Goal: Information Seeking & Learning: Learn about a topic

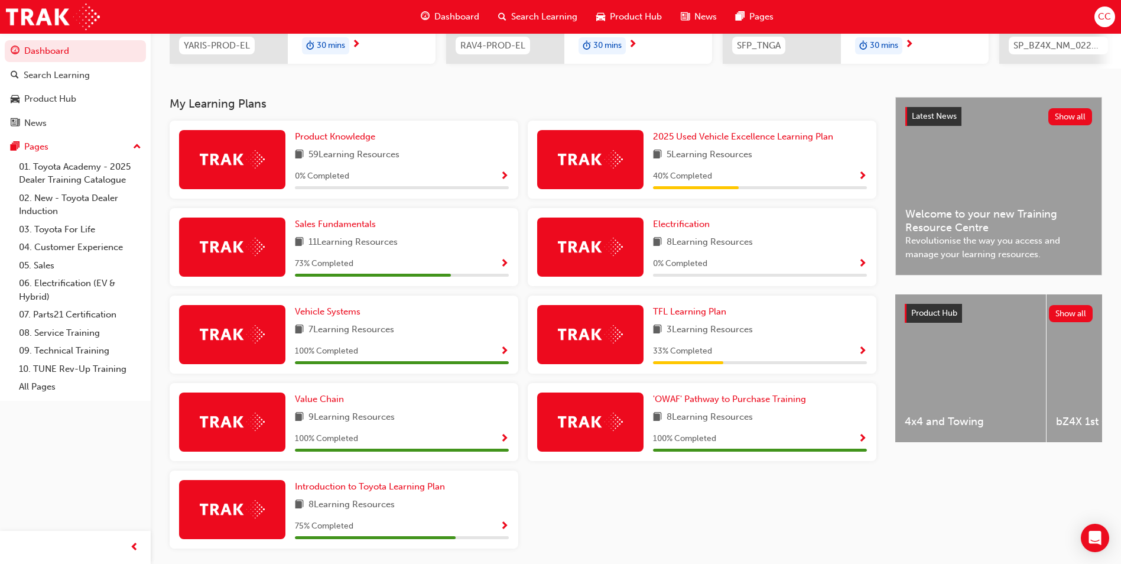
scroll to position [251, 0]
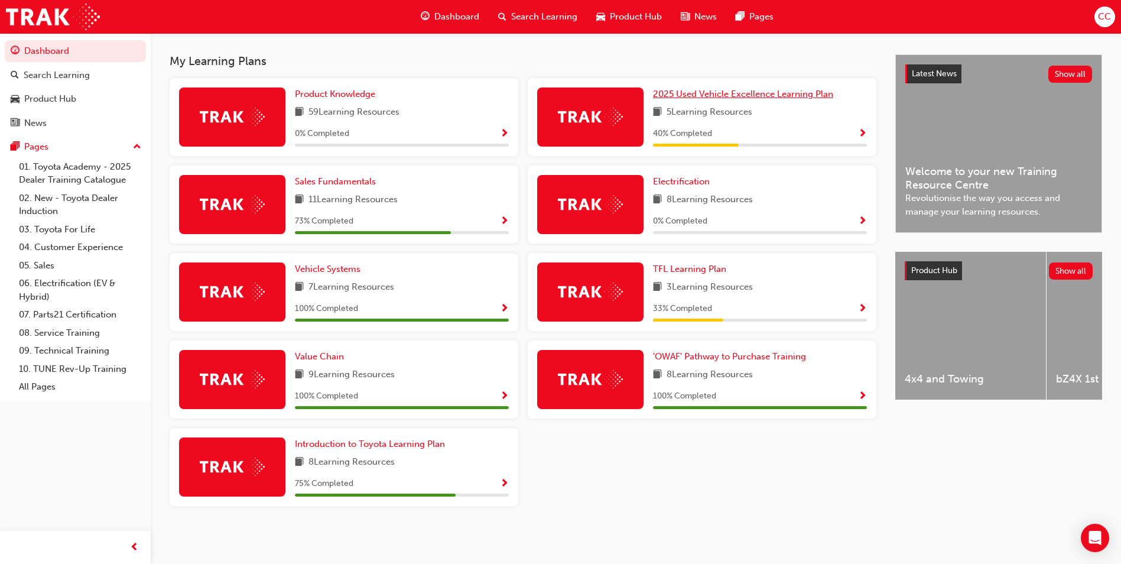
click at [789, 96] on span "2025 Used Vehicle Excellence Learning Plan" at bounding box center [743, 94] width 180 height 11
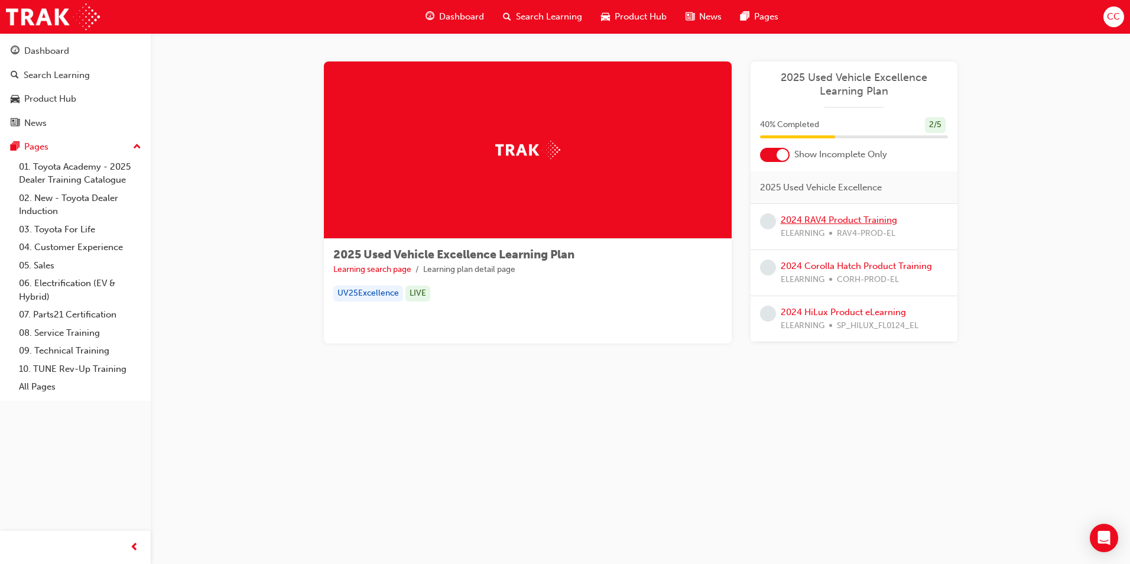
click at [816, 221] on link "2024 RAV4 Product Training" at bounding box center [839, 220] width 116 height 11
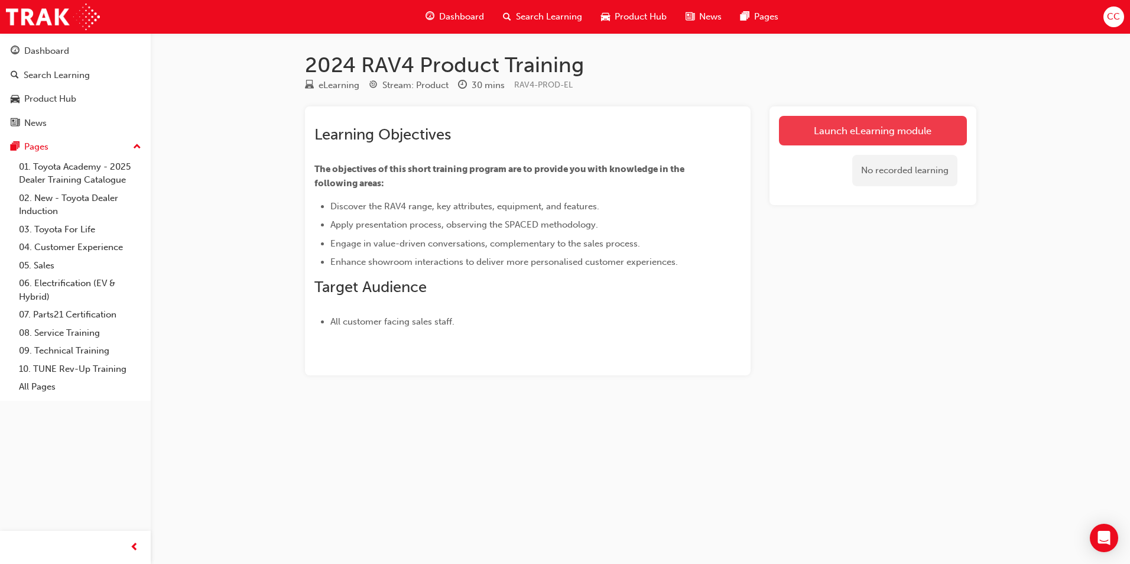
click at [872, 137] on link "Launch eLearning module" at bounding box center [873, 131] width 188 height 30
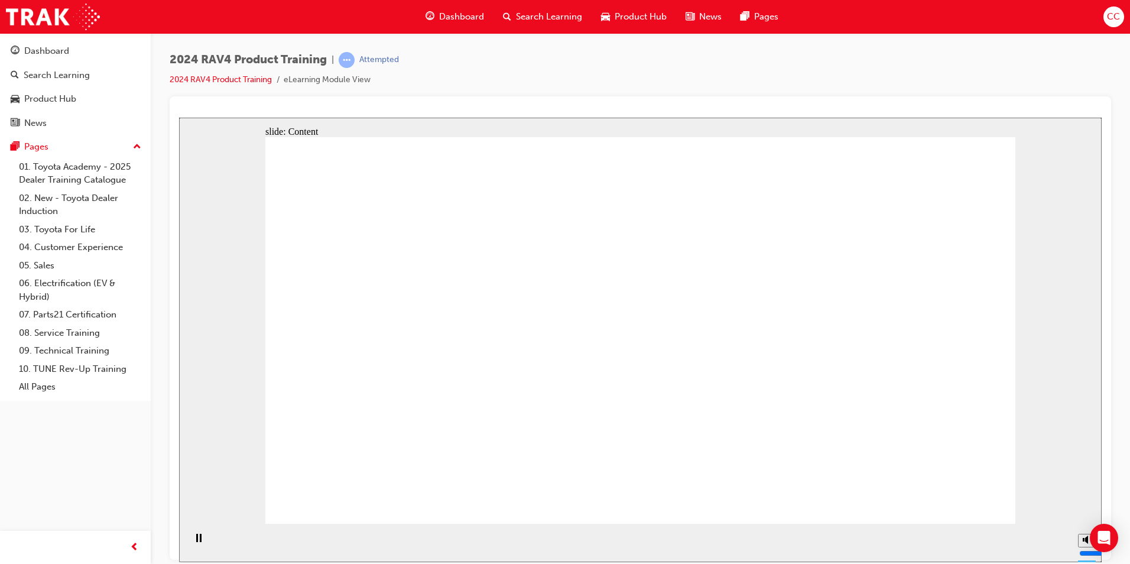
drag, startPoint x: 415, startPoint y: 270, endPoint x: 384, endPoint y: 335, distance: 71.9
drag, startPoint x: 356, startPoint y: 372, endPoint x: 347, endPoint y: 433, distance: 60.9
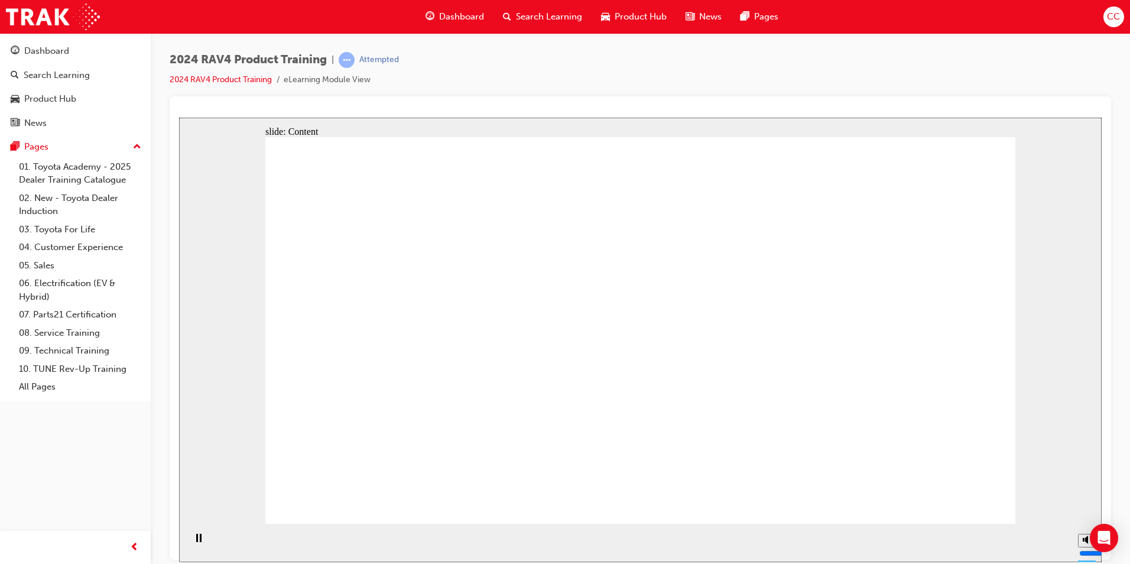
drag, startPoint x: 348, startPoint y: 437, endPoint x: 355, endPoint y: 442, distance: 8.5
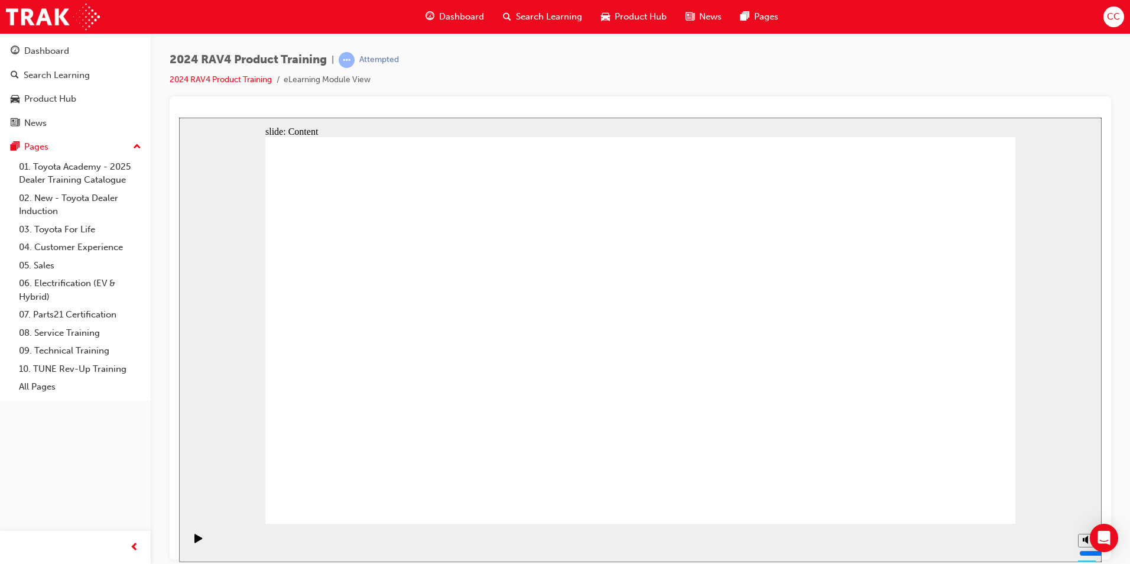
drag, startPoint x: 949, startPoint y: 486, endPoint x: 951, endPoint y: 499, distance: 12.5
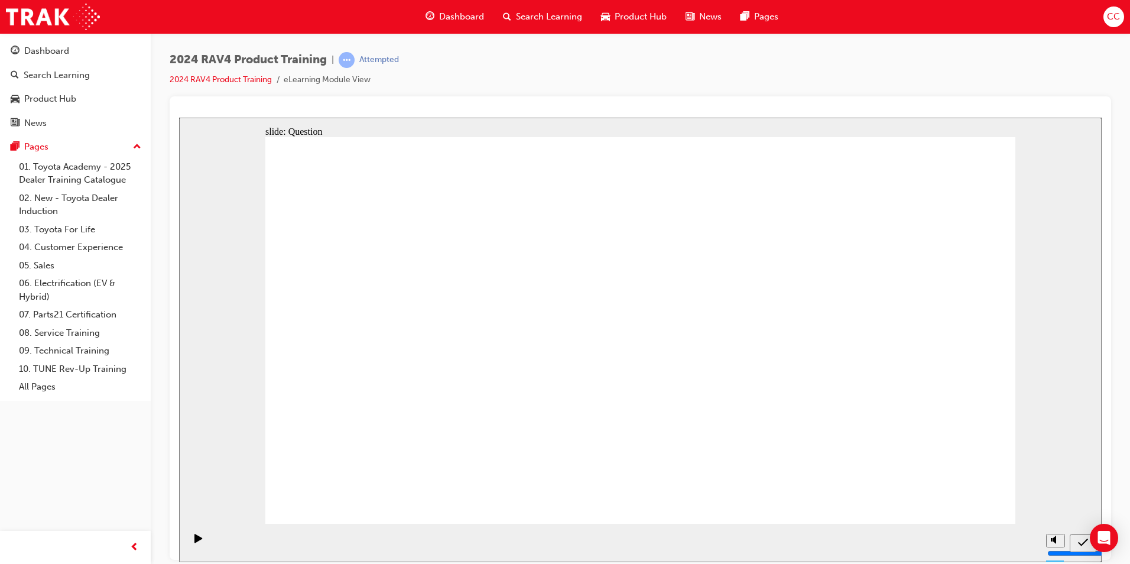
radio input "true"
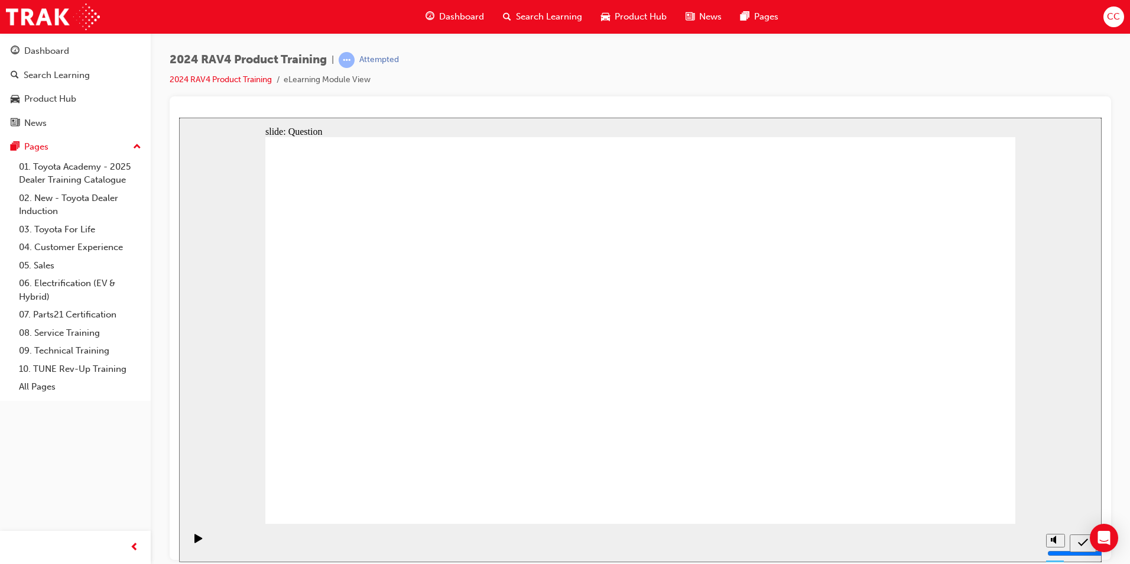
radio input "true"
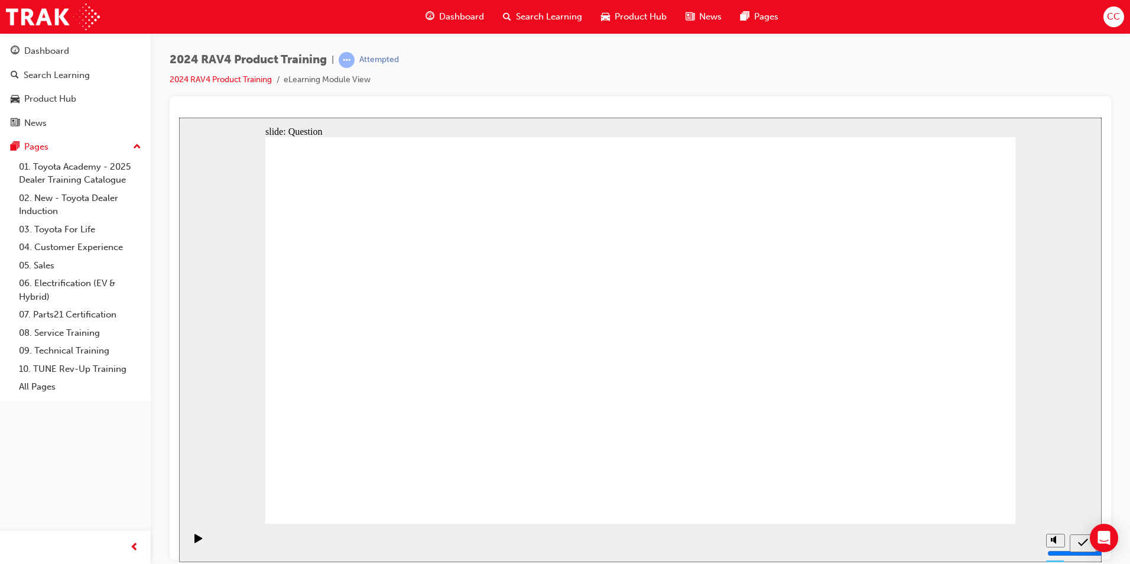
radio input "true"
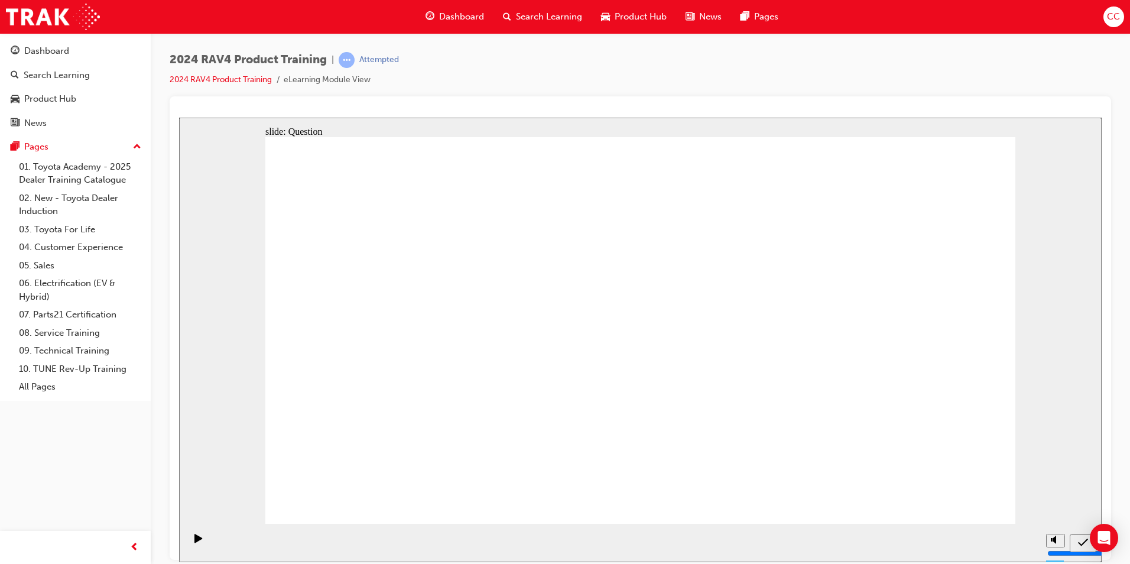
drag, startPoint x: 432, startPoint y: 397, endPoint x: 426, endPoint y: 300, distance: 97.7
drag, startPoint x: 437, startPoint y: 422, endPoint x: 416, endPoint y: 294, distance: 129.4
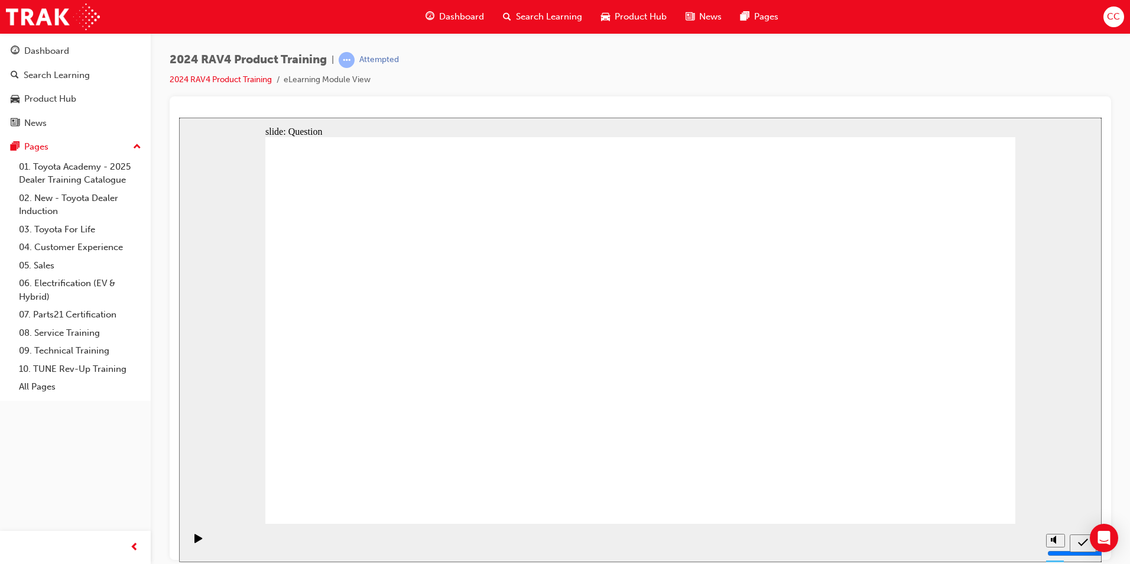
drag, startPoint x: 416, startPoint y: 294, endPoint x: 435, endPoint y: 350, distance: 58.7
drag, startPoint x: 426, startPoint y: 408, endPoint x: 407, endPoint y: 290, distance: 119.1
drag, startPoint x: 526, startPoint y: 312, endPoint x: 793, endPoint y: 460, distance: 305.9
drag, startPoint x: 680, startPoint y: 327, endPoint x: 364, endPoint y: 440, distance: 335.8
drag, startPoint x: 820, startPoint y: 309, endPoint x: 510, endPoint y: 420, distance: 329.8
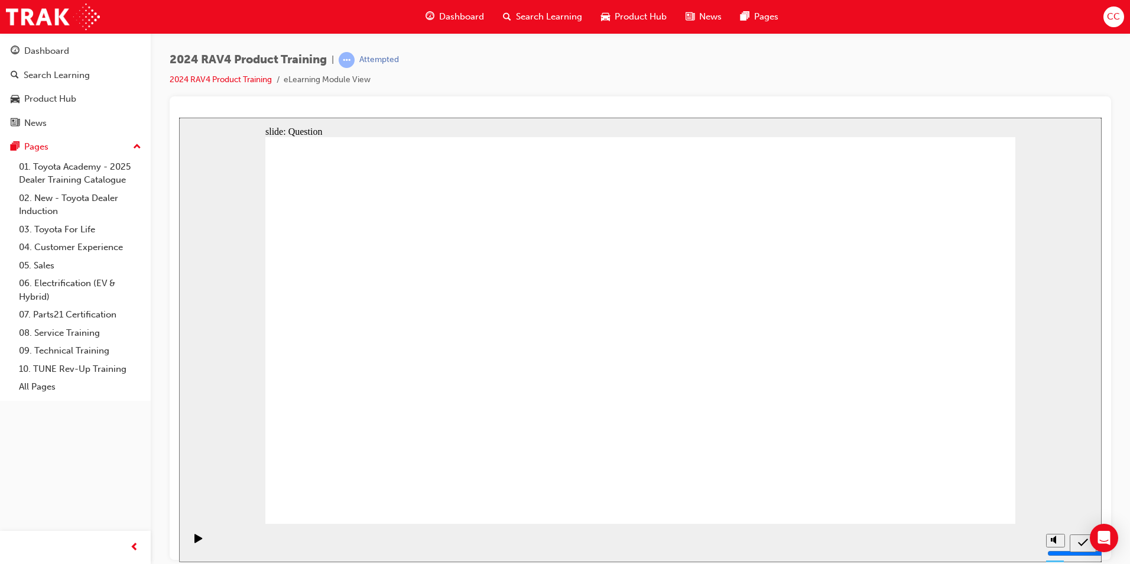
drag, startPoint x: 417, startPoint y: 314, endPoint x: 670, endPoint y: 450, distance: 286.9
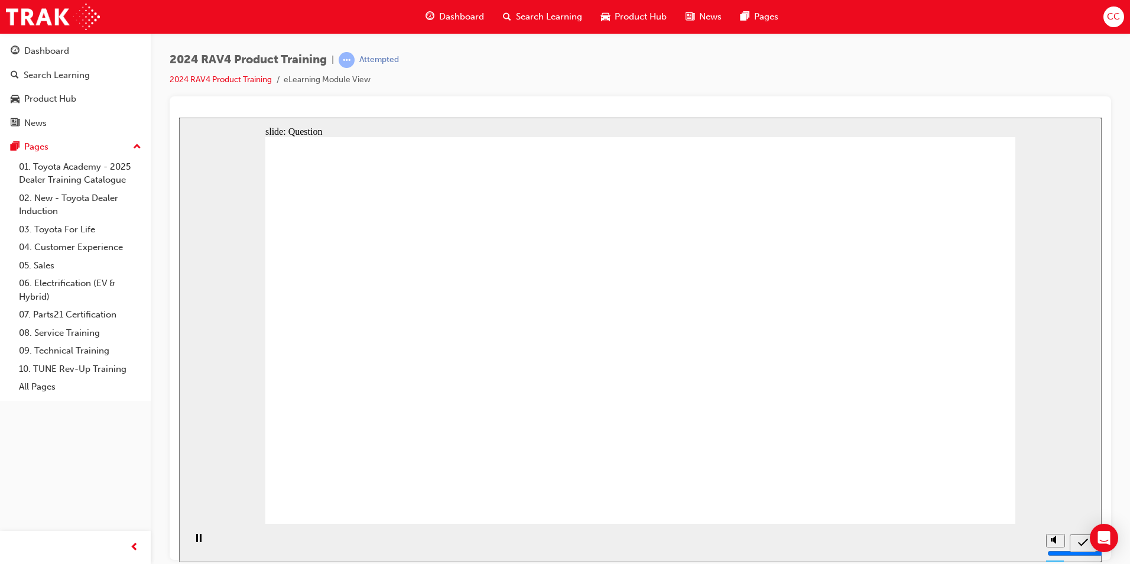
radio input "true"
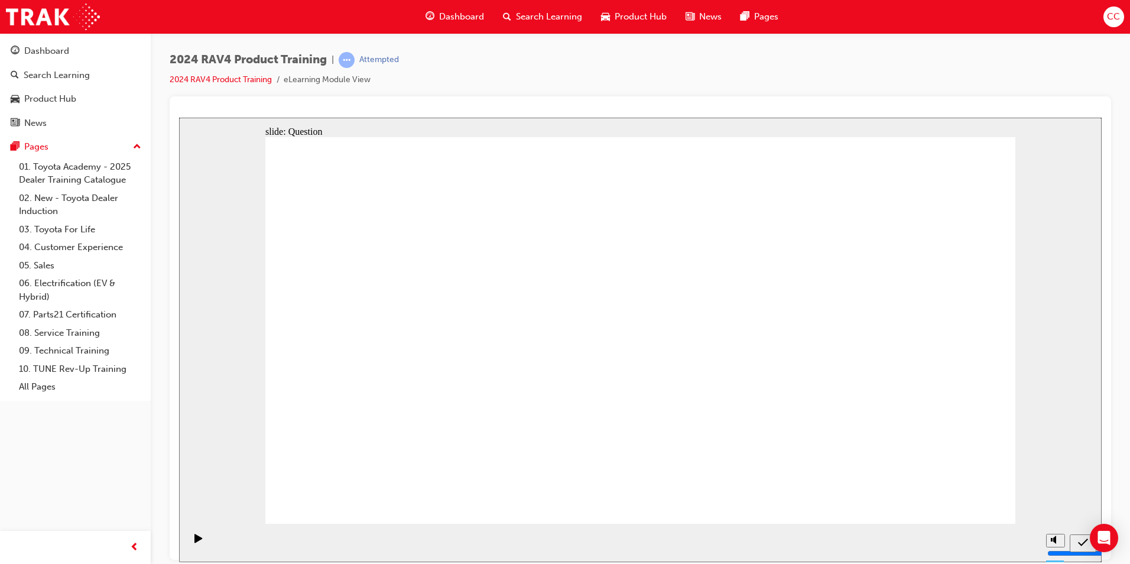
radio input "true"
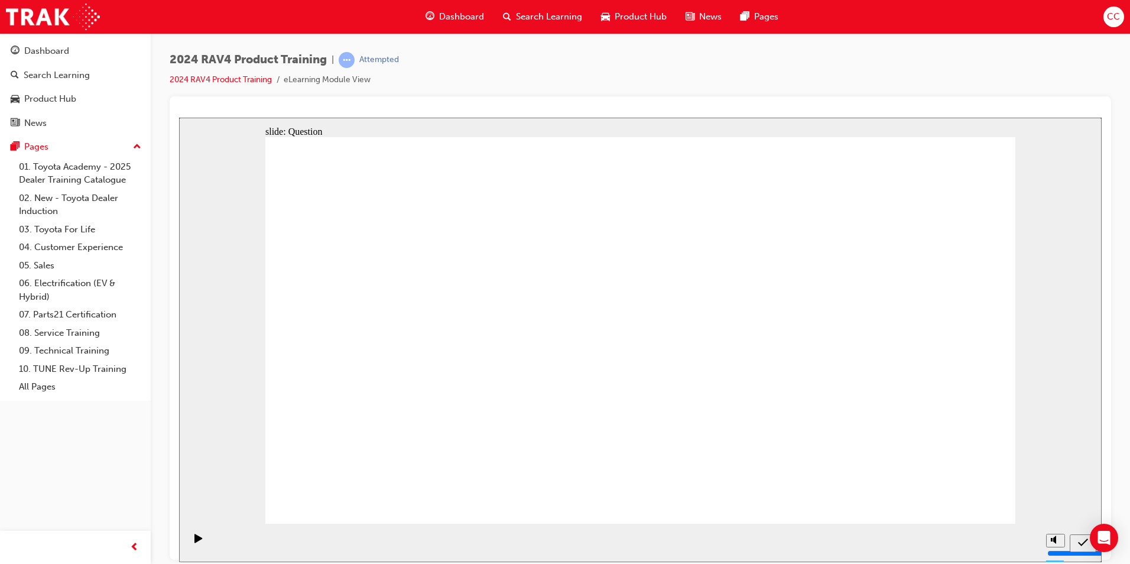
radio input "false"
radio input "true"
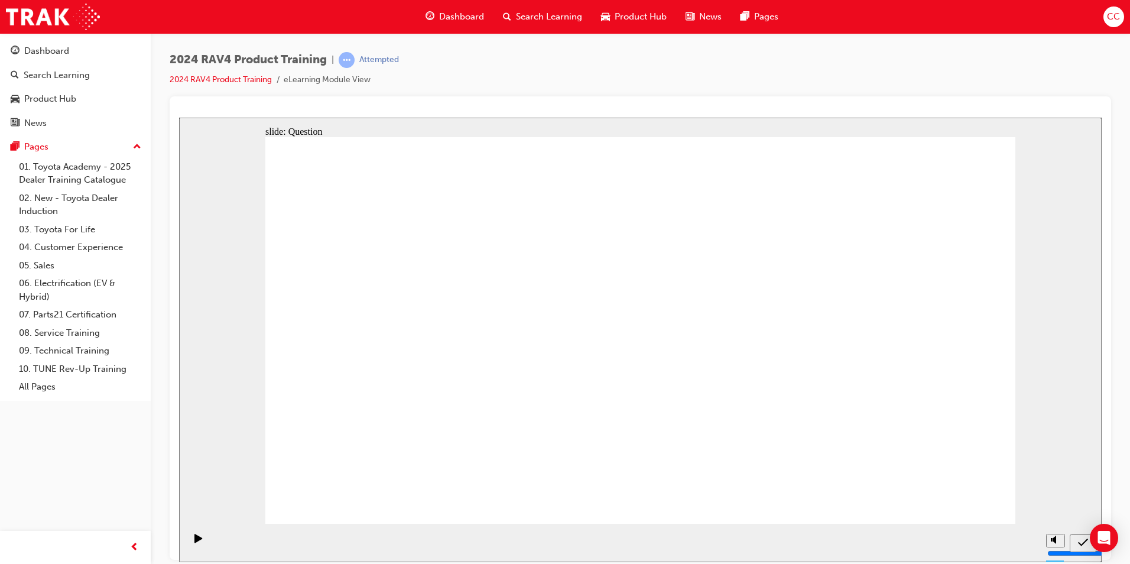
drag, startPoint x: 682, startPoint y: 314, endPoint x: 396, endPoint y: 437, distance: 311.4
drag, startPoint x: 826, startPoint y: 306, endPoint x: 517, endPoint y: 439, distance: 336.6
drag, startPoint x: 555, startPoint y: 315, endPoint x: 823, endPoint y: 442, distance: 296.2
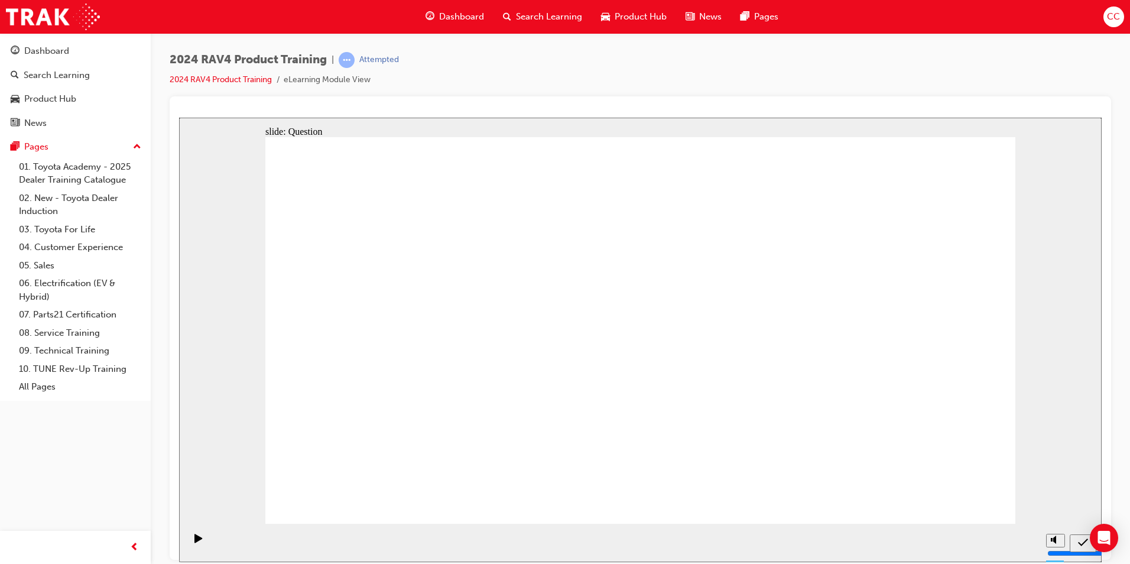
drag, startPoint x: 429, startPoint y: 320, endPoint x: 741, endPoint y: 438, distance: 333.5
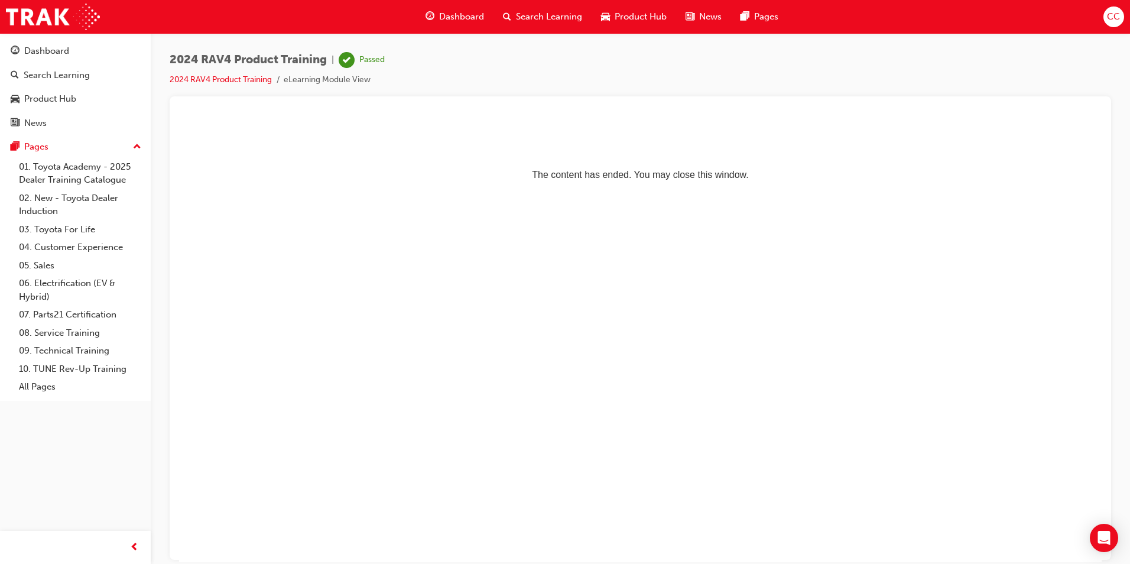
click at [460, 12] on span "Dashboard" at bounding box center [461, 17] width 45 height 14
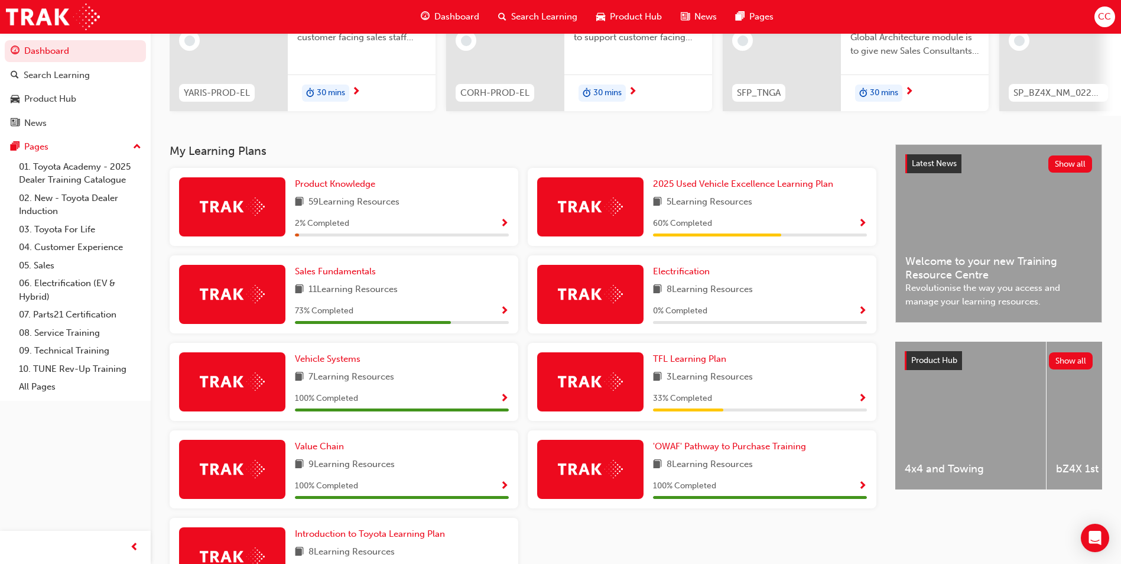
scroll to position [177, 0]
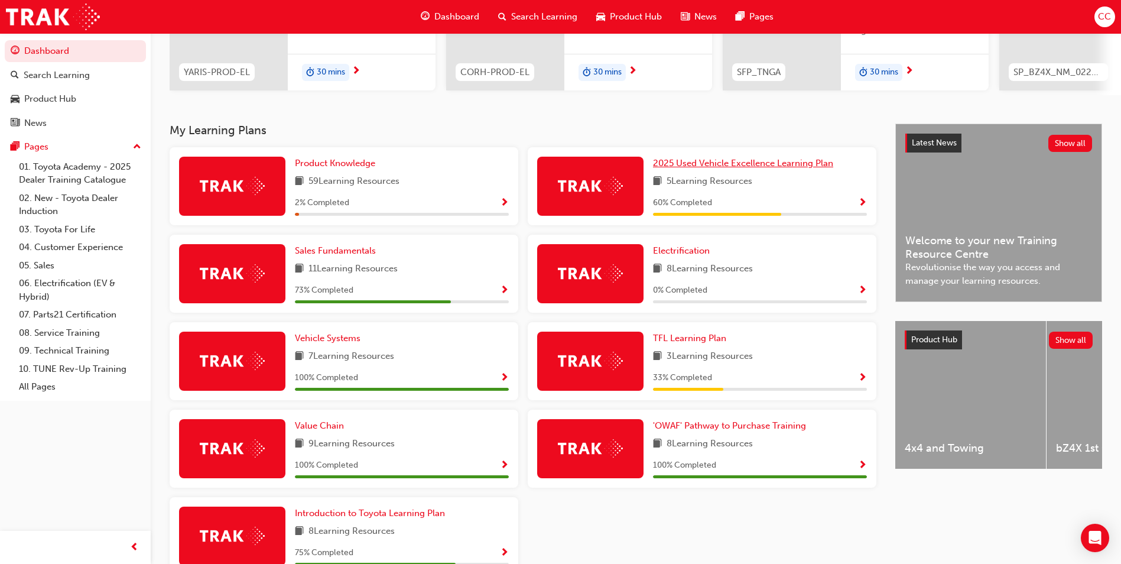
click at [713, 165] on span "2025 Used Vehicle Excellence Learning Plan" at bounding box center [743, 163] width 180 height 11
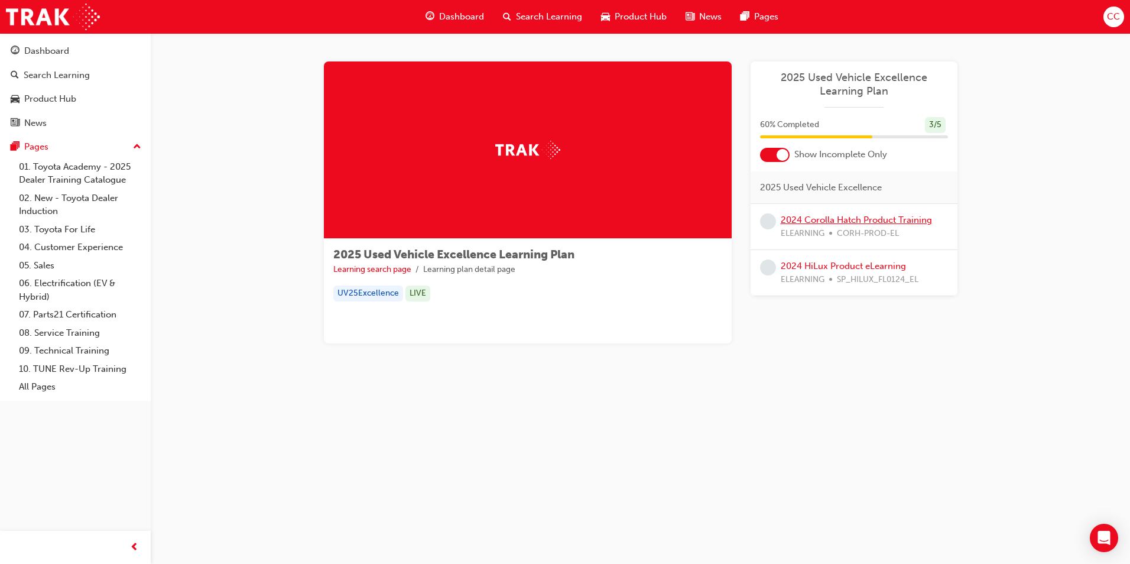
click at [803, 220] on link "2024 Corolla Hatch Product Training" at bounding box center [856, 220] width 151 height 11
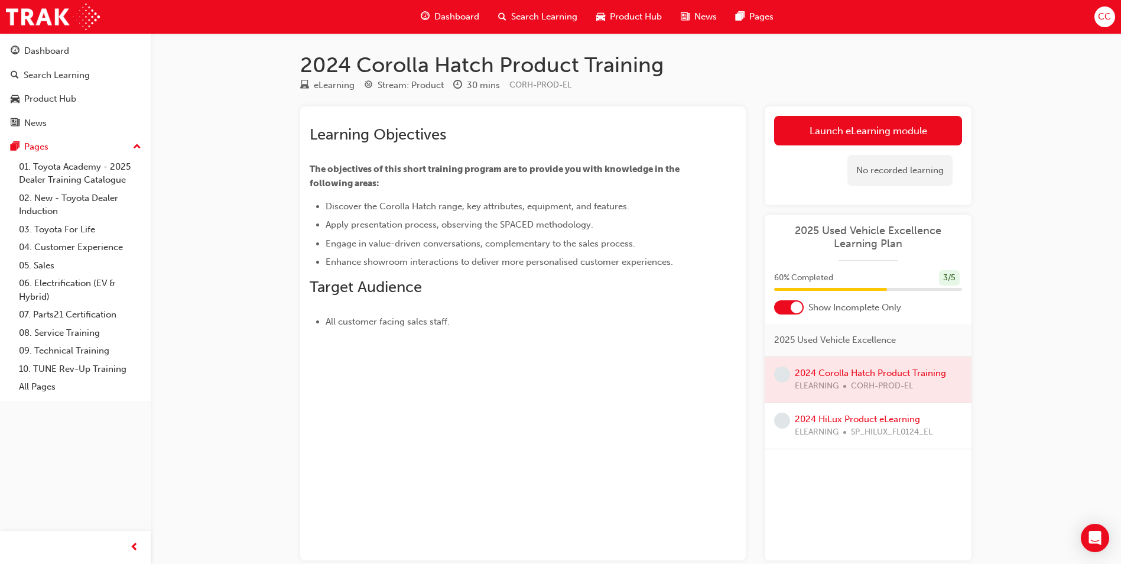
click at [841, 373] on div at bounding box center [868, 380] width 207 height 46
click at [866, 125] on link "Launch eLearning module" at bounding box center [868, 131] width 188 height 30
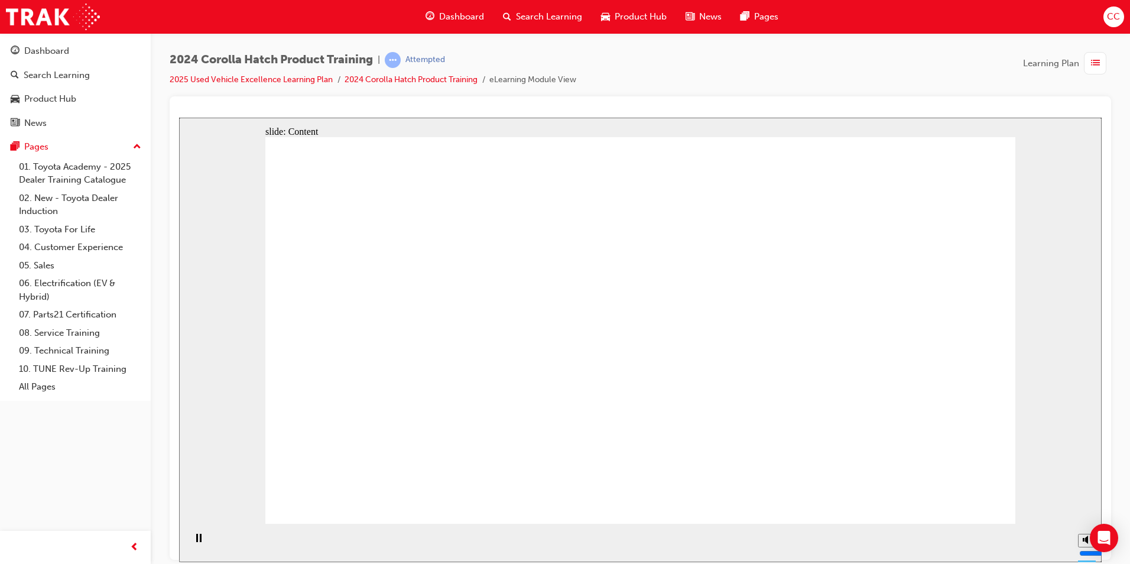
drag, startPoint x: 692, startPoint y: 225, endPoint x: 718, endPoint y: 201, distance: 36.0
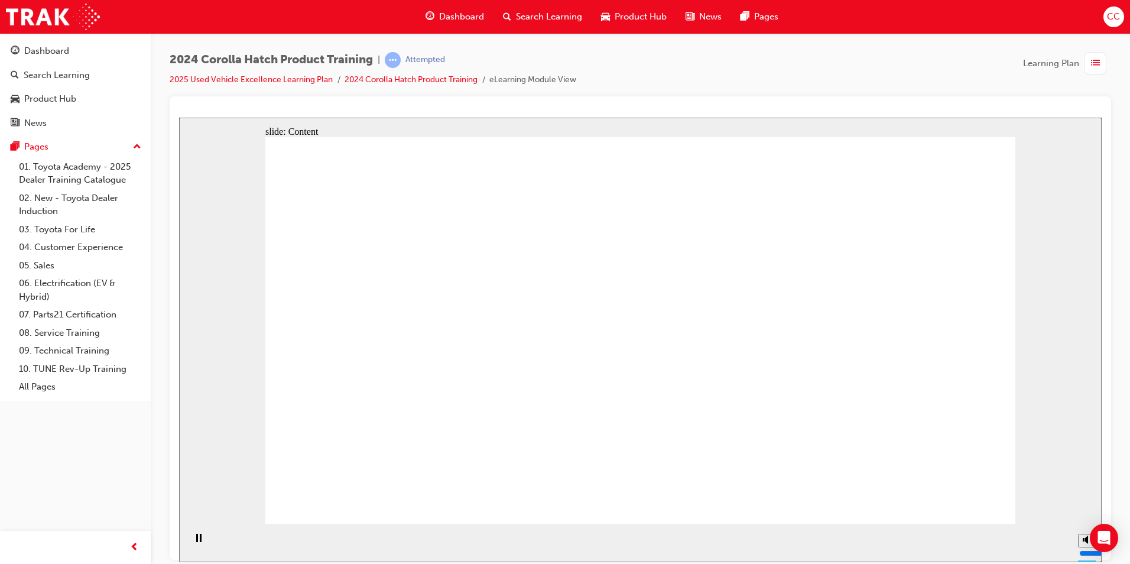
drag, startPoint x: 975, startPoint y: 488, endPoint x: 964, endPoint y: 497, distance: 14.8
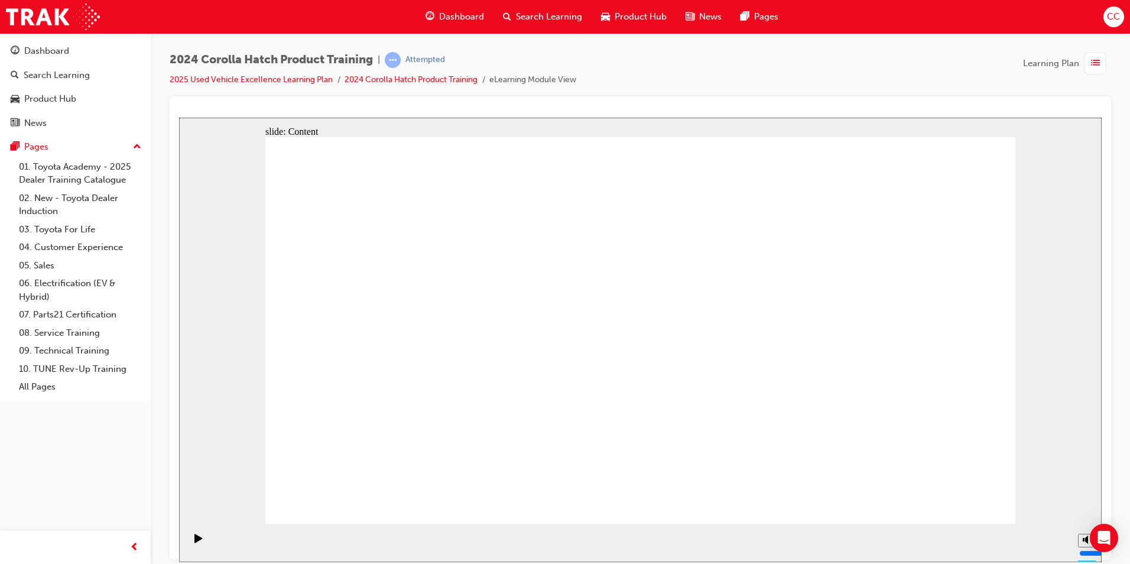
drag, startPoint x: 954, startPoint y: 486, endPoint x: 971, endPoint y: 492, distance: 18.1
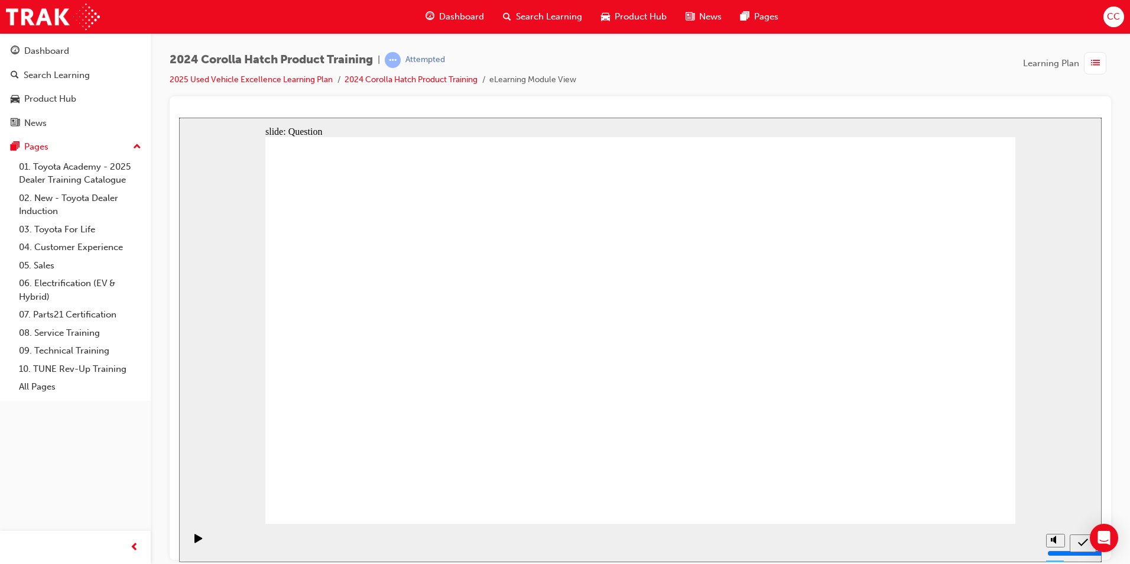
radio input "true"
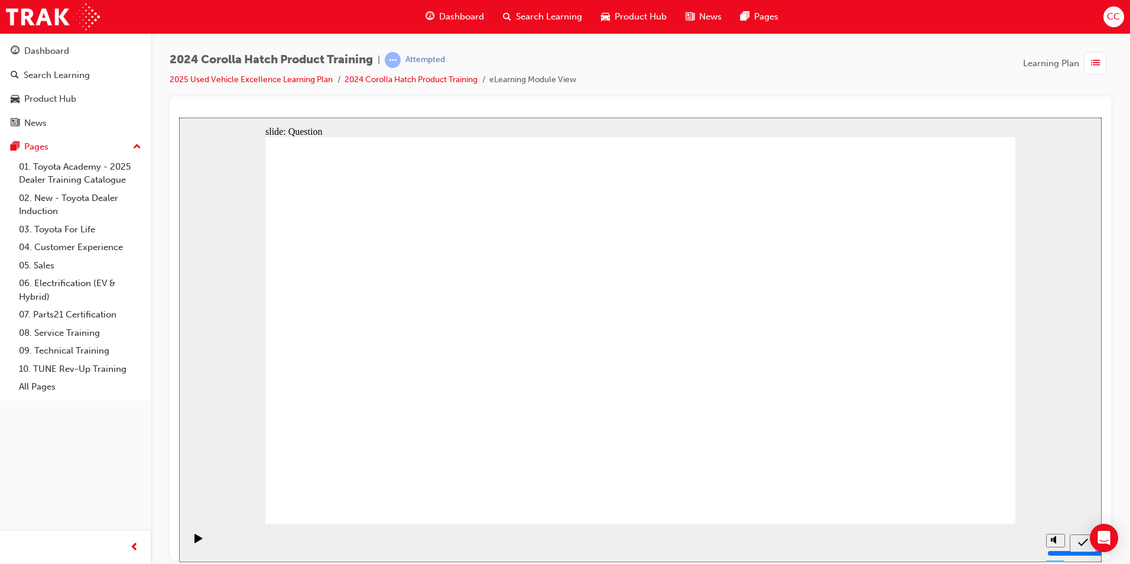
radio input "true"
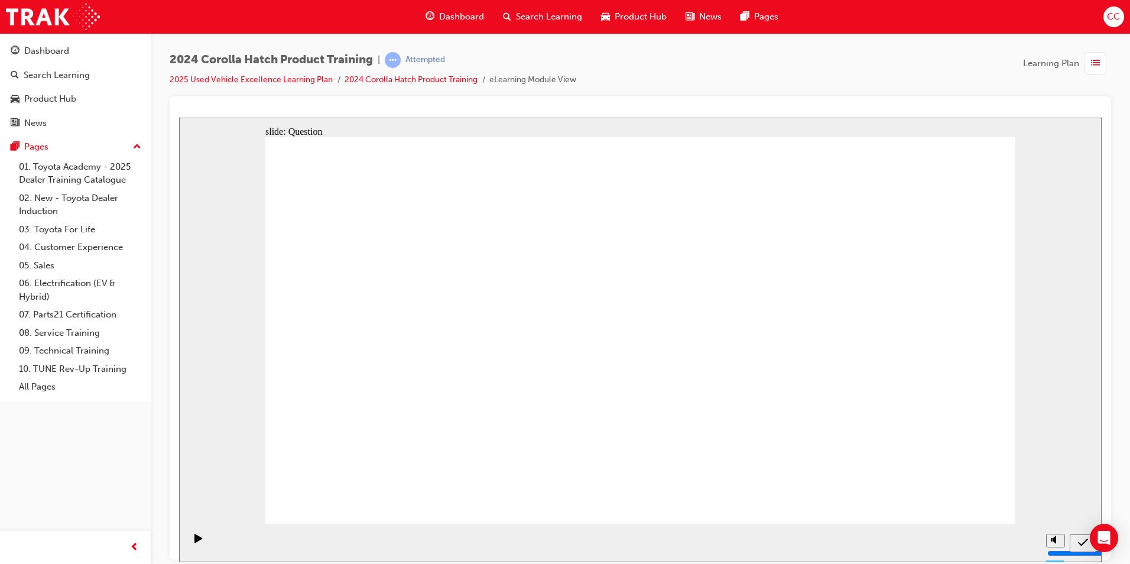
radio input "true"
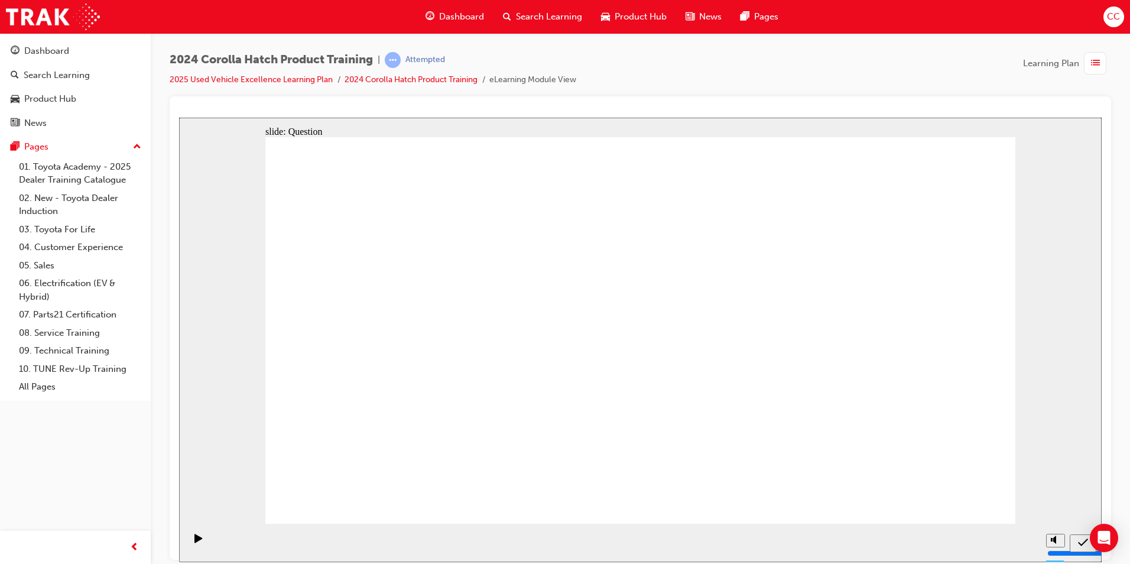
drag, startPoint x: 515, startPoint y: 328, endPoint x: 390, endPoint y: 433, distance: 163.3
drag, startPoint x: 759, startPoint y: 309, endPoint x: 638, endPoint y: 417, distance: 162.0
drag, startPoint x: 641, startPoint y: 328, endPoint x: 770, endPoint y: 447, distance: 175.3
drag, startPoint x: 395, startPoint y: 323, endPoint x: 417, endPoint y: 335, distance: 24.3
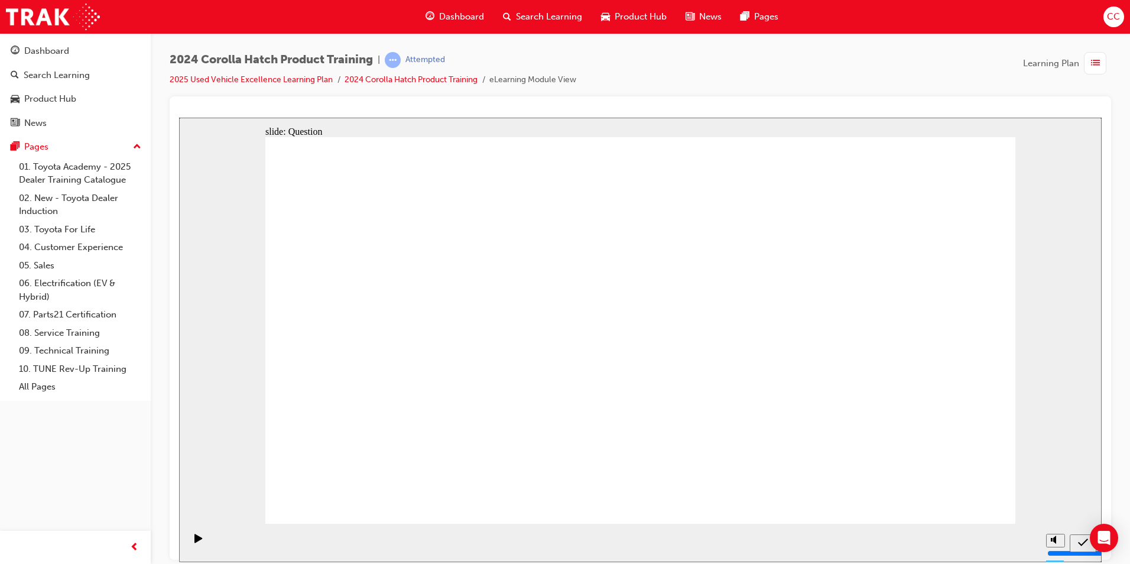
drag, startPoint x: 417, startPoint y: 335, endPoint x: 421, endPoint y: 329, distance: 7.1
drag, startPoint x: 427, startPoint y: 318, endPoint x: 540, endPoint y: 434, distance: 161.4
drag, startPoint x: 893, startPoint y: 337, endPoint x: 890, endPoint y: 444, distance: 107.1
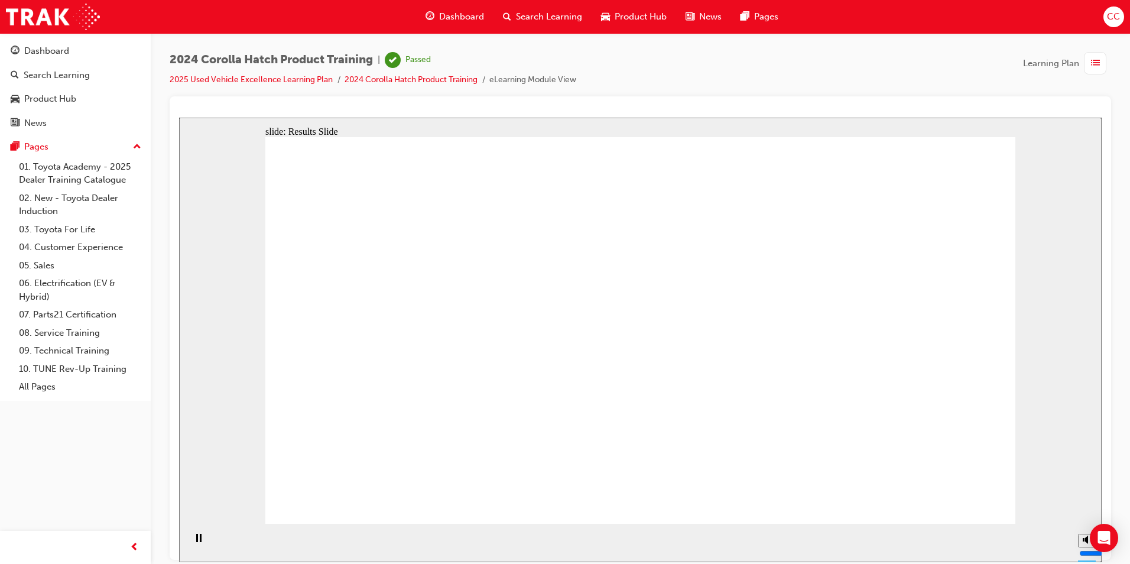
click at [463, 20] on span "Dashboard" at bounding box center [461, 17] width 45 height 14
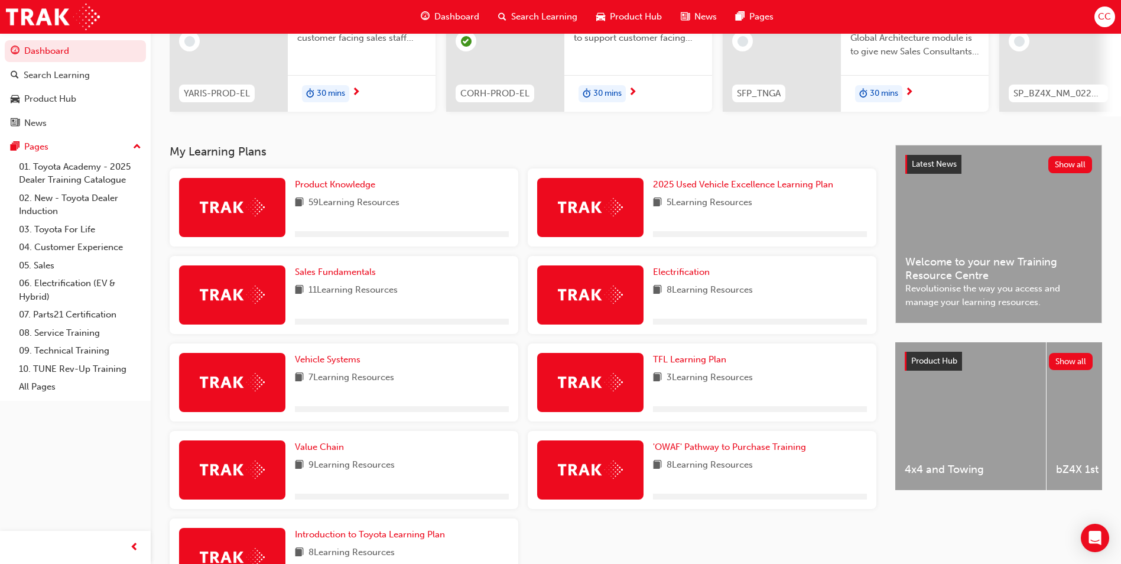
scroll to position [177, 0]
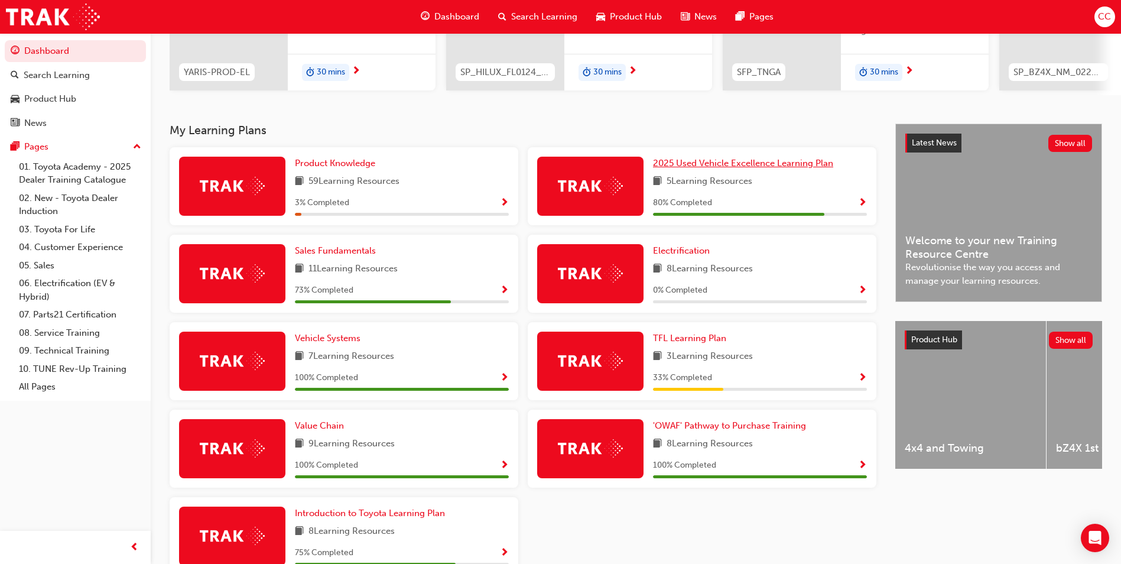
click at [760, 168] on span "2025 Used Vehicle Excellence Learning Plan" at bounding box center [743, 163] width 180 height 11
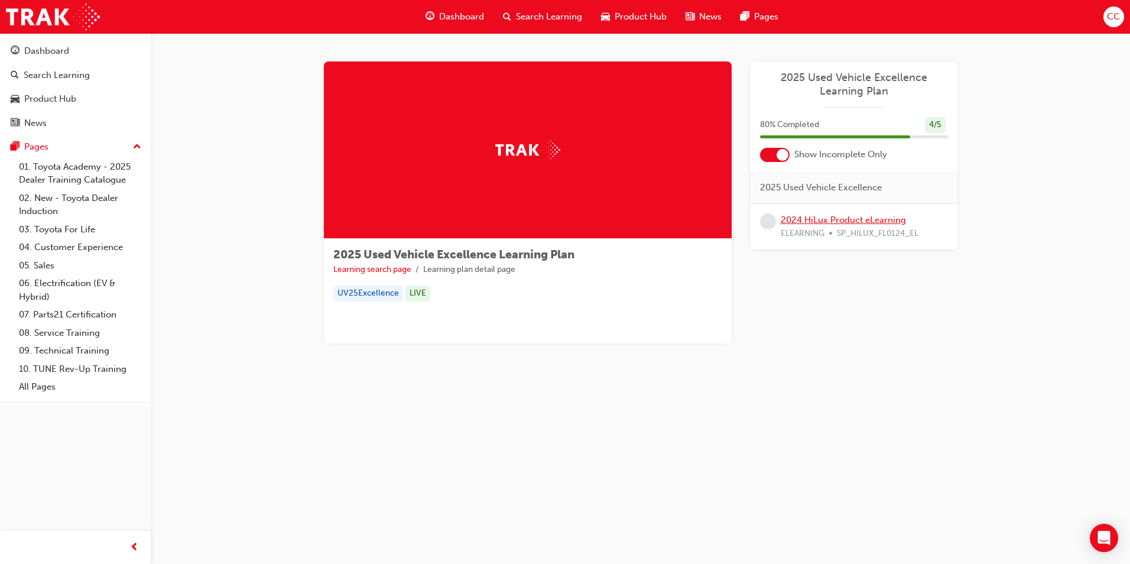
click at [819, 218] on link "2024 HiLux Product eLearning" at bounding box center [843, 220] width 125 height 11
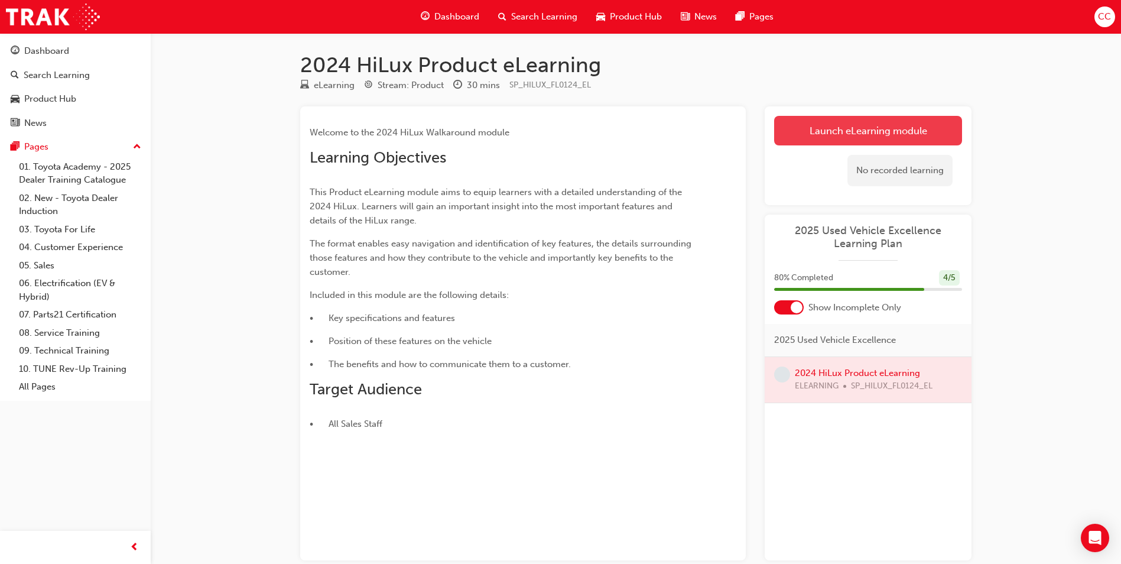
click at [857, 132] on link "Launch eLearning module" at bounding box center [868, 131] width 188 height 30
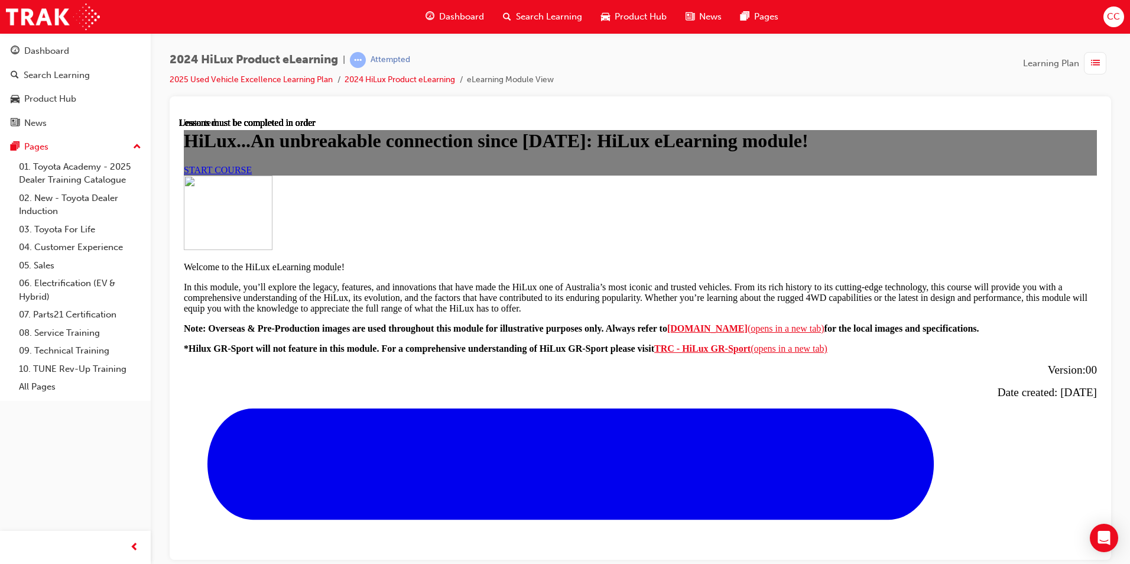
click at [252, 174] on link "START COURSE" at bounding box center [218, 169] width 68 height 10
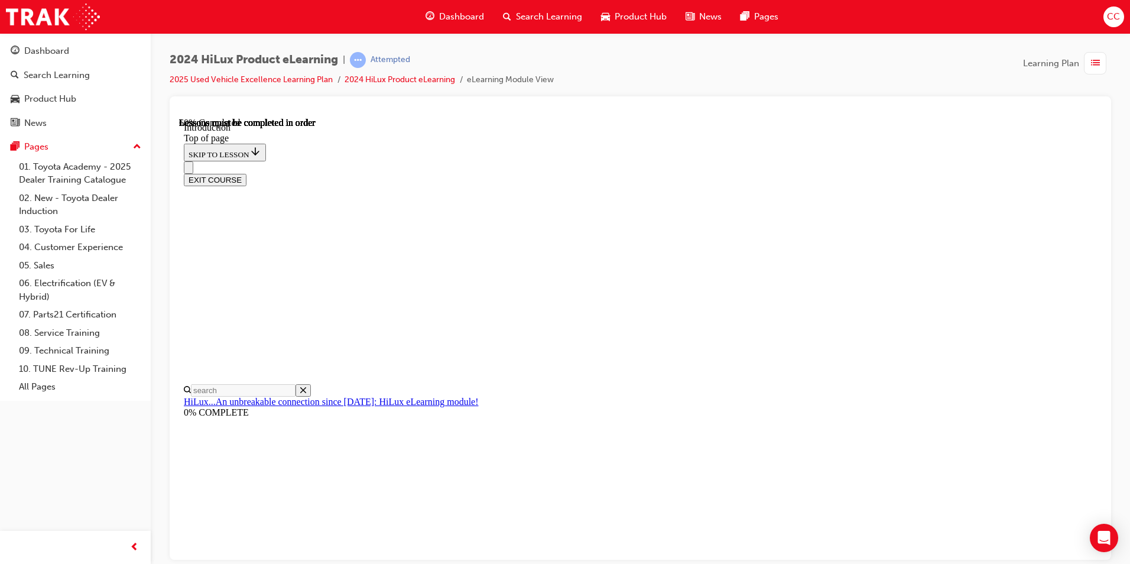
scroll to position [510, 0]
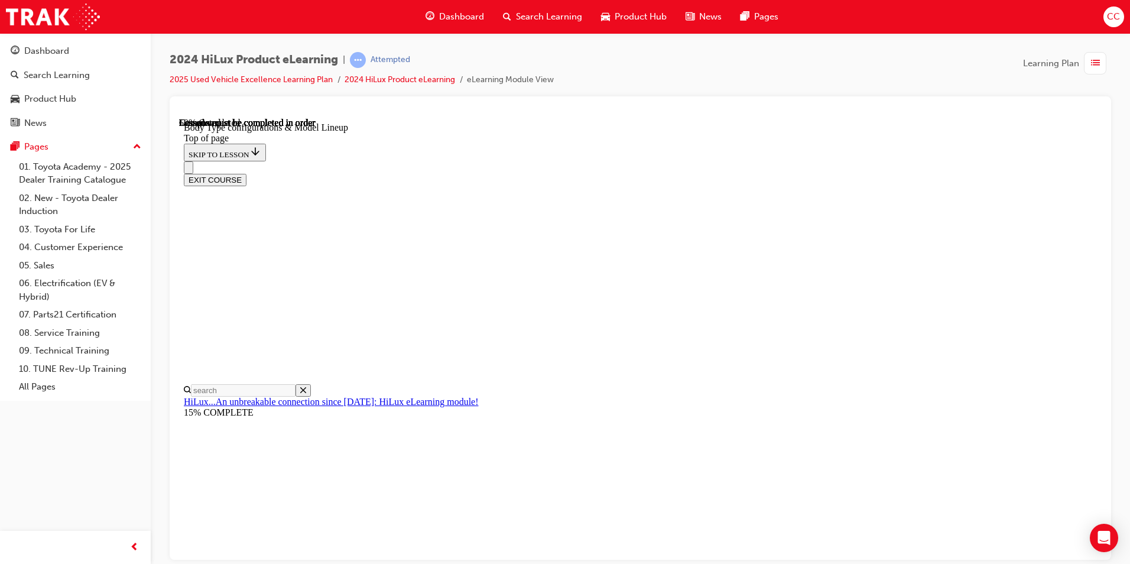
scroll to position [450, 0]
click at [635, 161] on div "EXIT COURSE" at bounding box center [636, 173] width 904 height 25
click at [650, 161] on div "EXIT COURSE" at bounding box center [636, 173] width 904 height 25
click at [648, 161] on div "EXIT COURSE" at bounding box center [636, 173] width 904 height 25
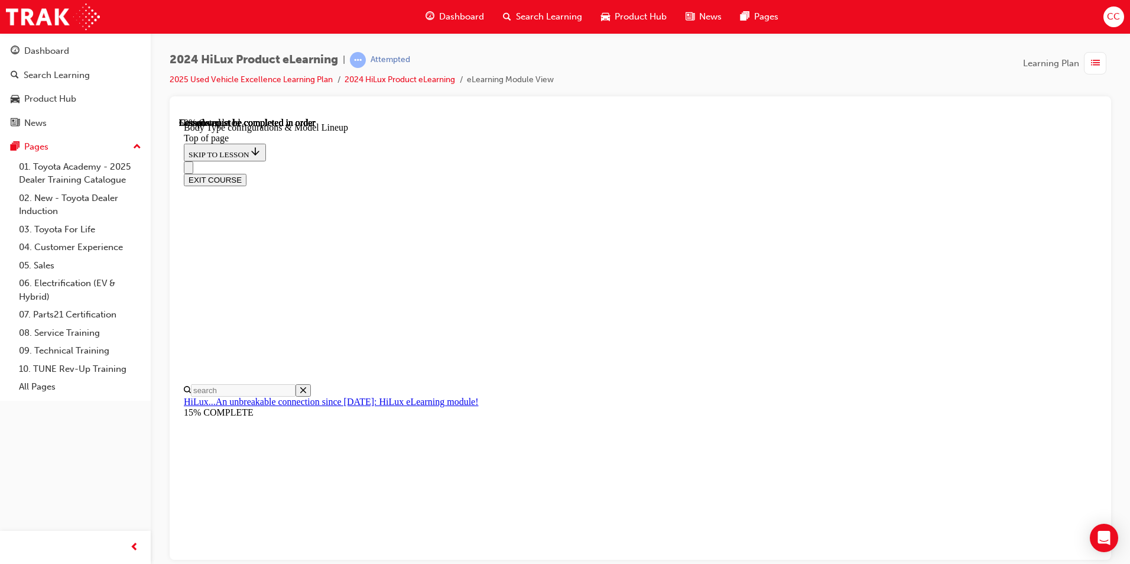
scroll to position [0, 274]
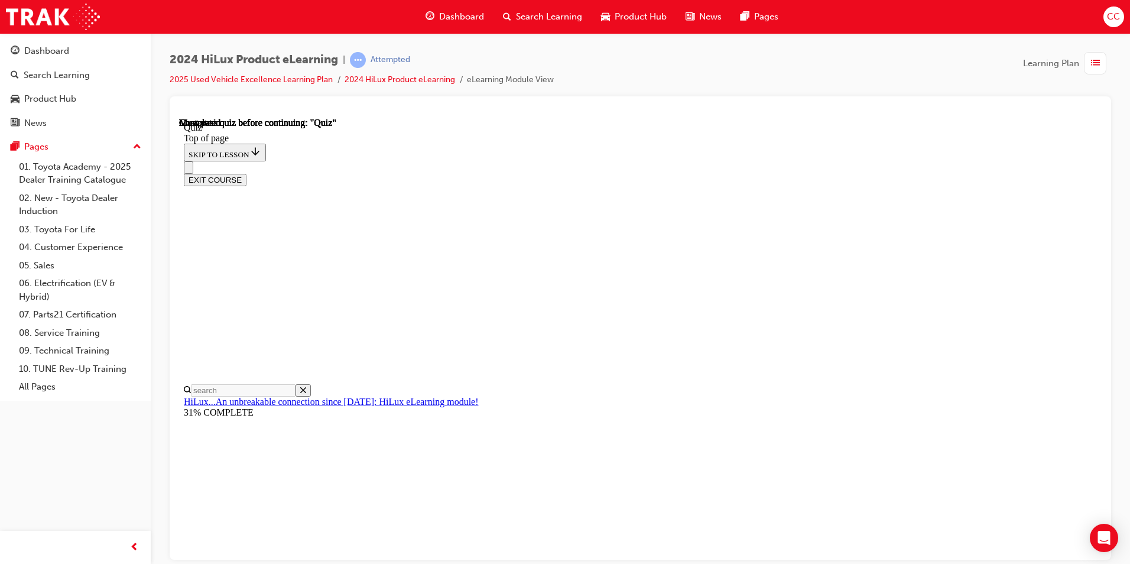
scroll to position [37, 0]
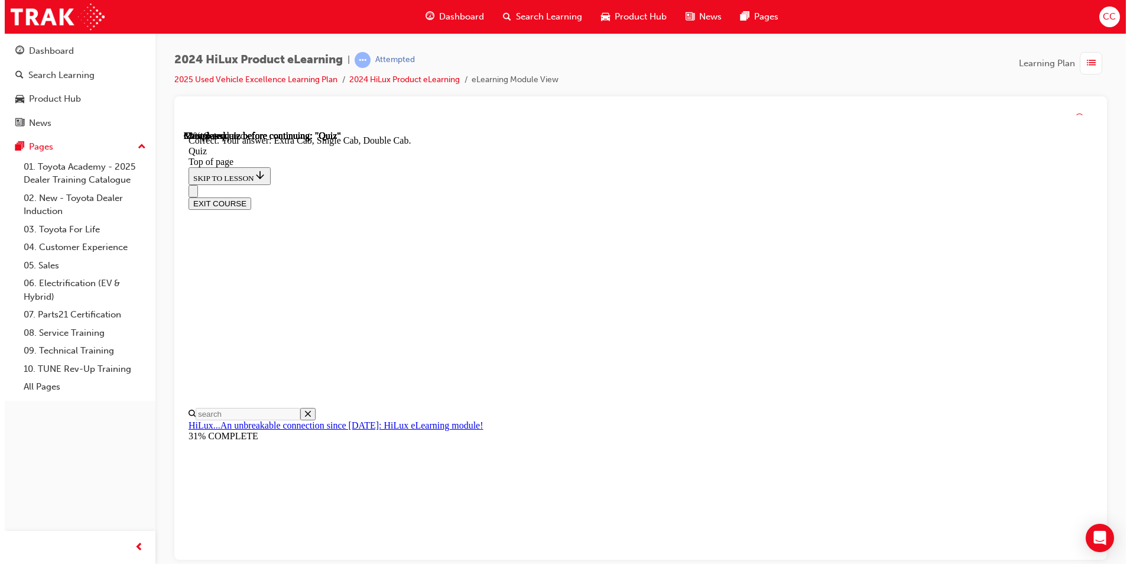
scroll to position [280, 0]
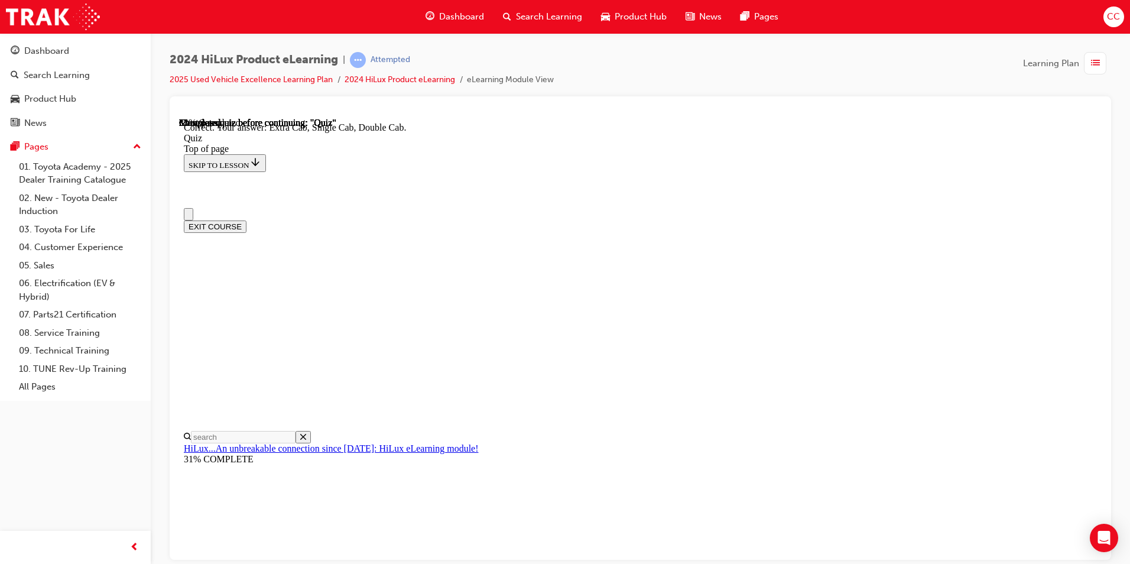
scroll to position [118, 0]
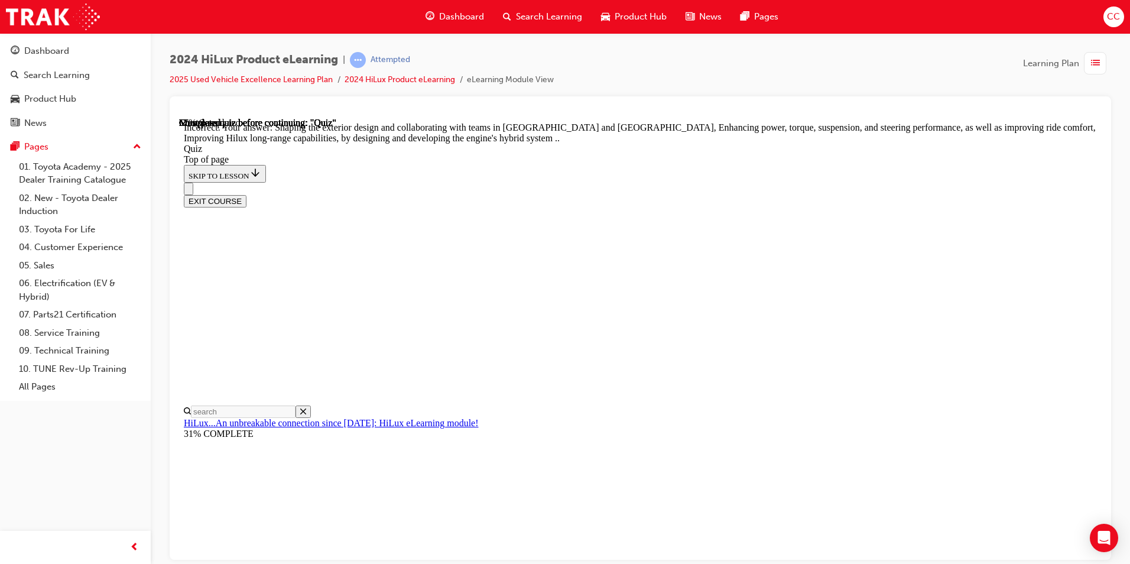
scroll to position [130, 0]
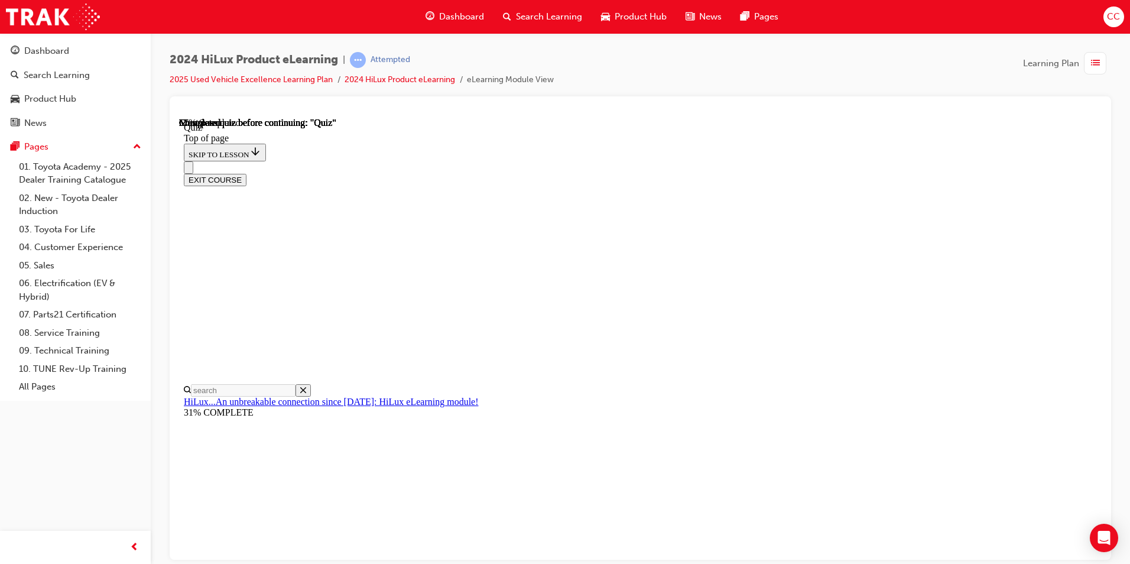
scroll to position [118, 0]
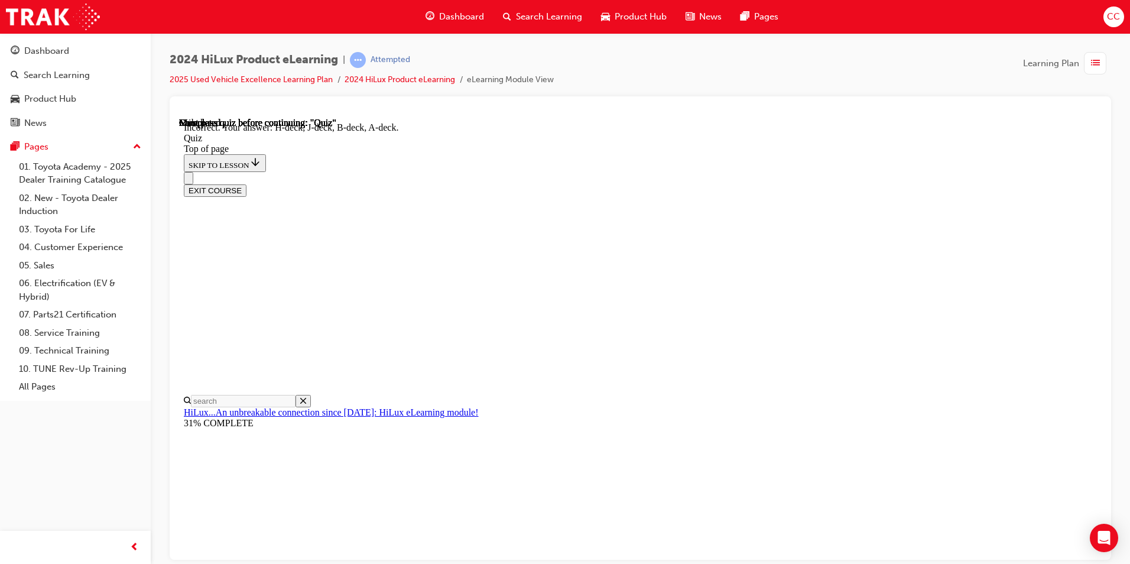
scroll to position [193, 0]
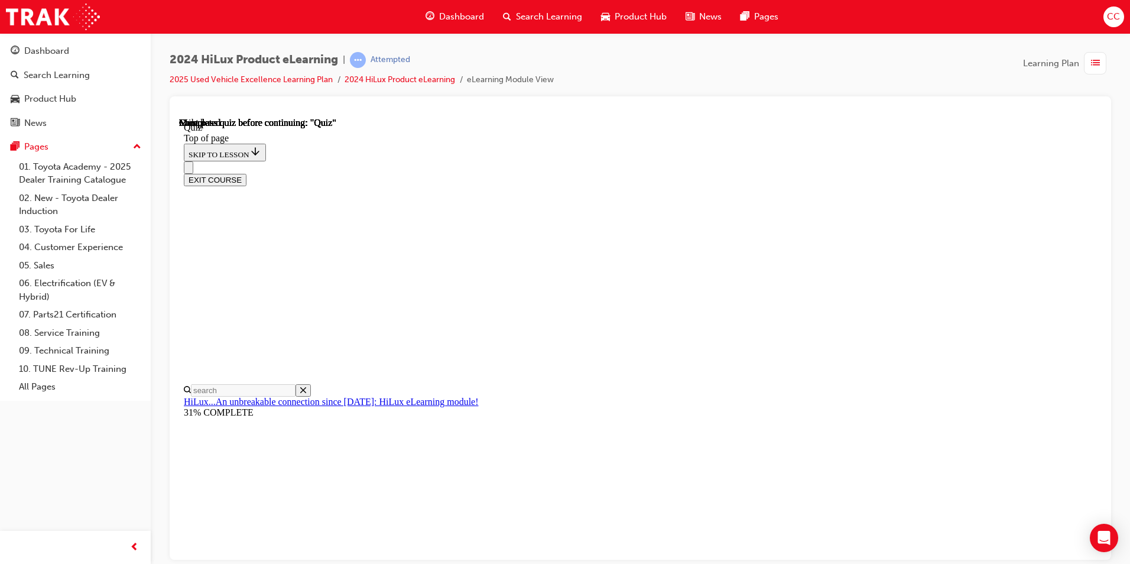
scroll to position [197, 0]
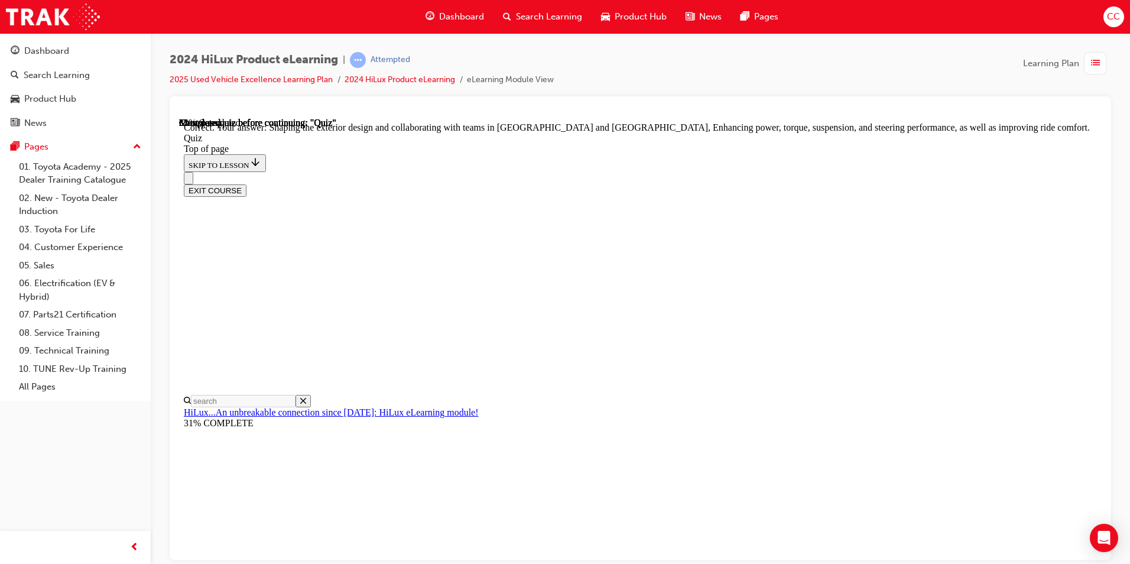
scroll to position [248, 0]
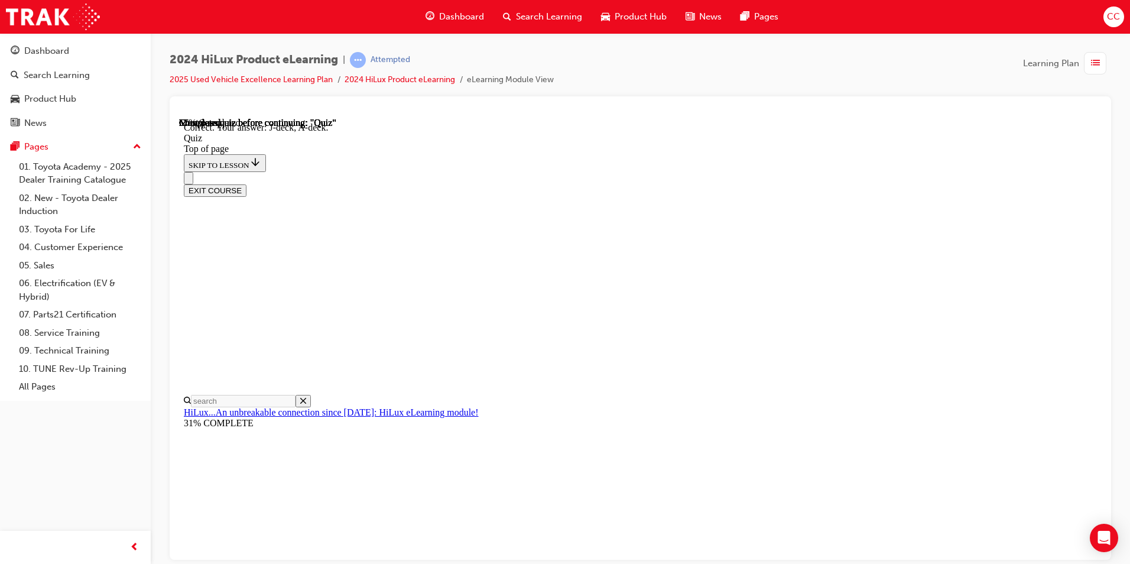
scroll to position [193, 0]
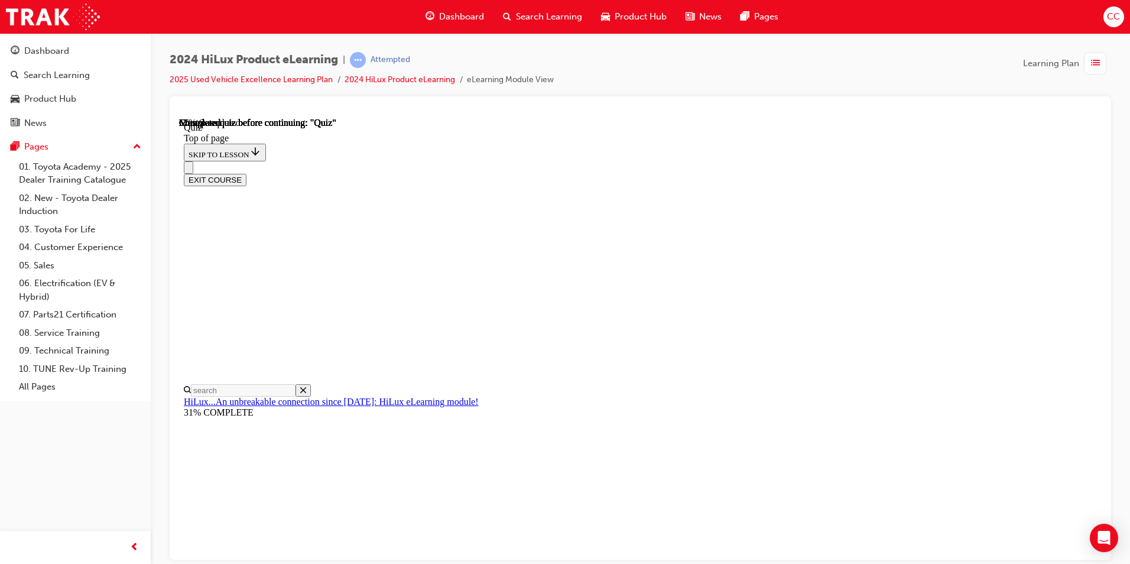
scroll to position [177, 0]
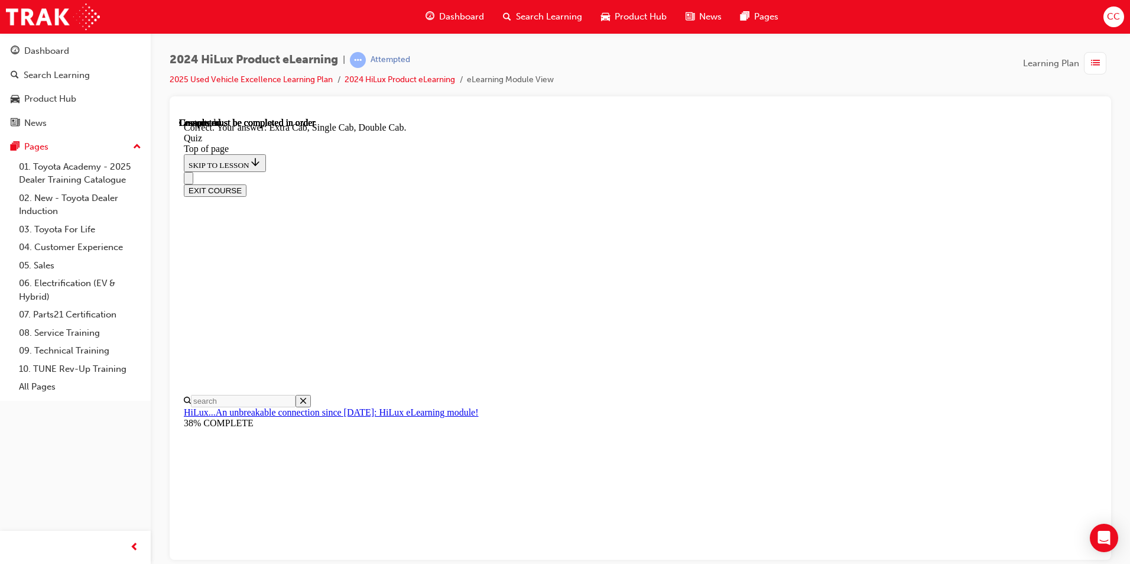
scroll to position [280, 0]
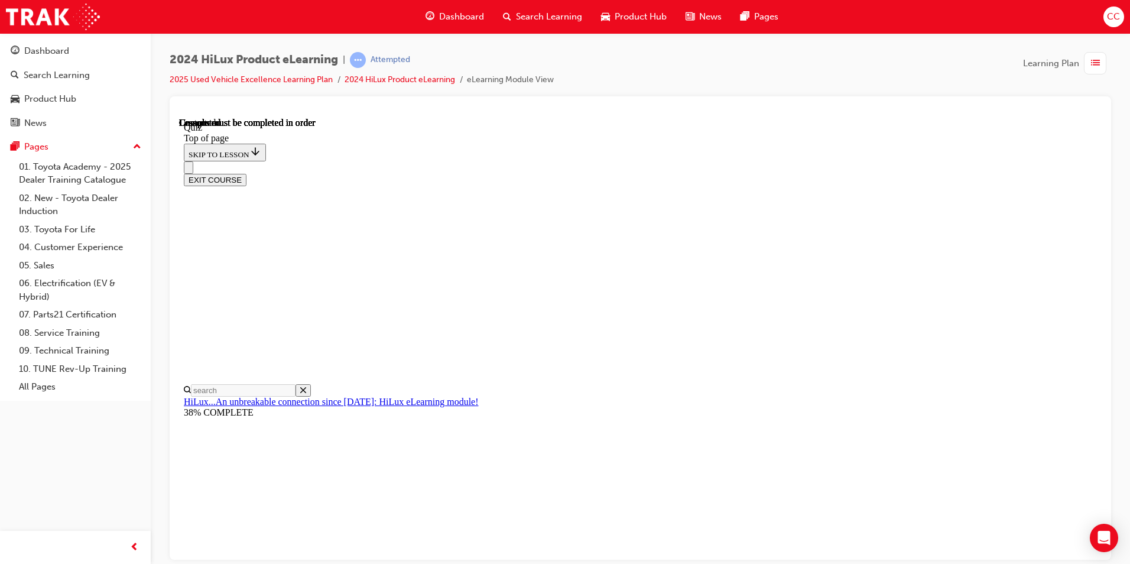
scroll to position [197, 0]
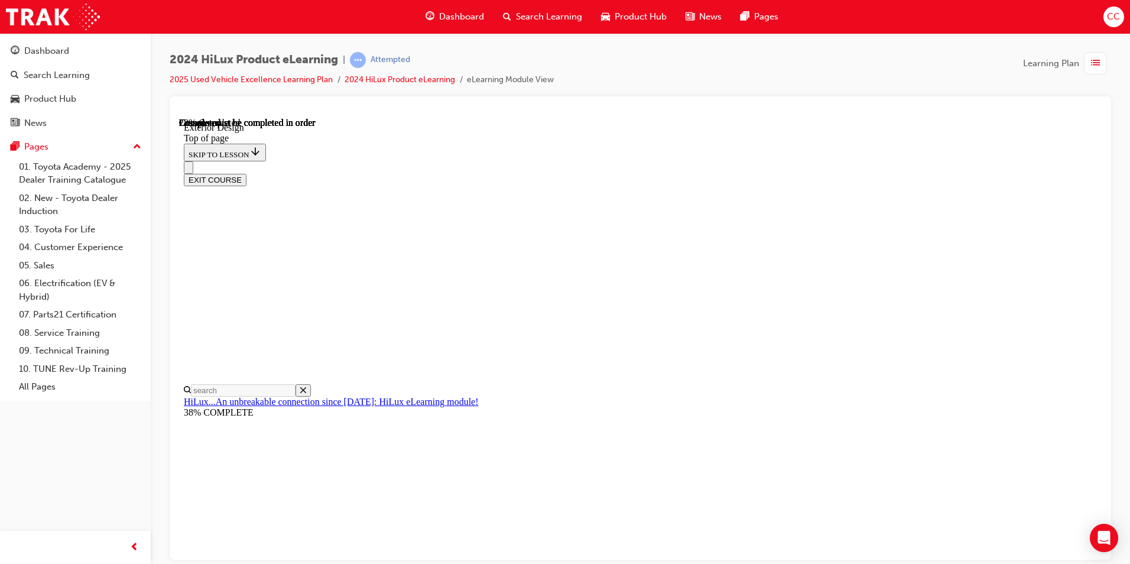
click at [925, 161] on div "EXIT COURSE" at bounding box center [636, 173] width 904 height 25
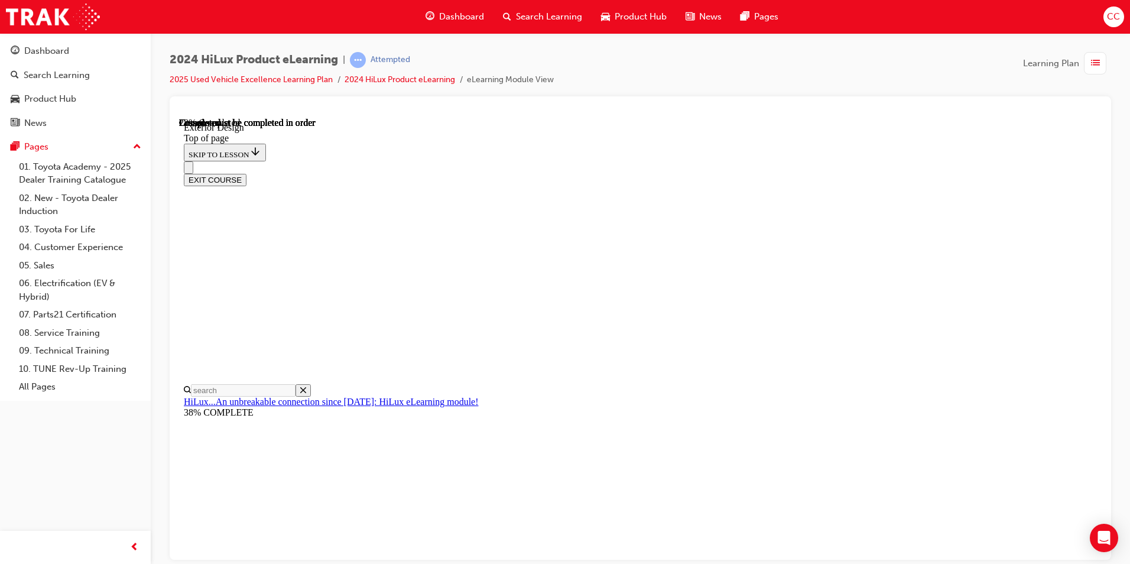
scroll to position [1455, 0]
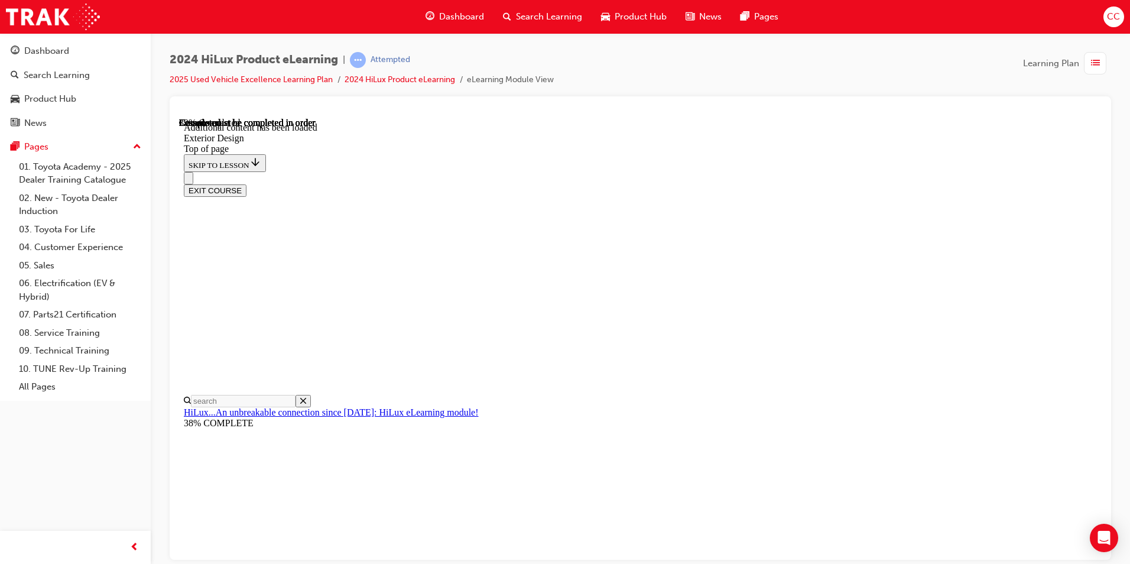
scroll to position [1990, 0]
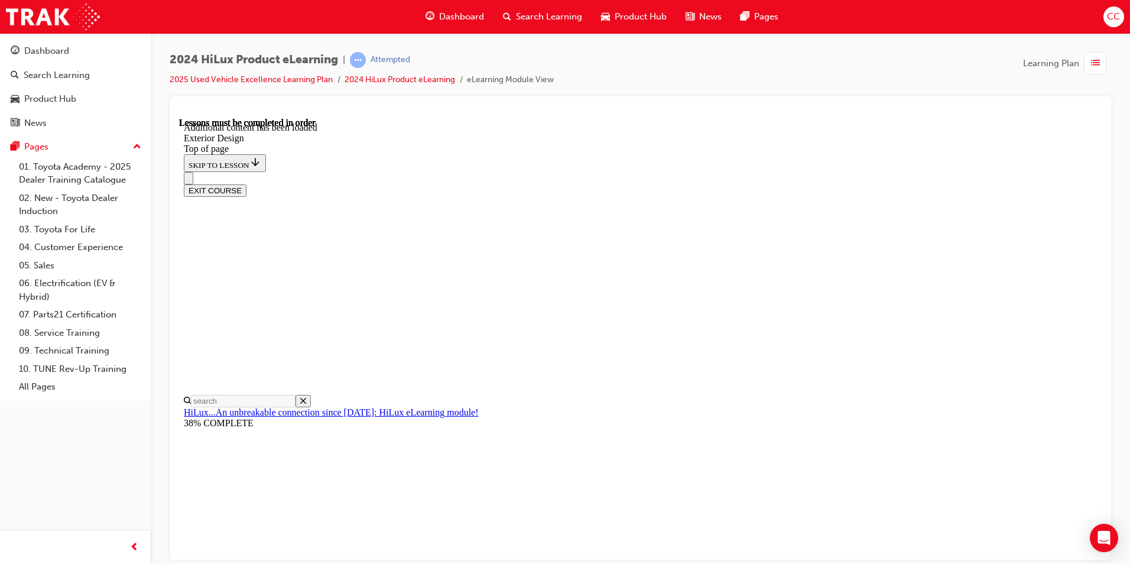
scroll to position [2098, 0]
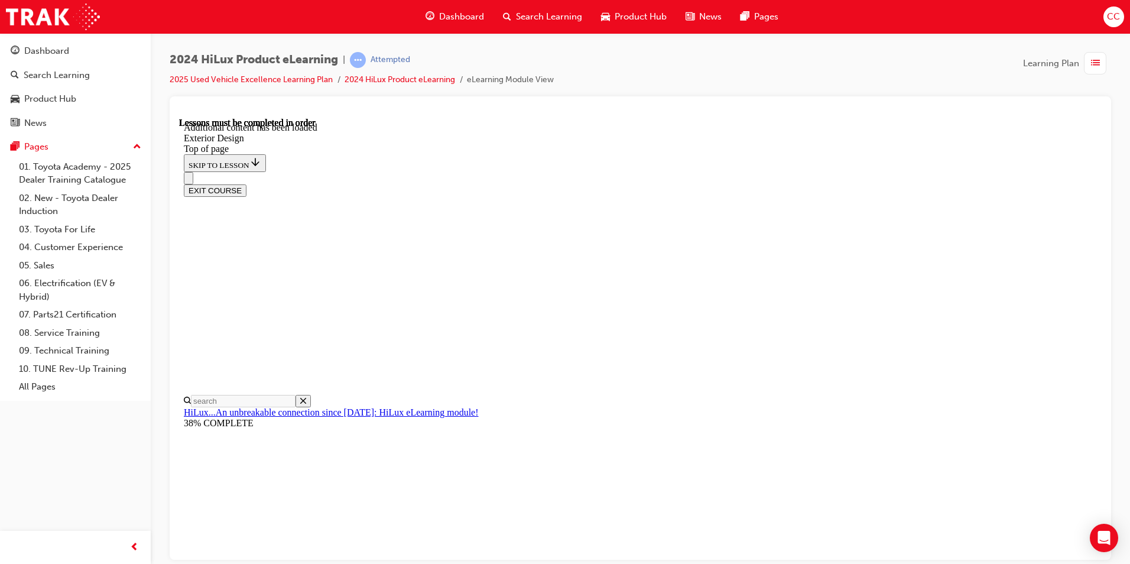
scroll to position [2032, 0]
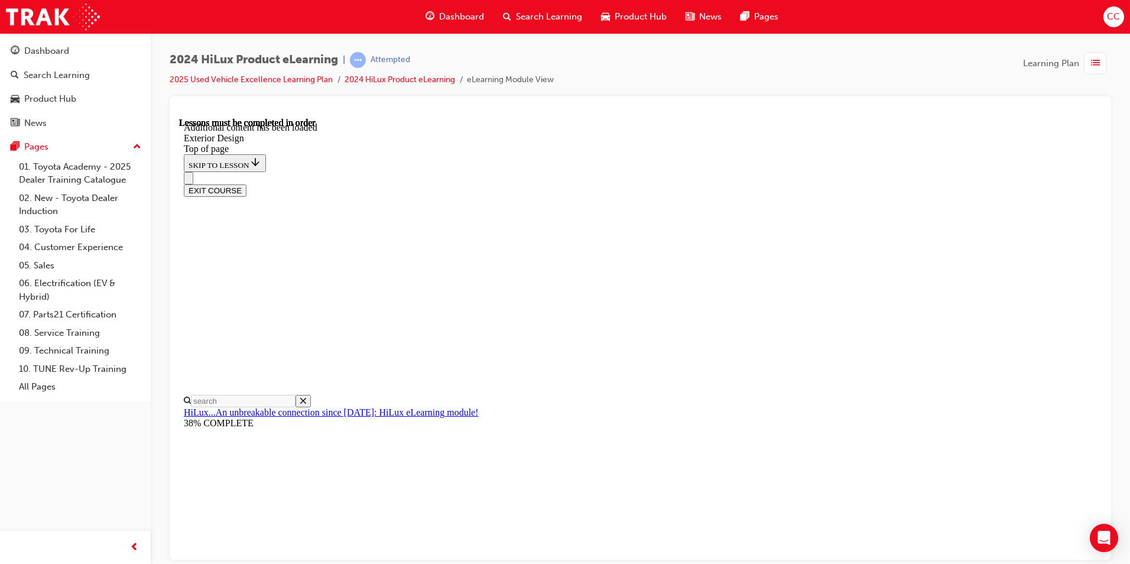
scroll to position [2155, 0]
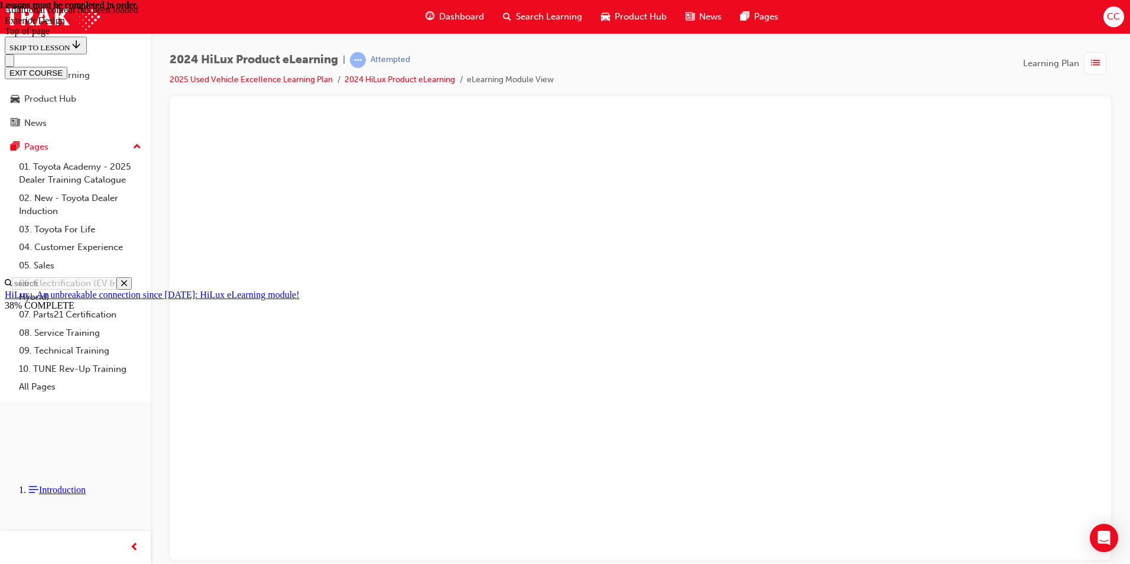
scroll to position [3148, 0]
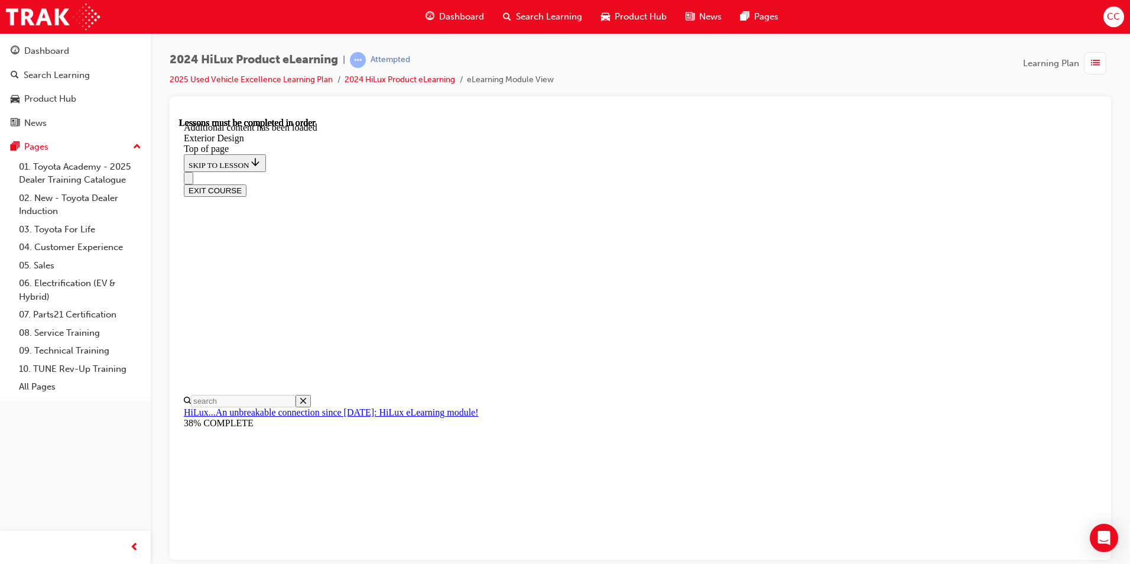
scroll to position [4063, 0]
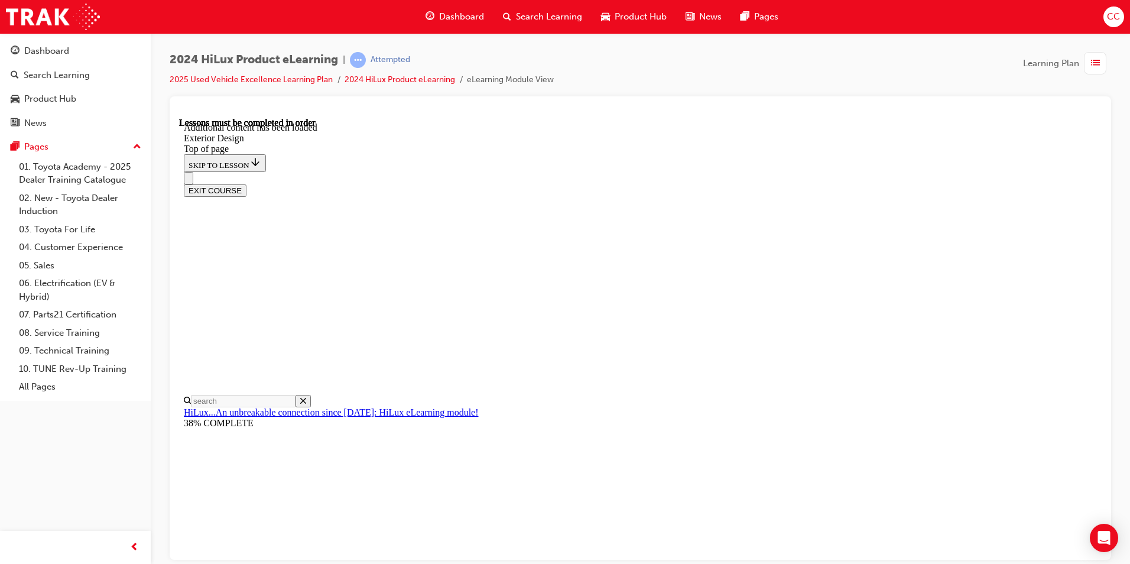
scroll to position [4063, 0]
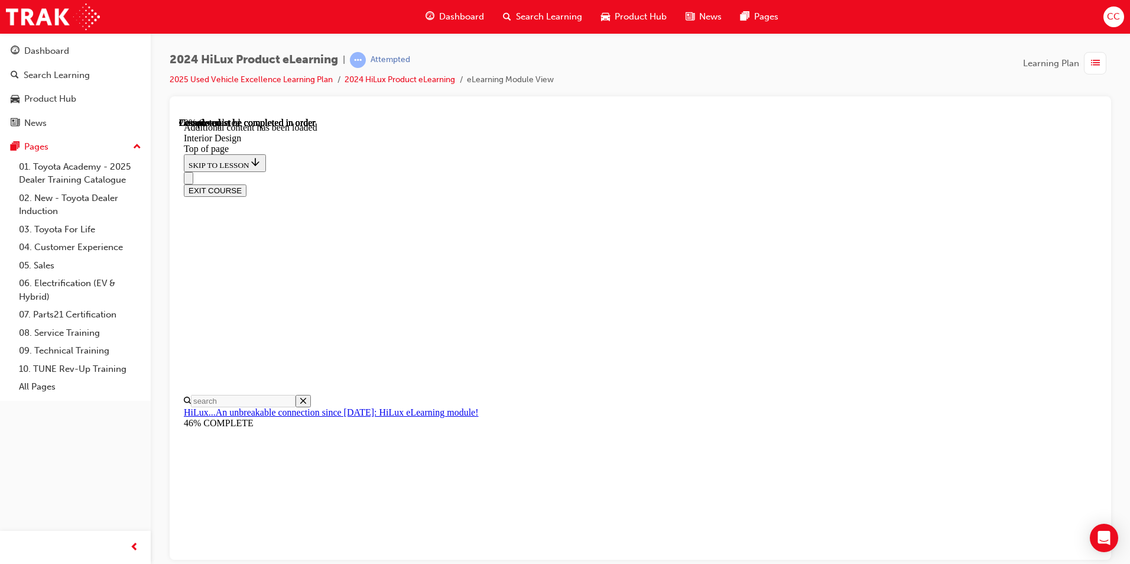
scroll to position [229, 0]
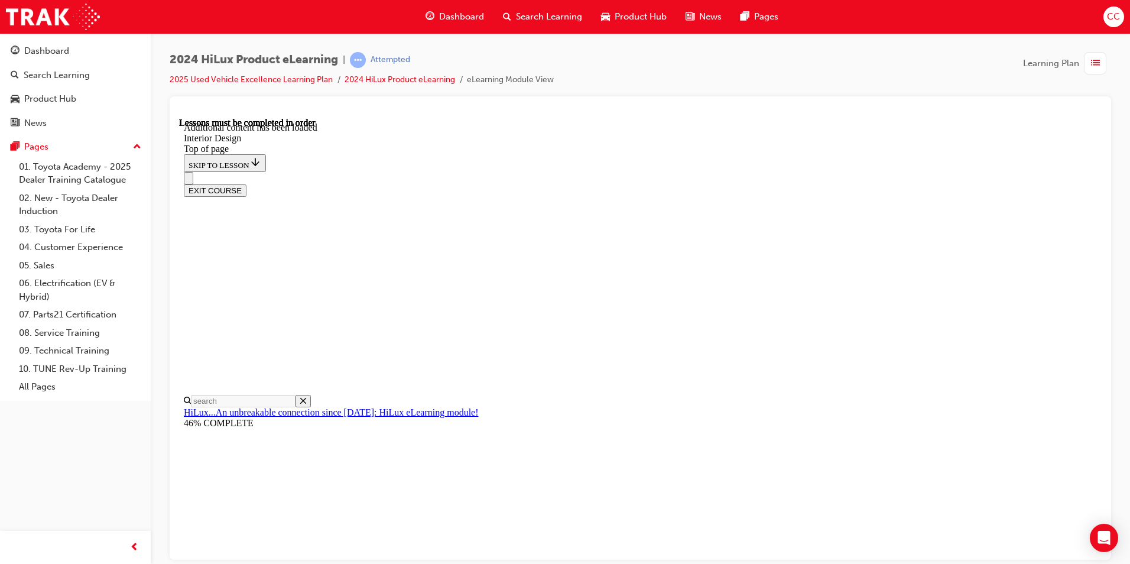
scroll to position [608, 0]
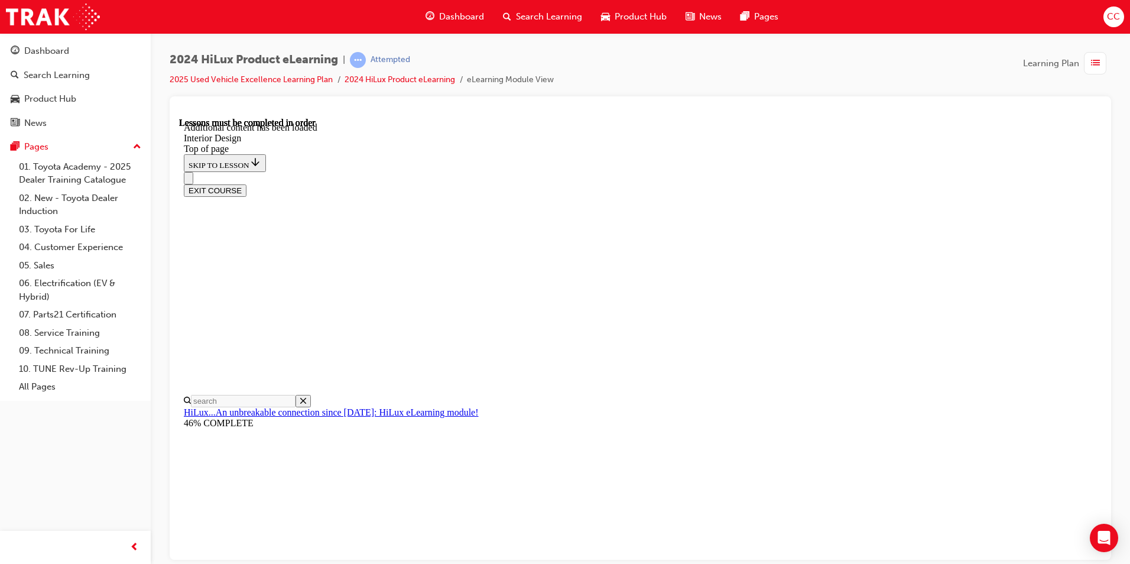
scroll to position [667, 0]
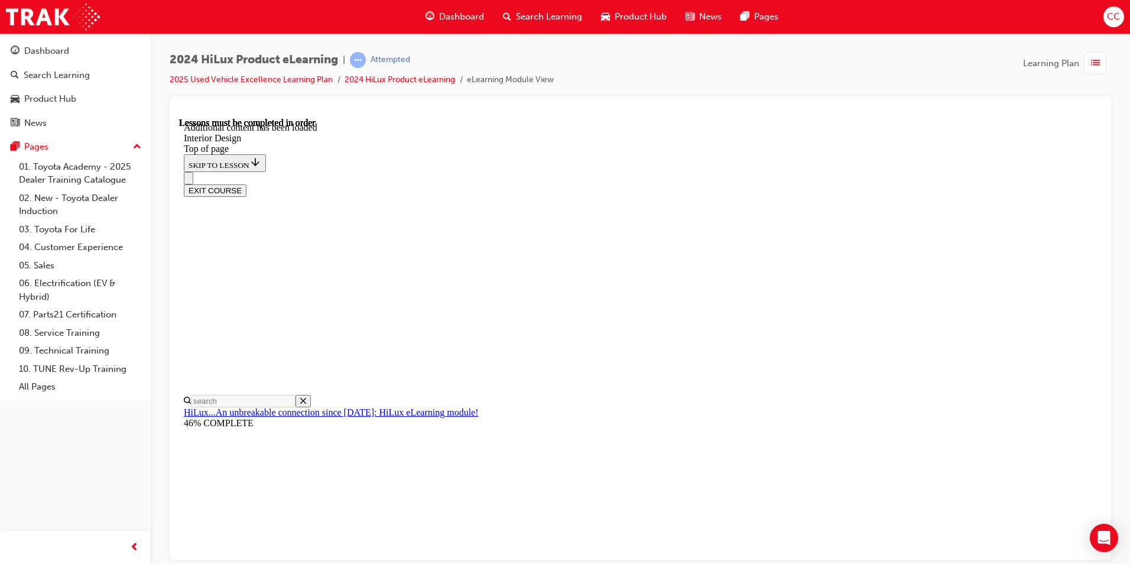
scroll to position [91, 0]
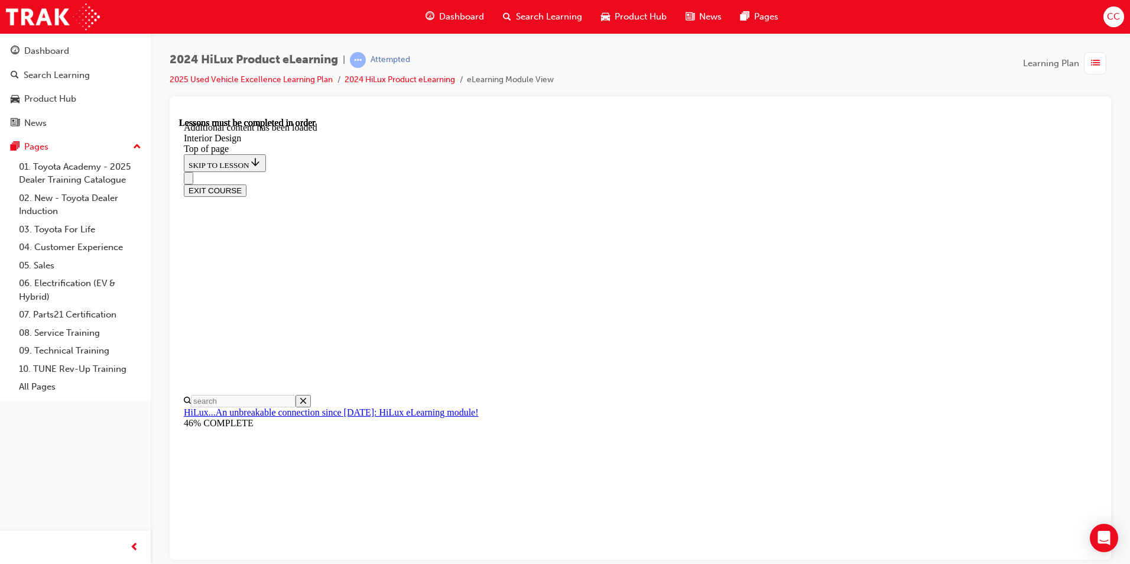
drag, startPoint x: 755, startPoint y: 118, endPoint x: 644, endPoint y: 186, distance: 130.8
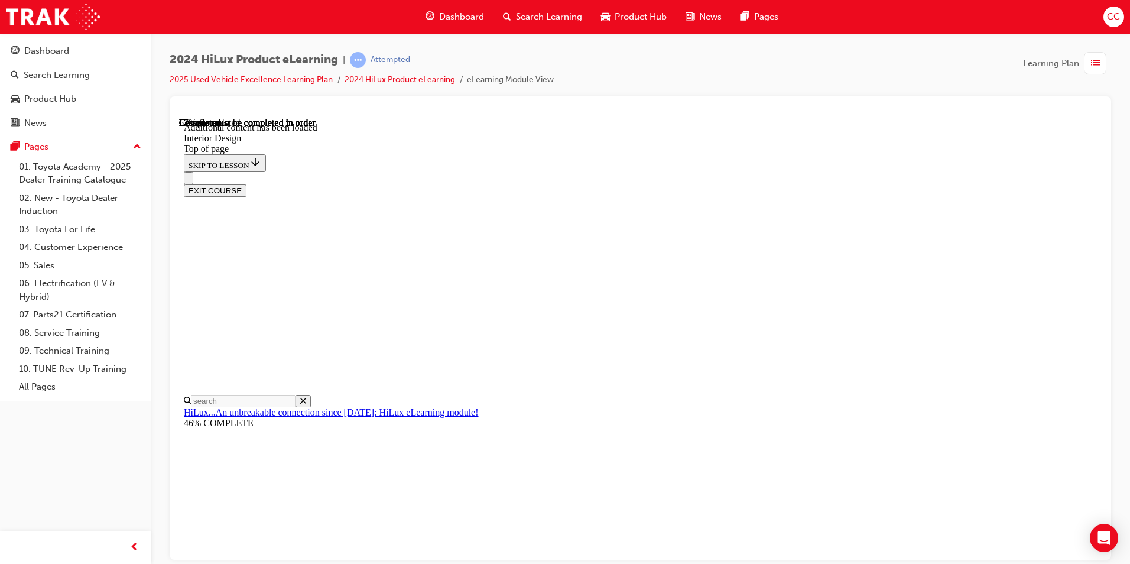
drag, startPoint x: 582, startPoint y: 200, endPoint x: 580, endPoint y: 207, distance: 7.3
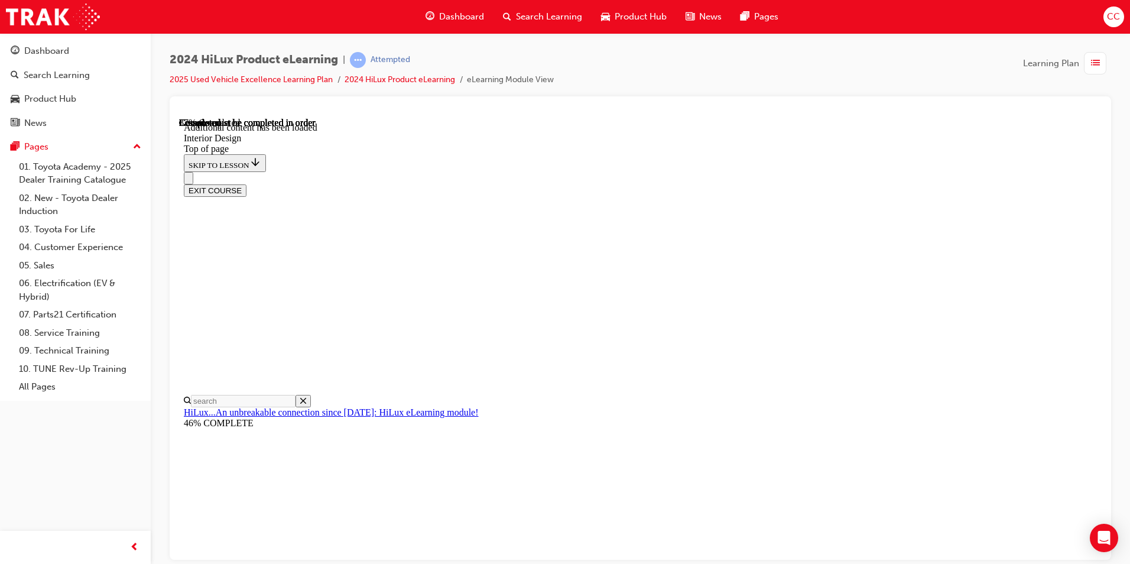
scroll to position [2009, 0]
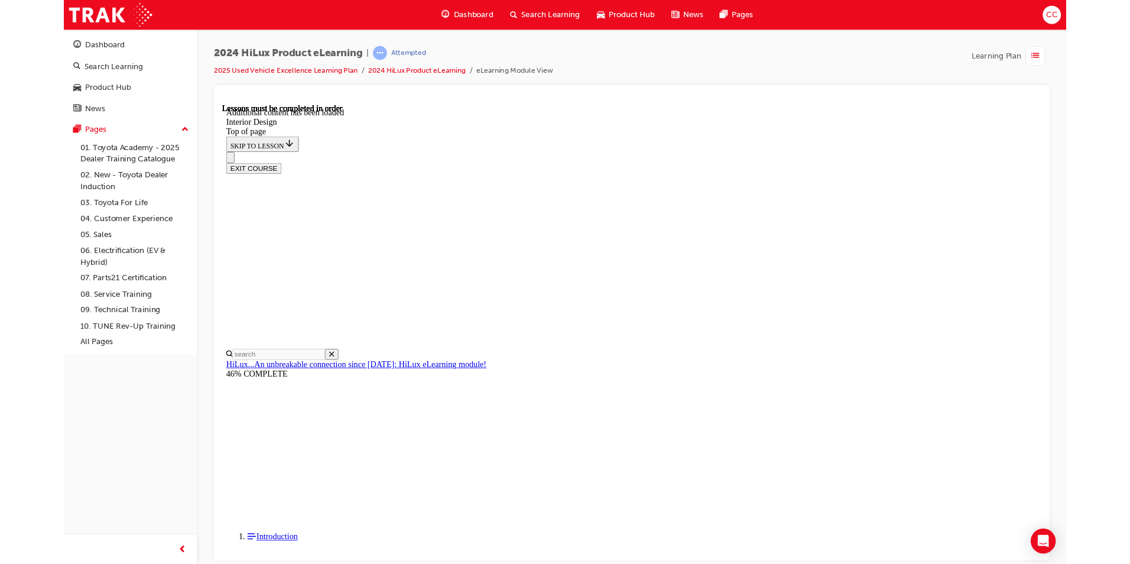
scroll to position [1828, 0]
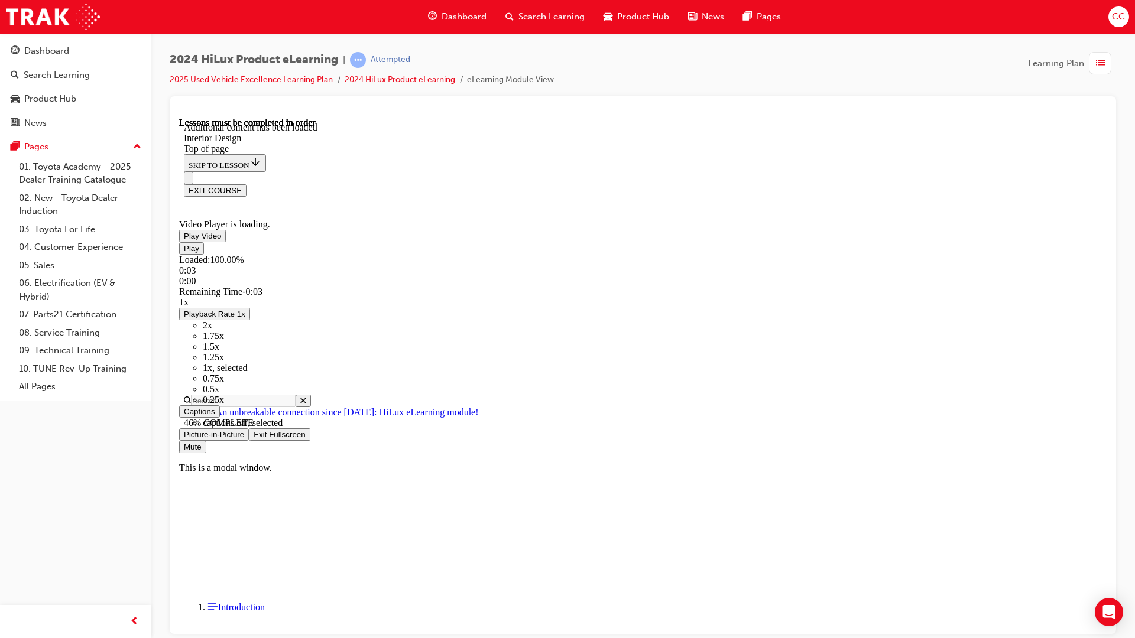
click at [254, 439] on span "Video player" at bounding box center [254, 434] width 0 height 9
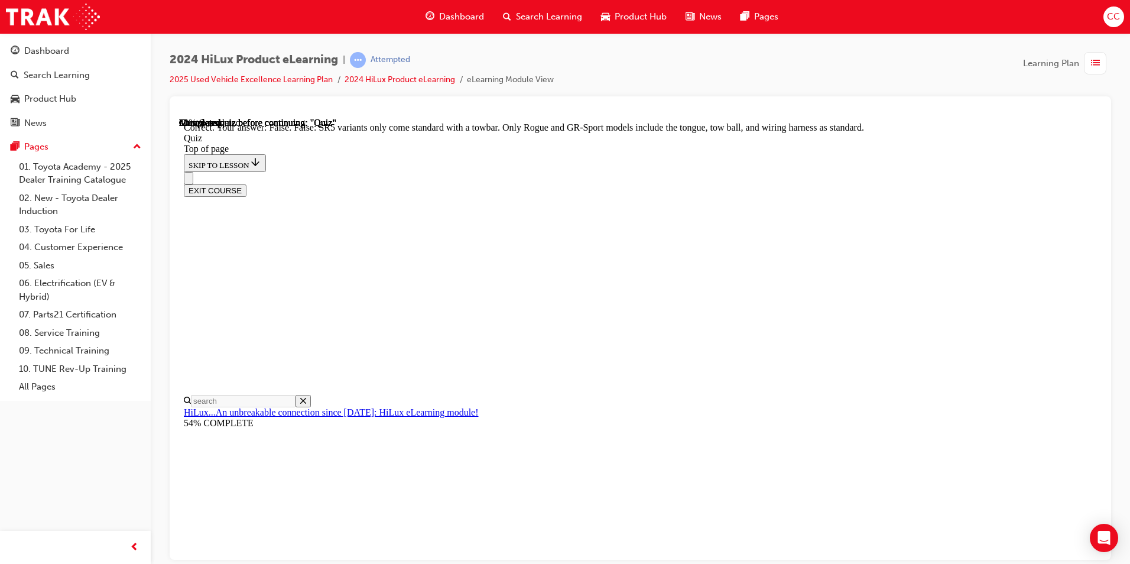
scroll to position [191, 0]
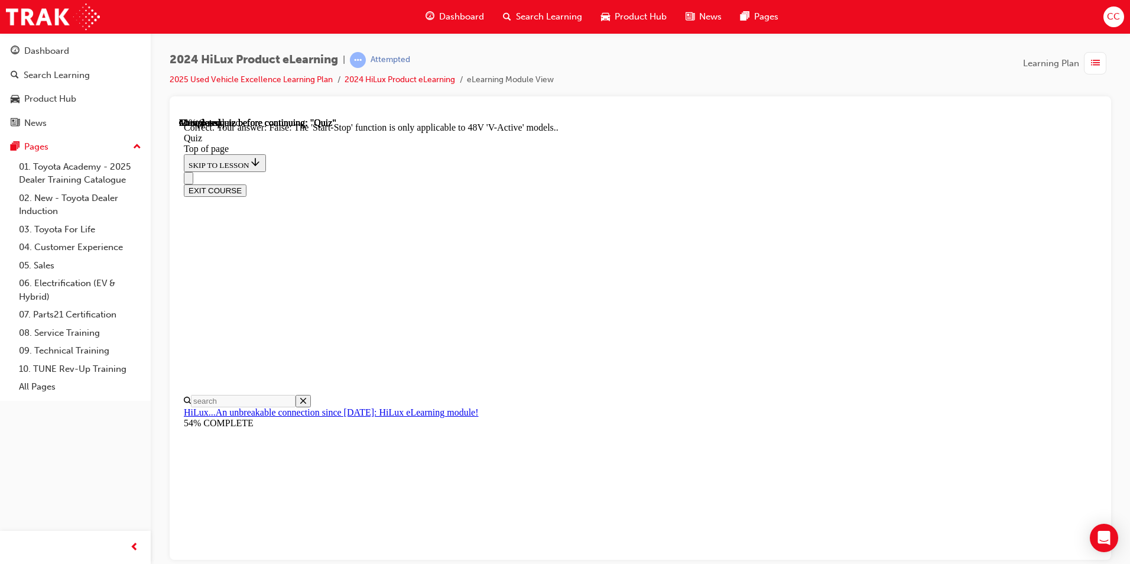
scroll to position [122, 0]
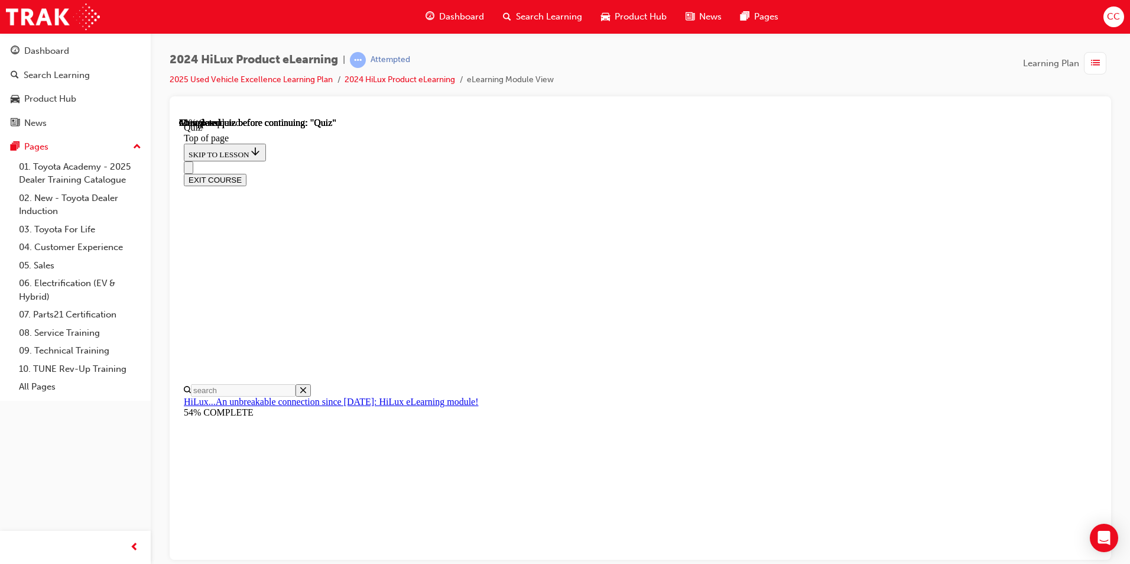
scroll to position [109, 0]
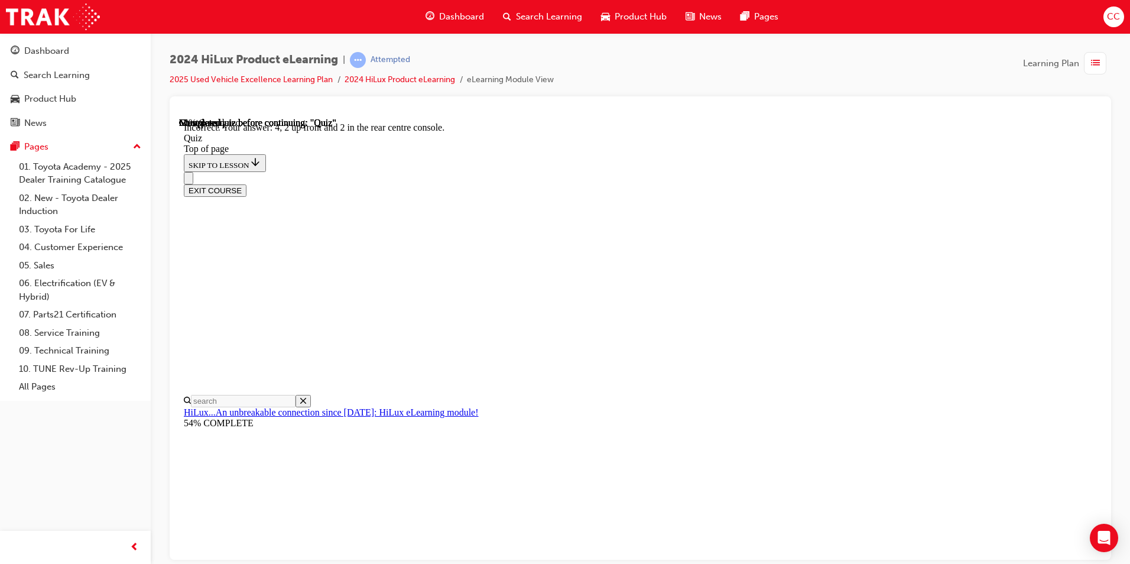
scroll to position [166, 0]
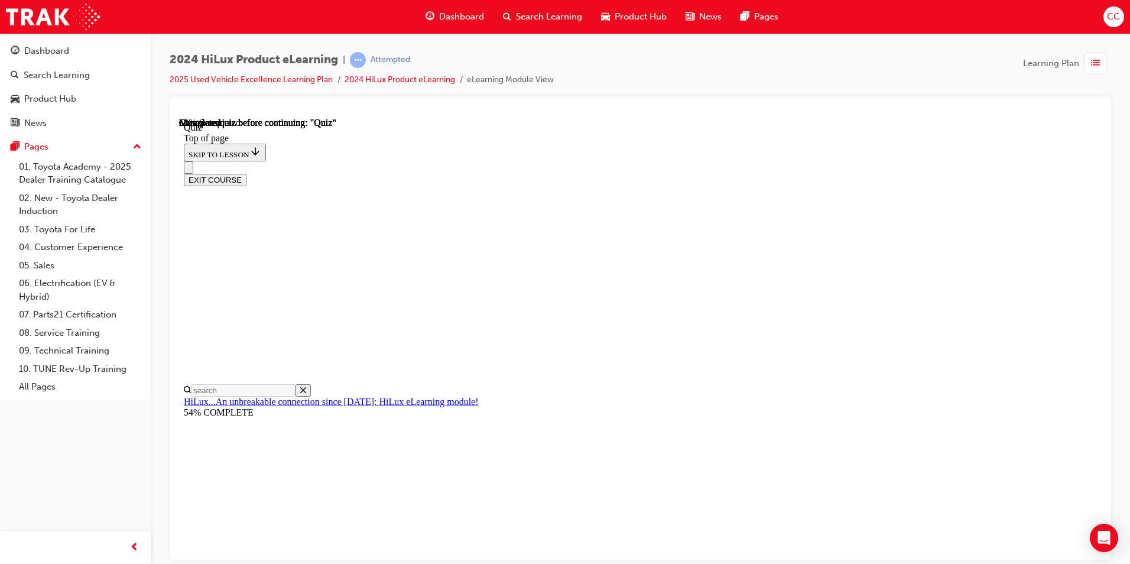
scroll to position [118, 0]
drag, startPoint x: 534, startPoint y: 404, endPoint x: 539, endPoint y: 384, distance: 20.6
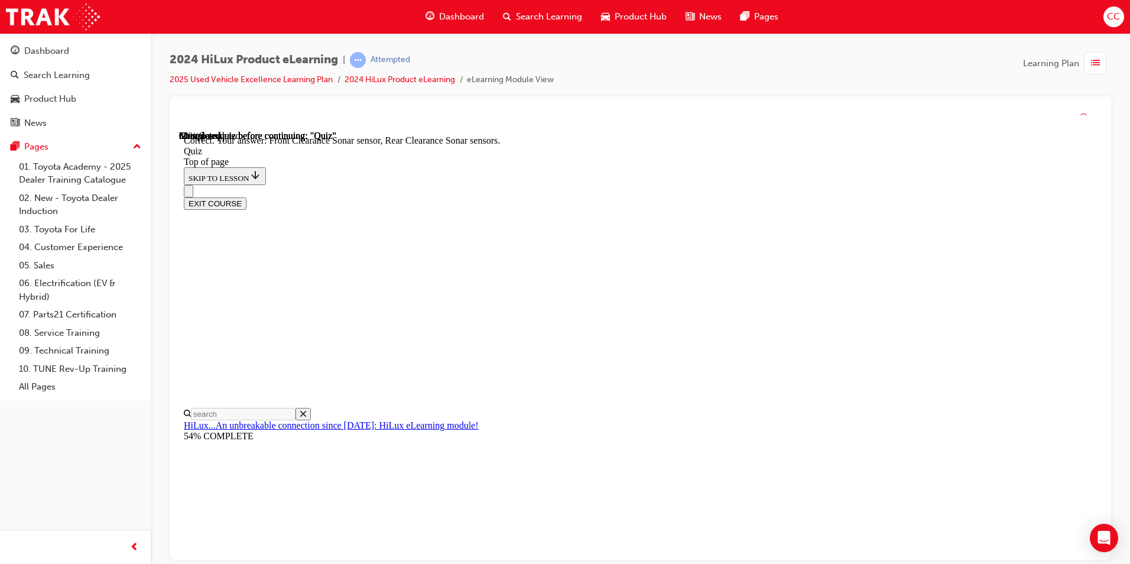
scroll to position [193, 0]
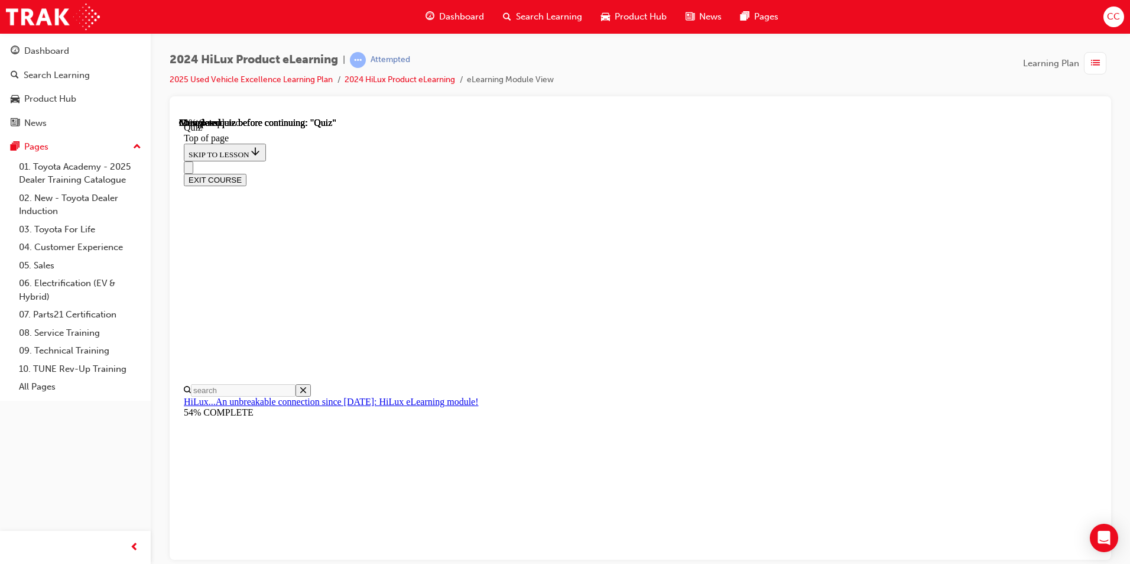
scroll to position [101, 0]
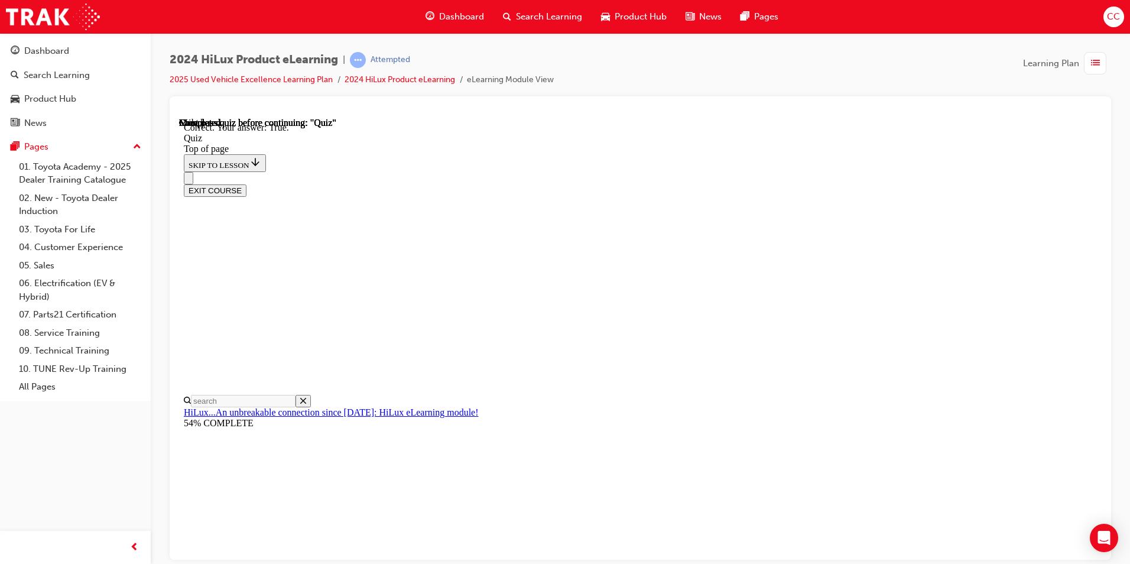
scroll to position [138, 0]
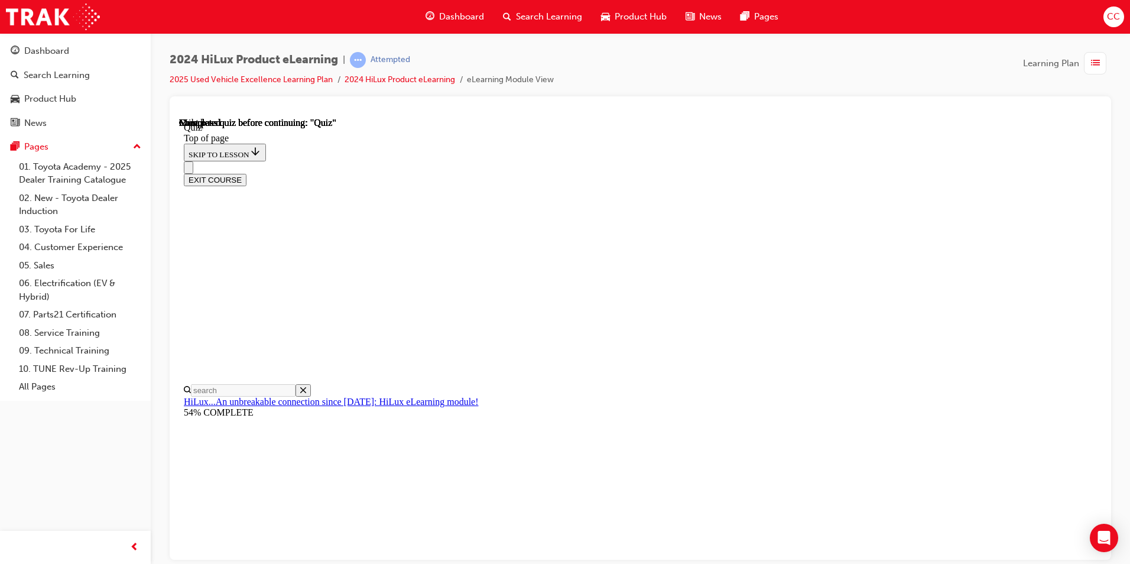
scroll to position [197, 0]
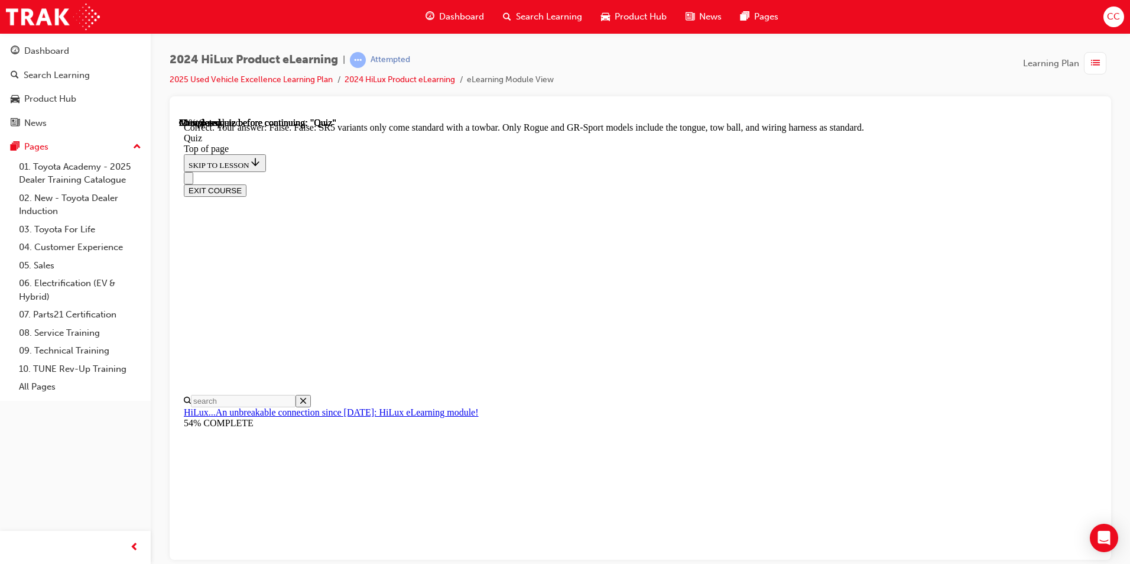
scroll to position [191, 0]
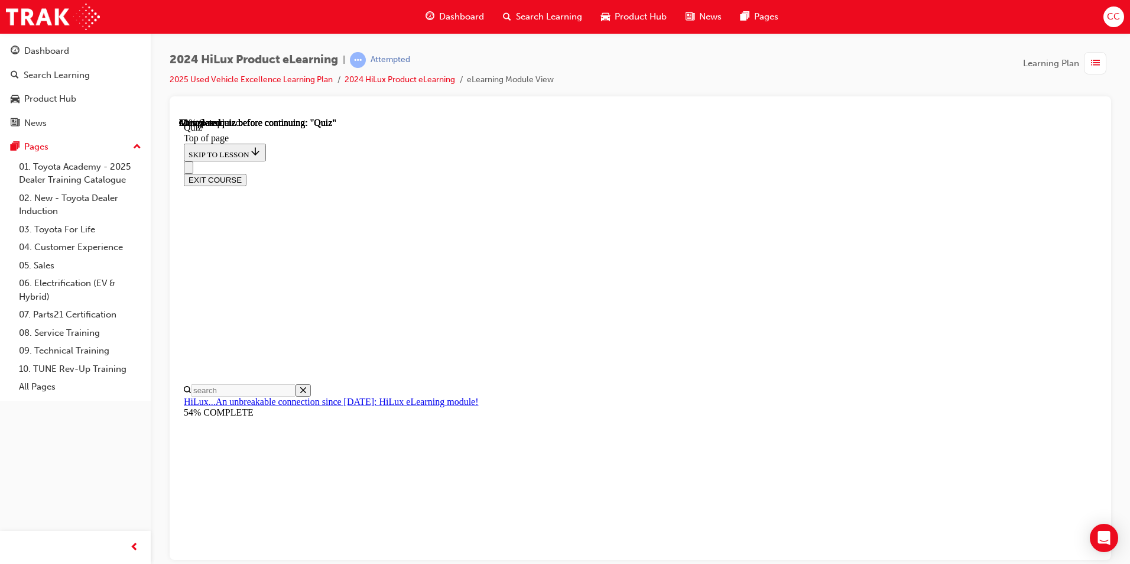
scroll to position [128, 0]
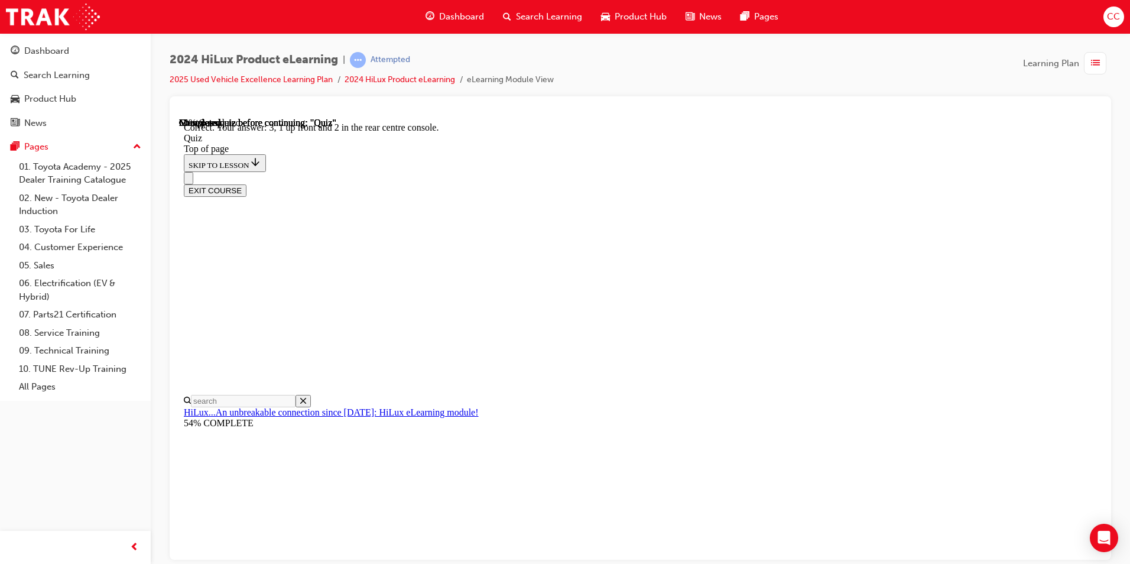
scroll to position [166, 0]
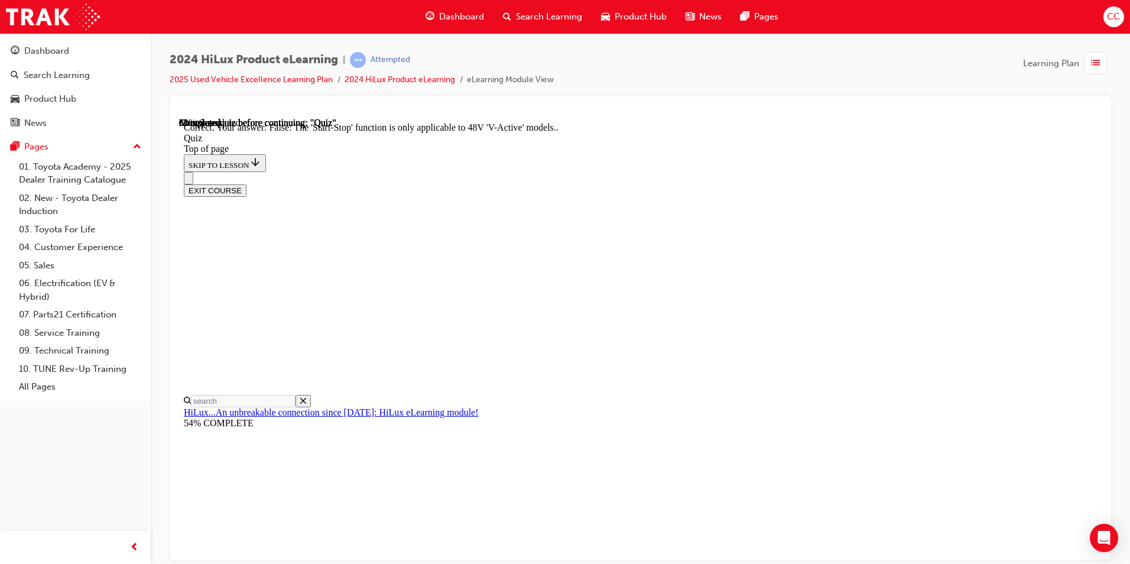
scroll to position [122, 0]
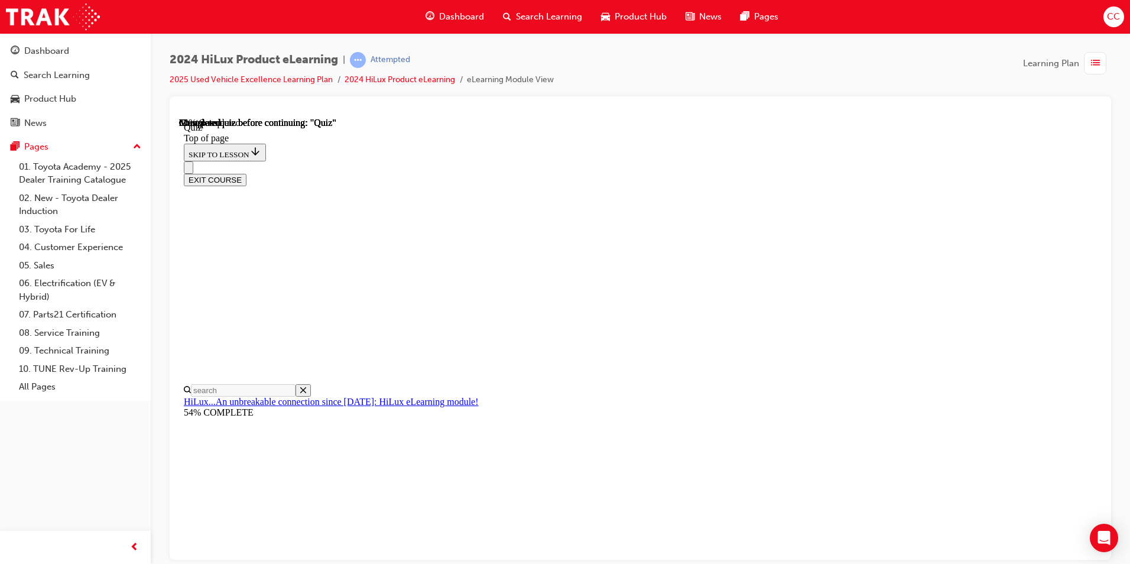
scroll to position [89, 0]
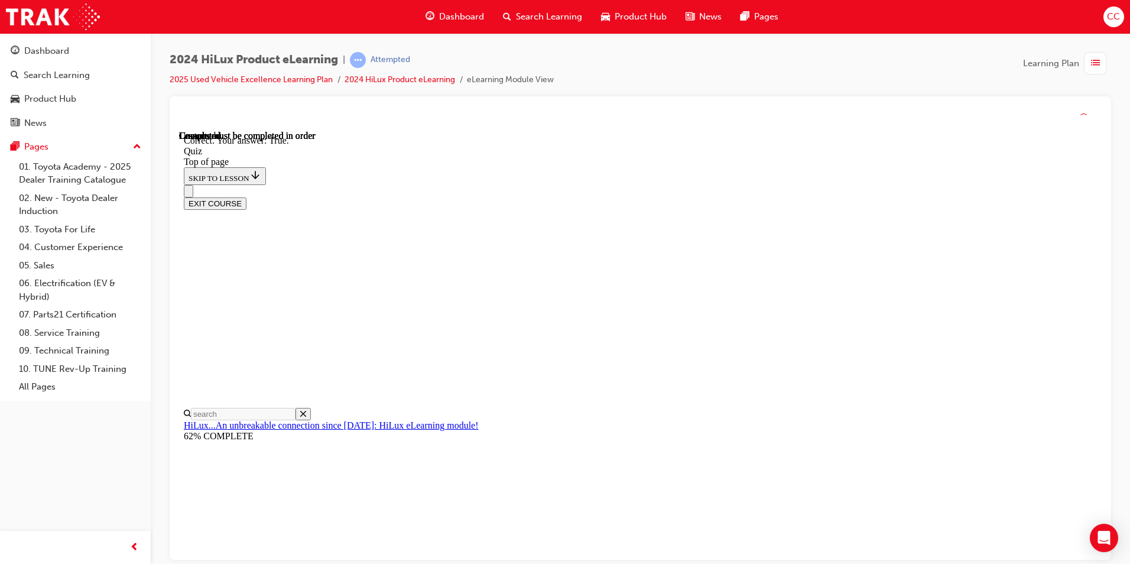
scroll to position [138, 0]
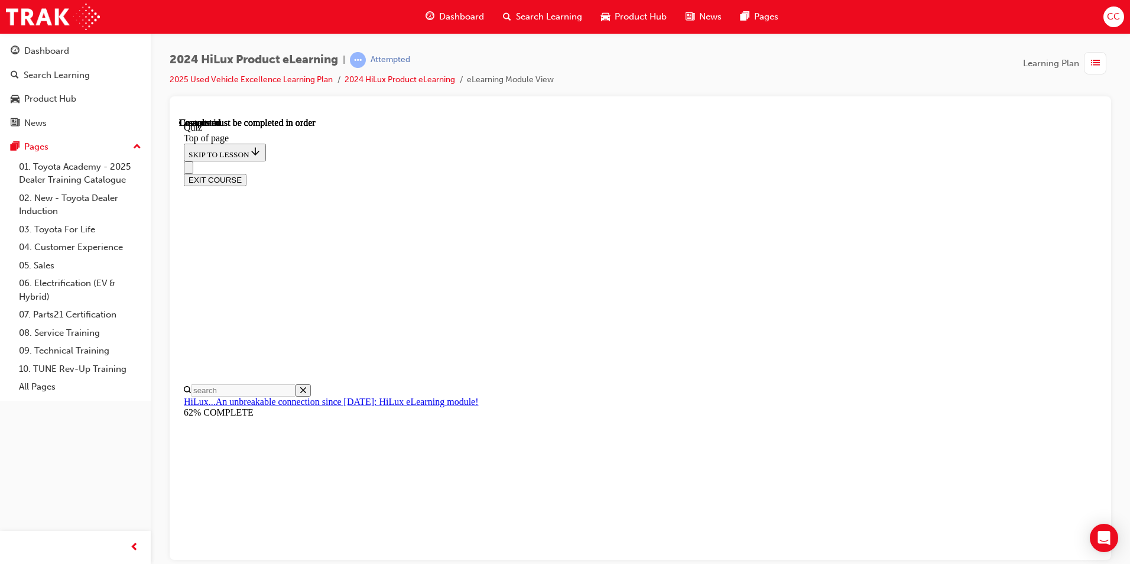
scroll to position [197, 0]
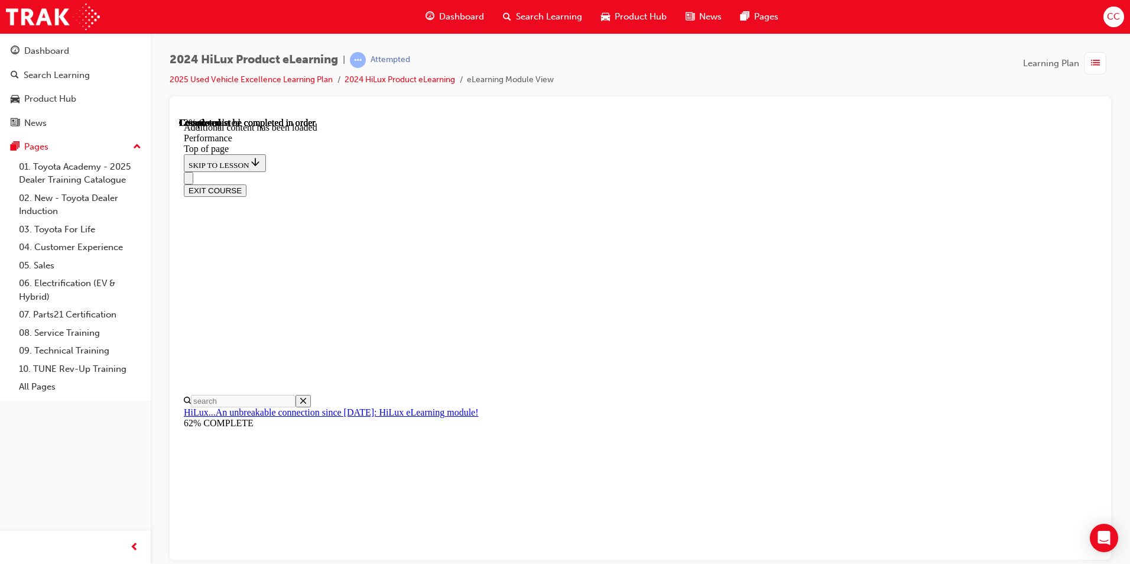
scroll to position [946, 0]
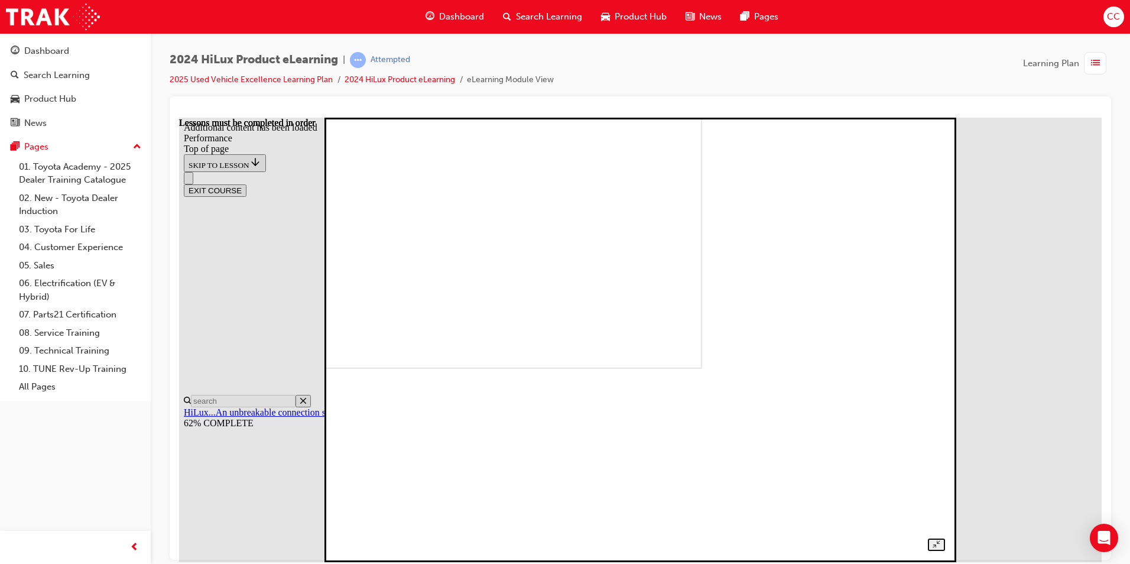
click at [702, 368] on img at bounding box center [405, 145] width 593 height 445
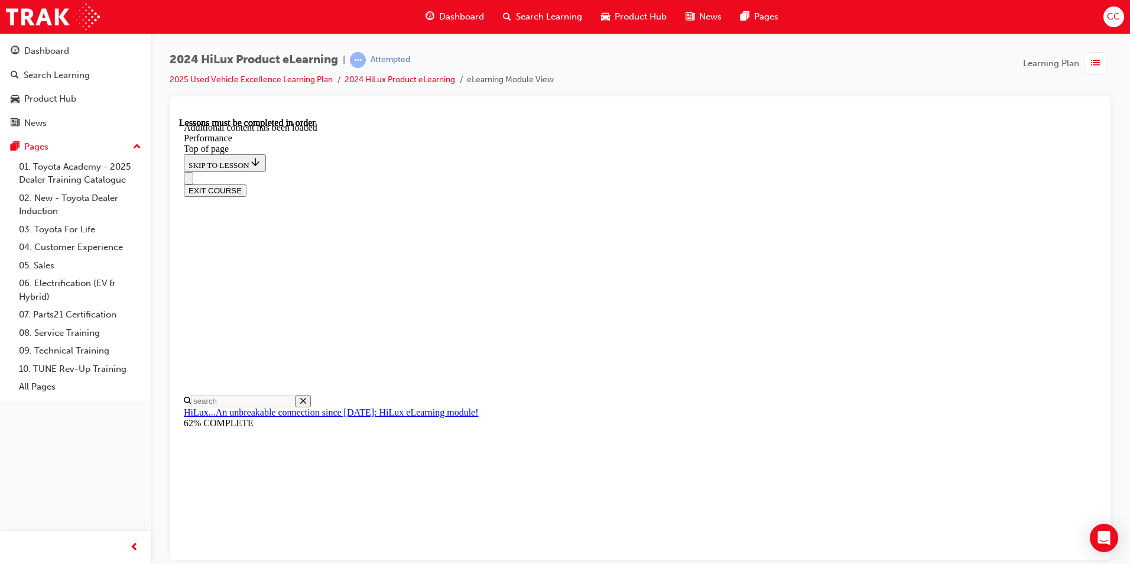
scroll to position [2386, 0]
drag, startPoint x: 699, startPoint y: 463, endPoint x: 709, endPoint y: 465, distance: 10.3
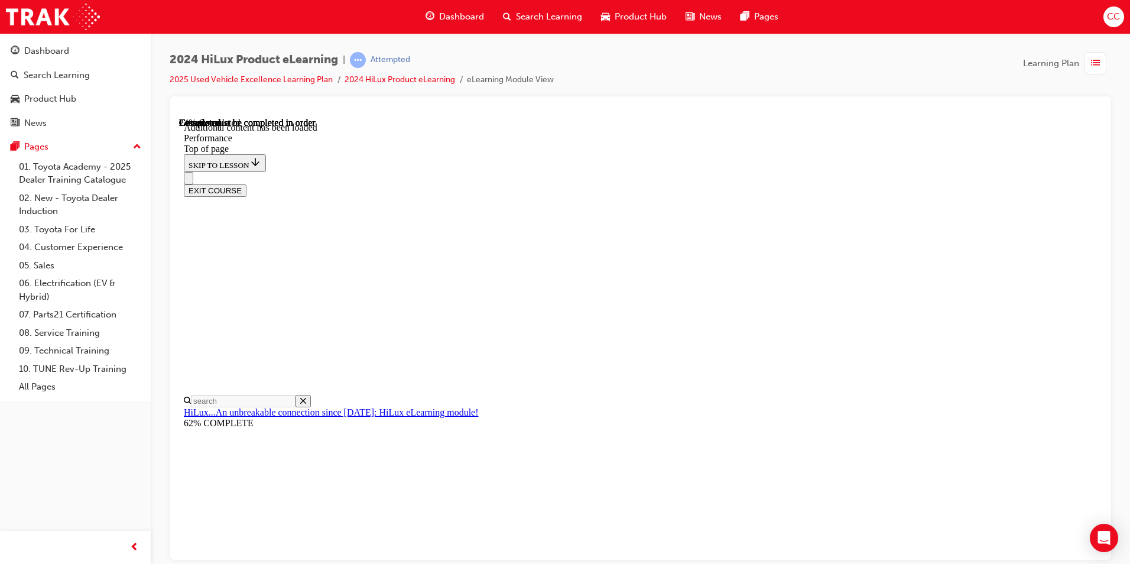
scroll to position [3161, 0]
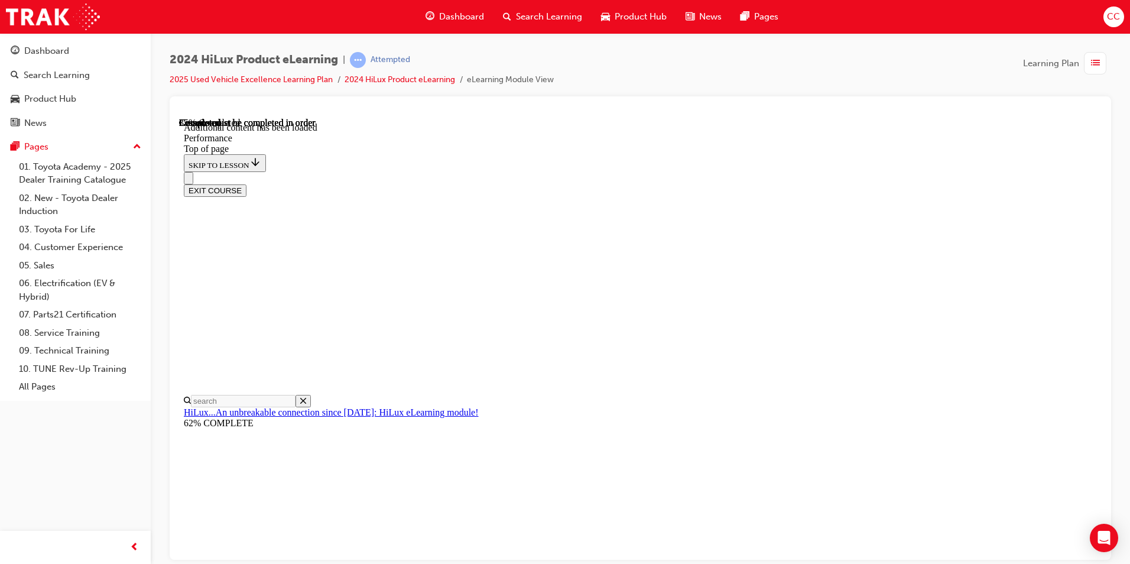
scroll to position [3613, 0]
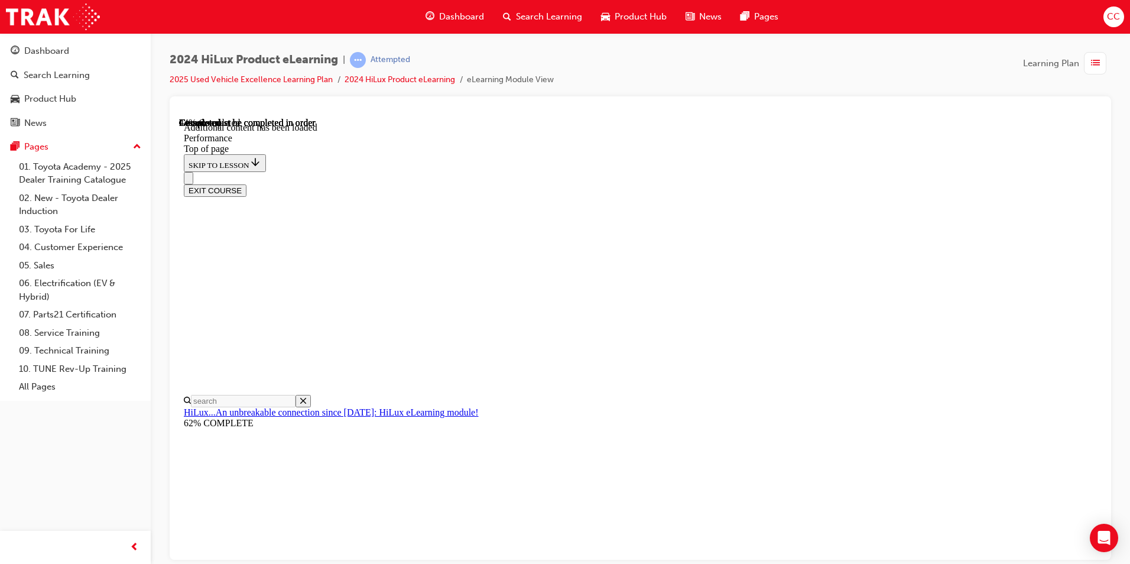
scroll to position [5143, 0]
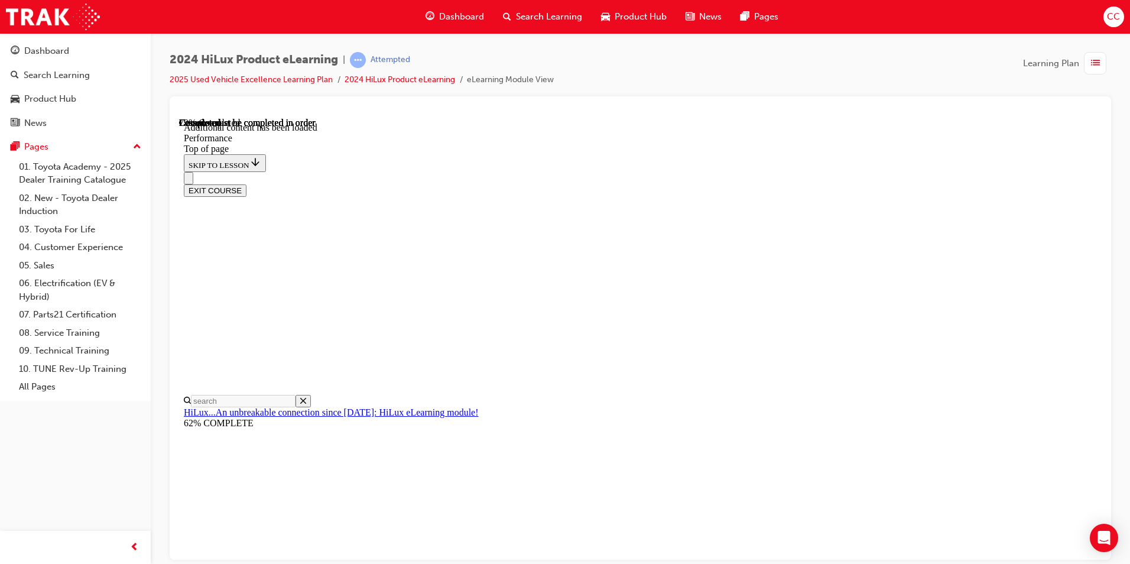
scroll to position [7452, 0]
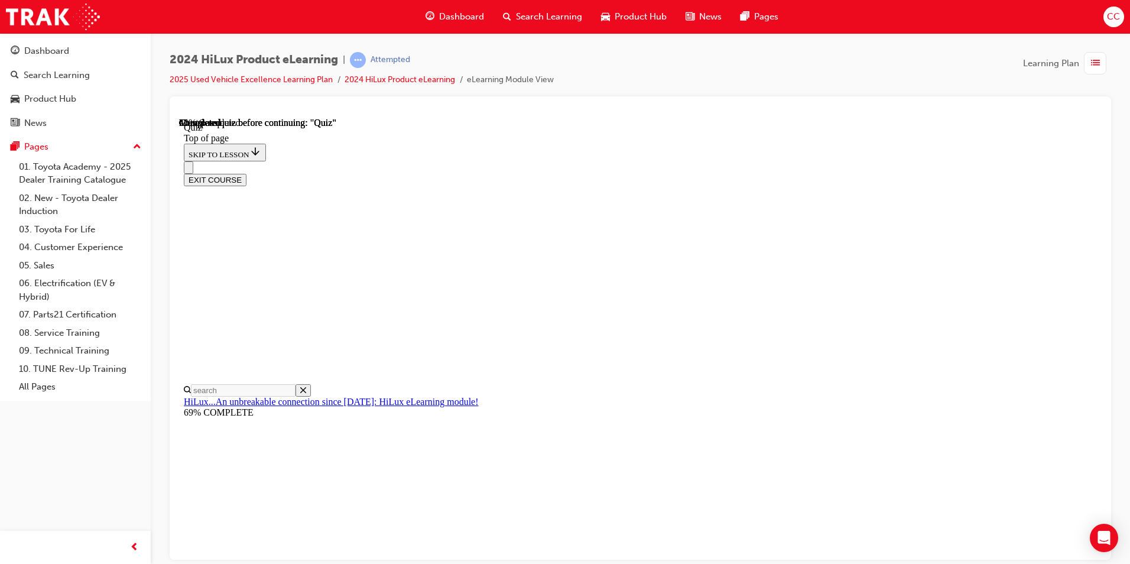
scroll to position [118, 0]
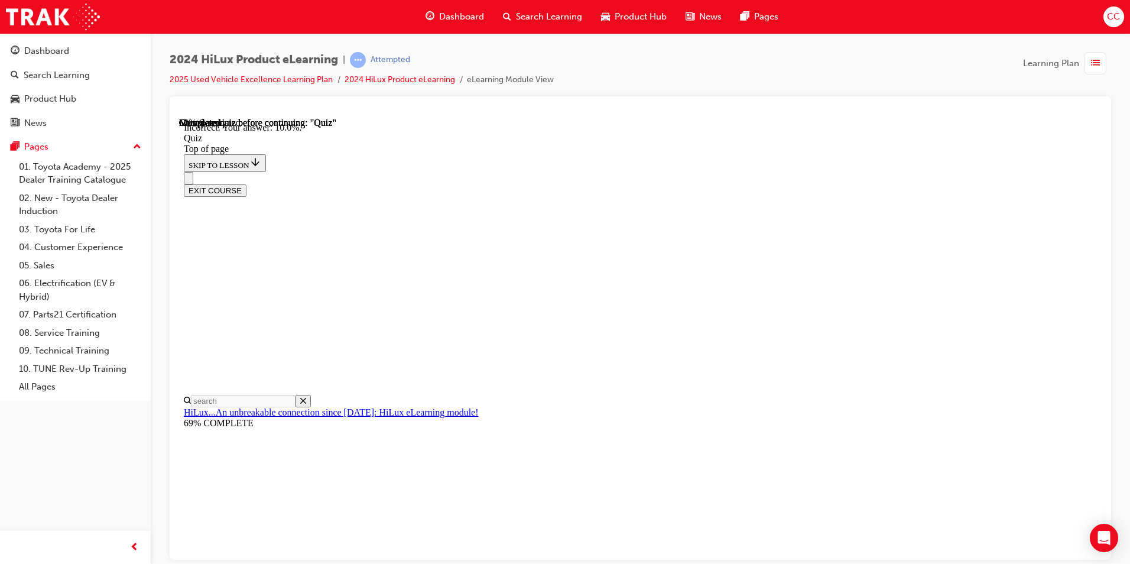
scroll to position [253, 0]
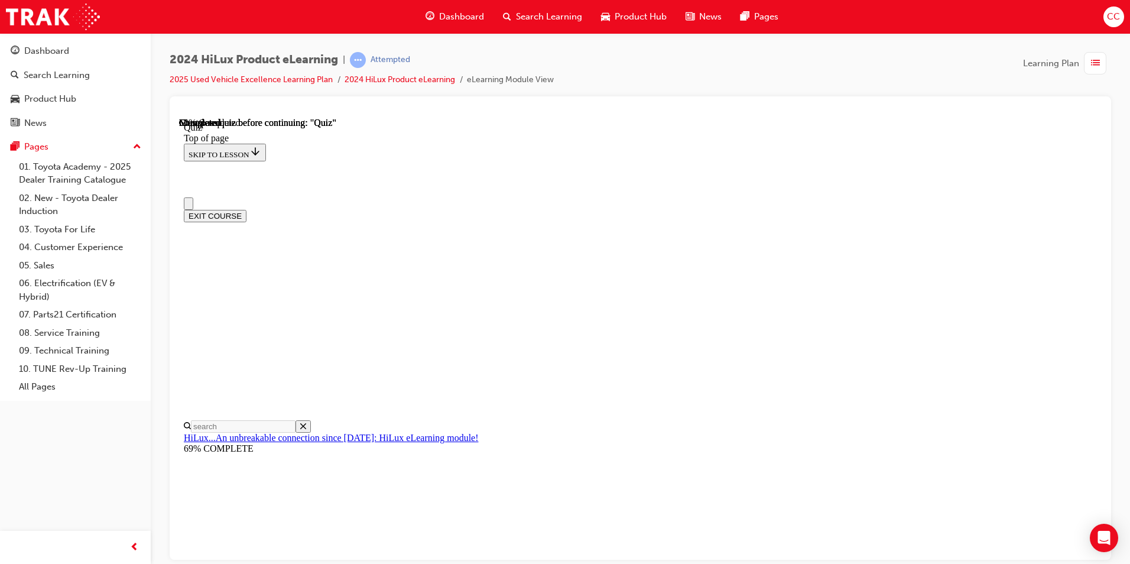
scroll to position [59, 0]
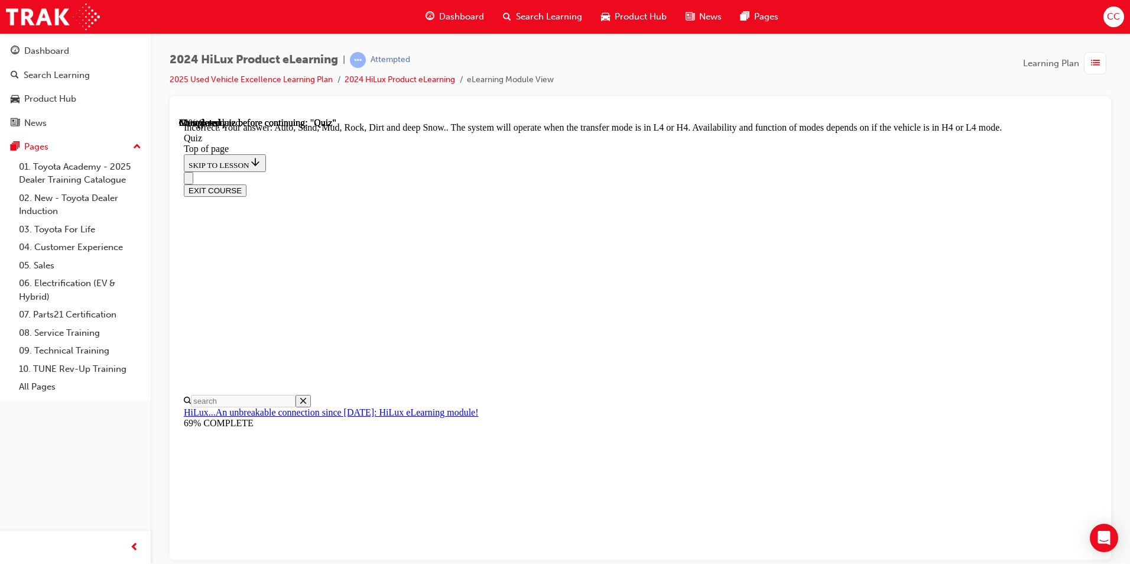
scroll to position [299, 0]
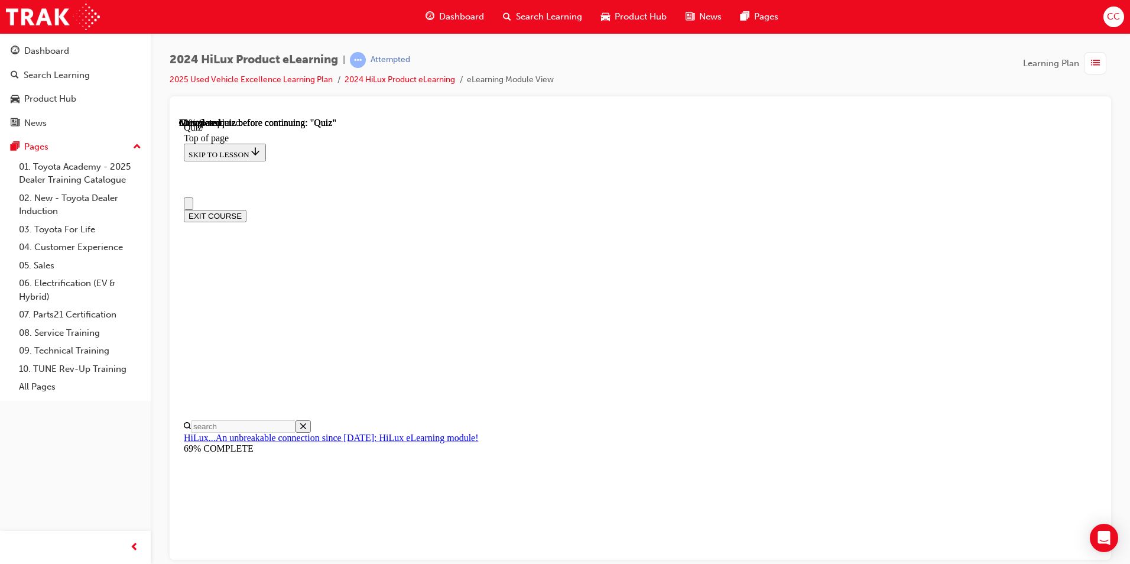
scroll to position [59, 0]
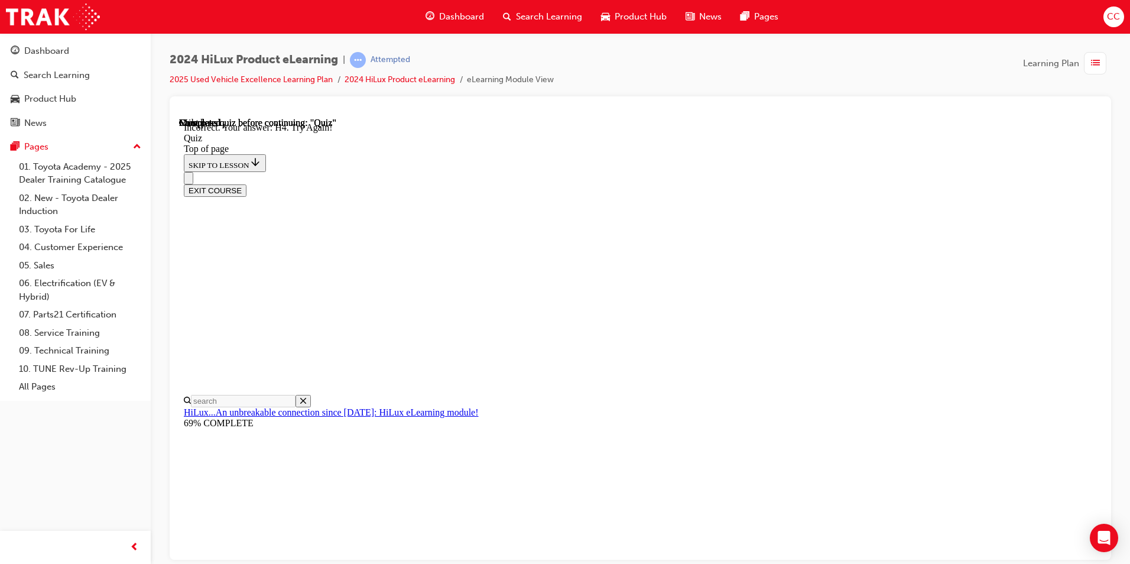
scroll to position [271, 0]
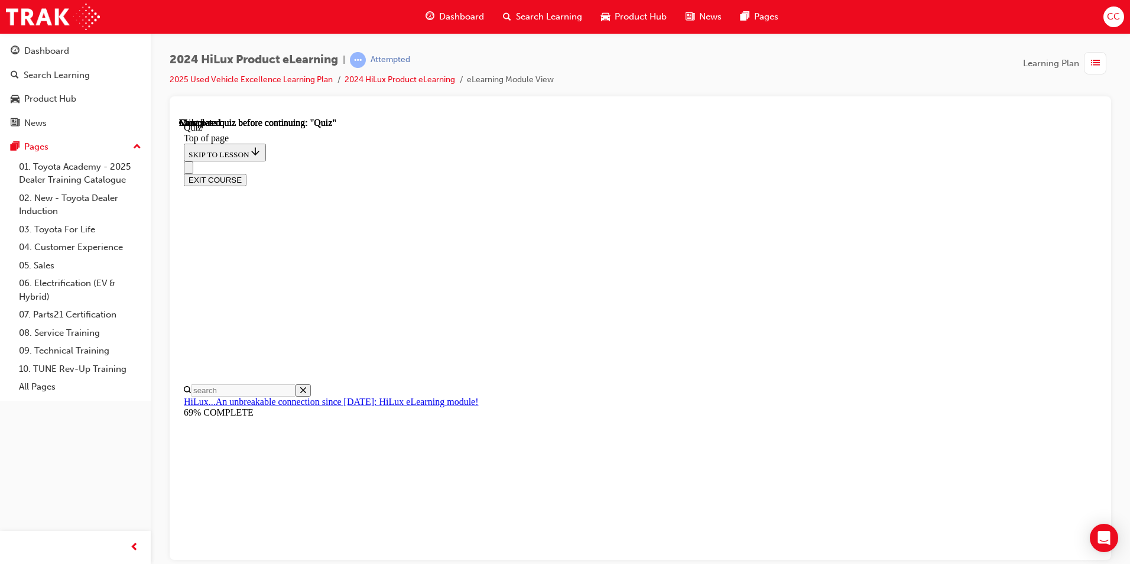
scroll to position [179, 0]
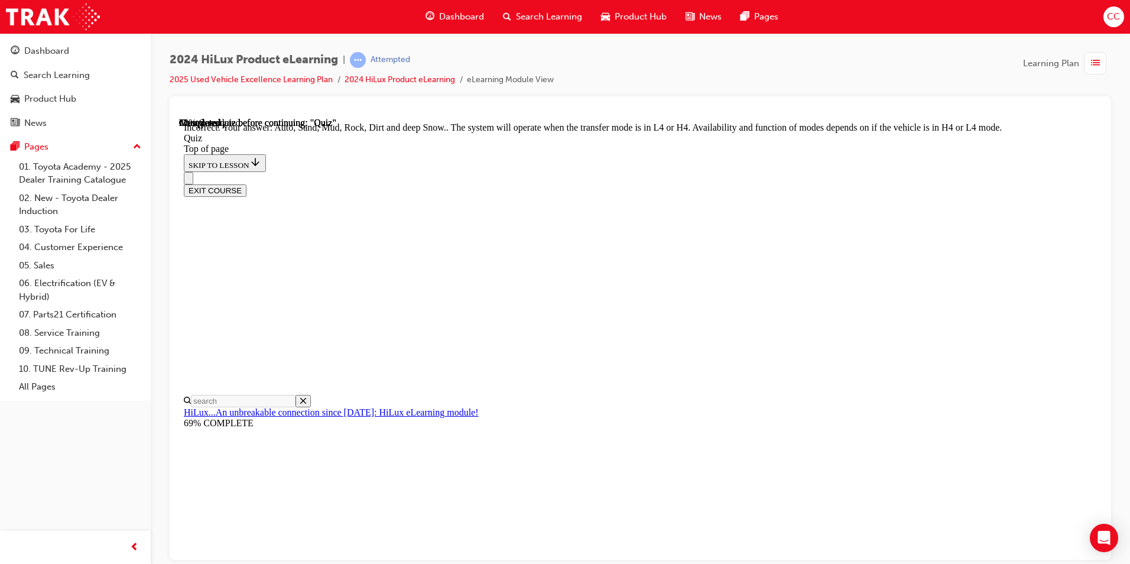
scroll to position [299, 0]
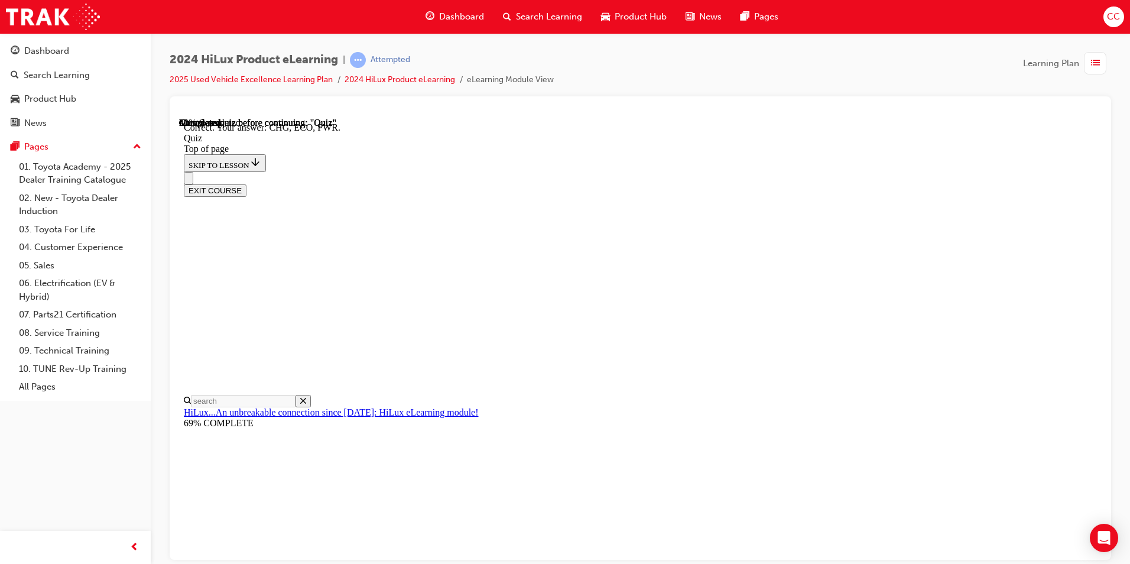
scroll to position [363, 0]
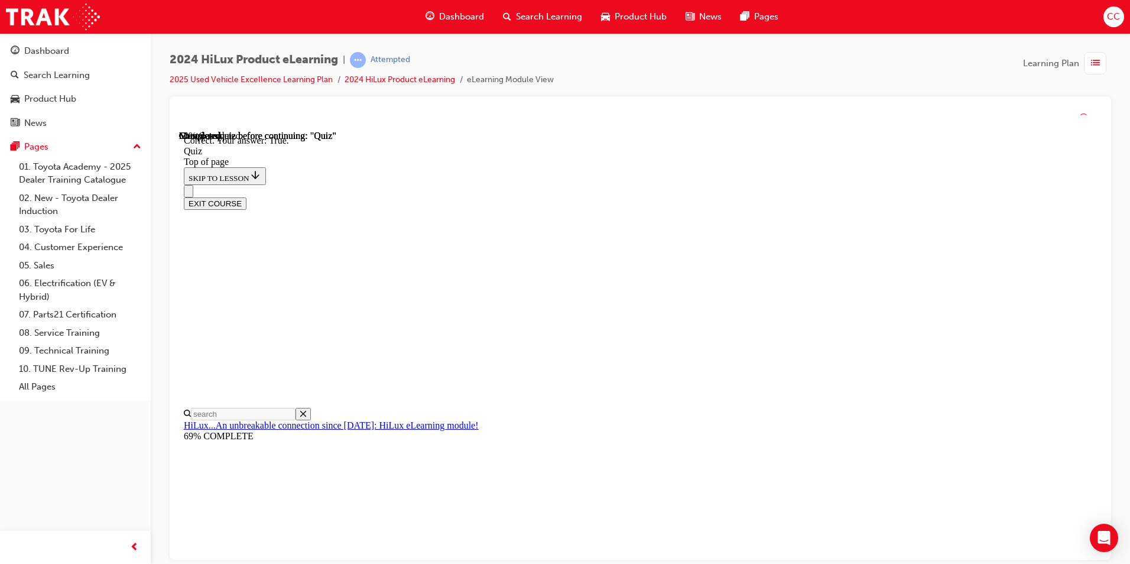
scroll to position [118, 0]
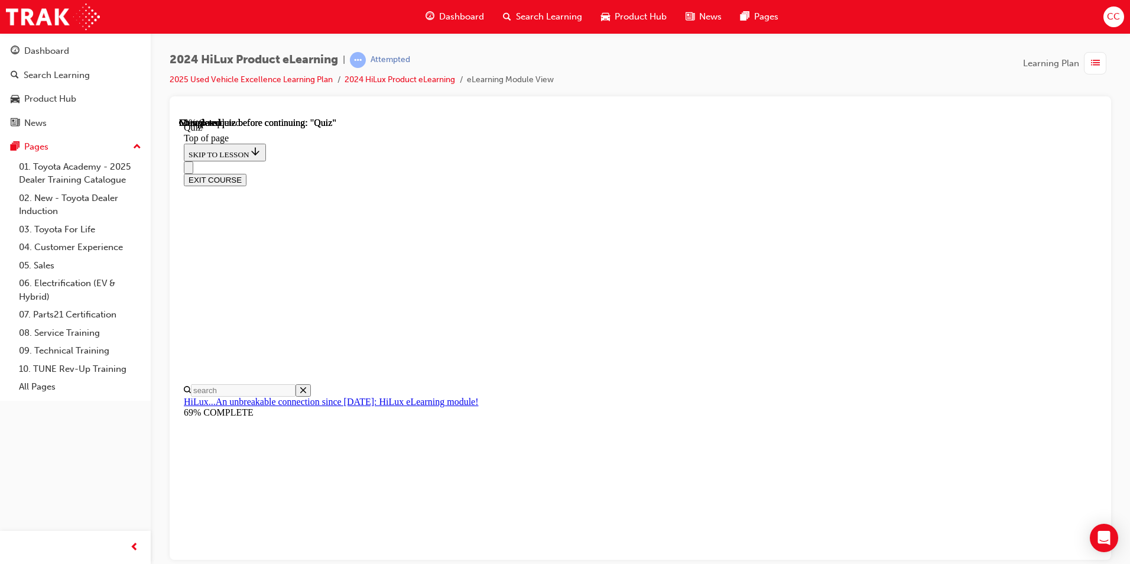
scroll to position [106, 0]
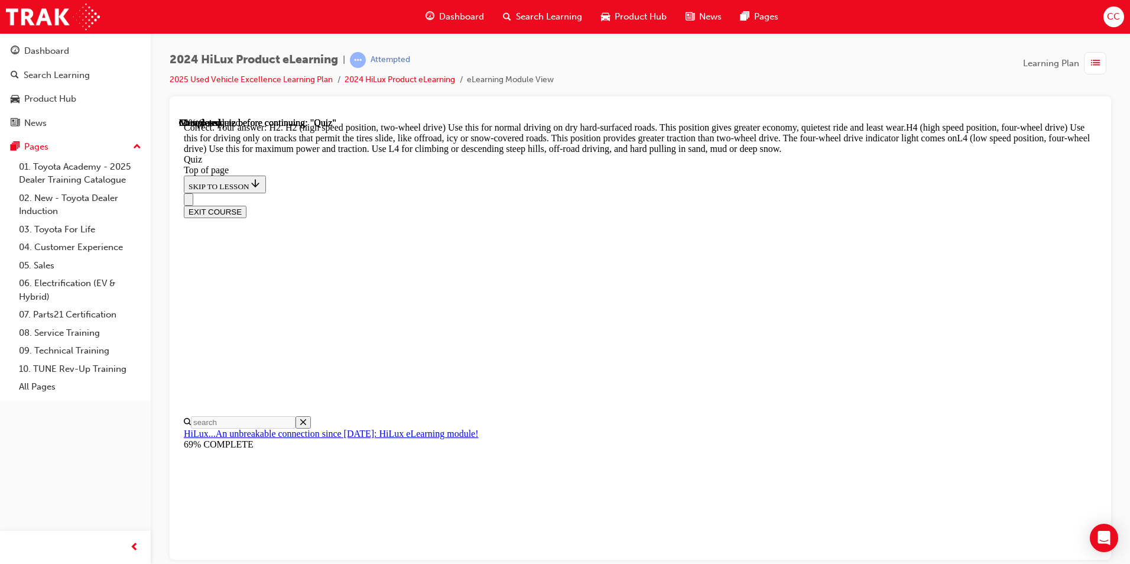
scroll to position [398, 0]
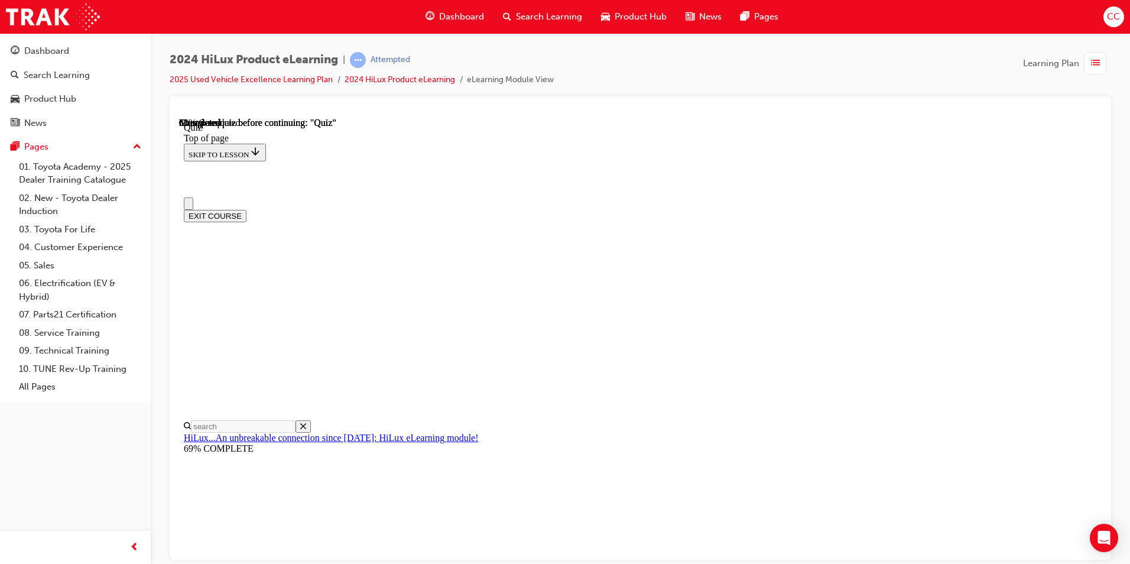
scroll to position [59, 0]
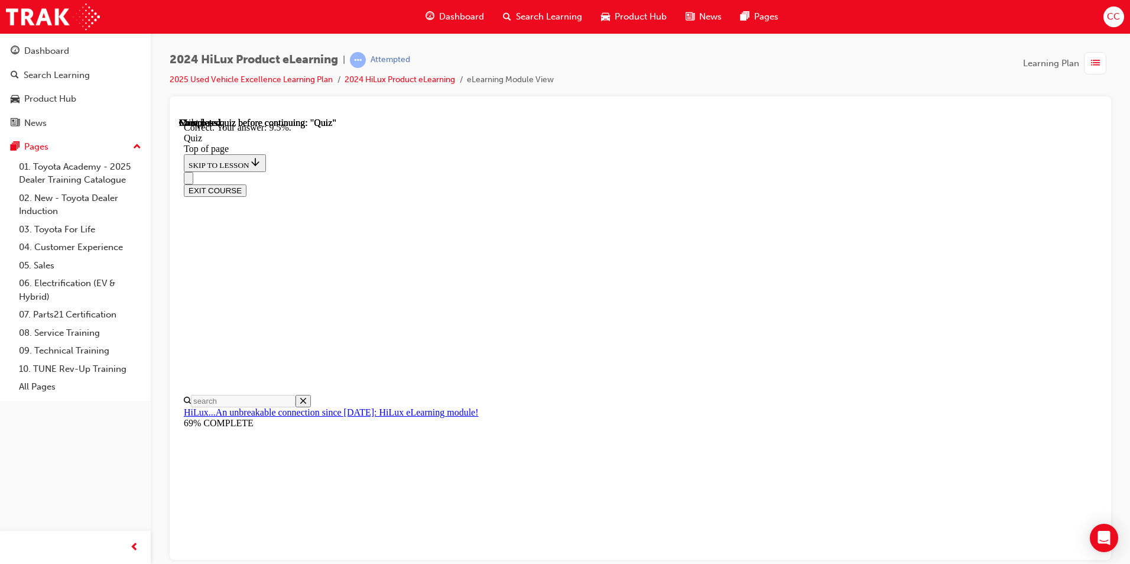
scroll to position [253, 0]
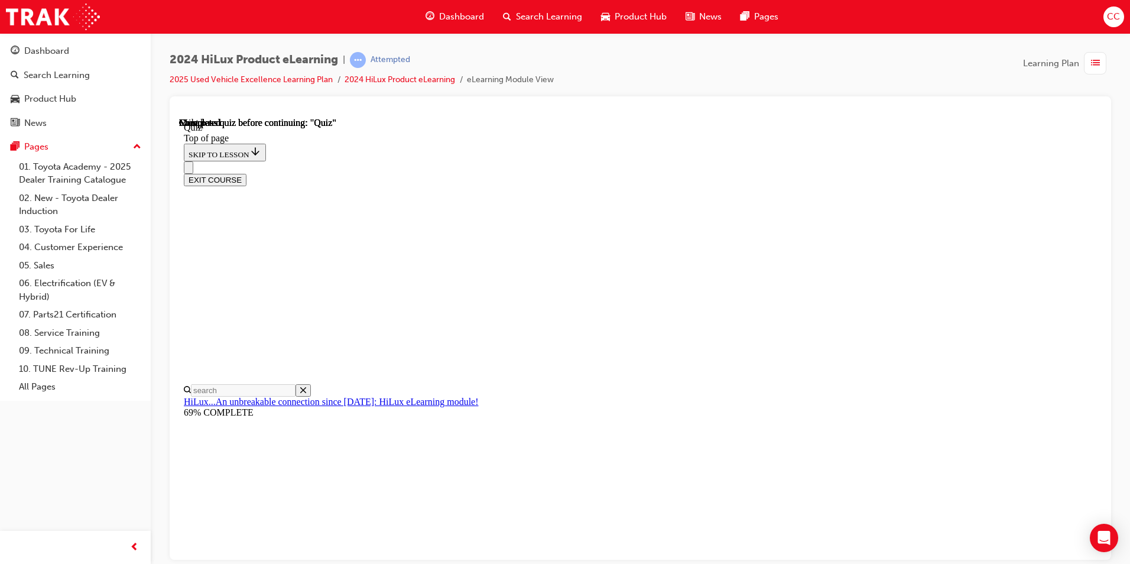
scroll to position [197, 0]
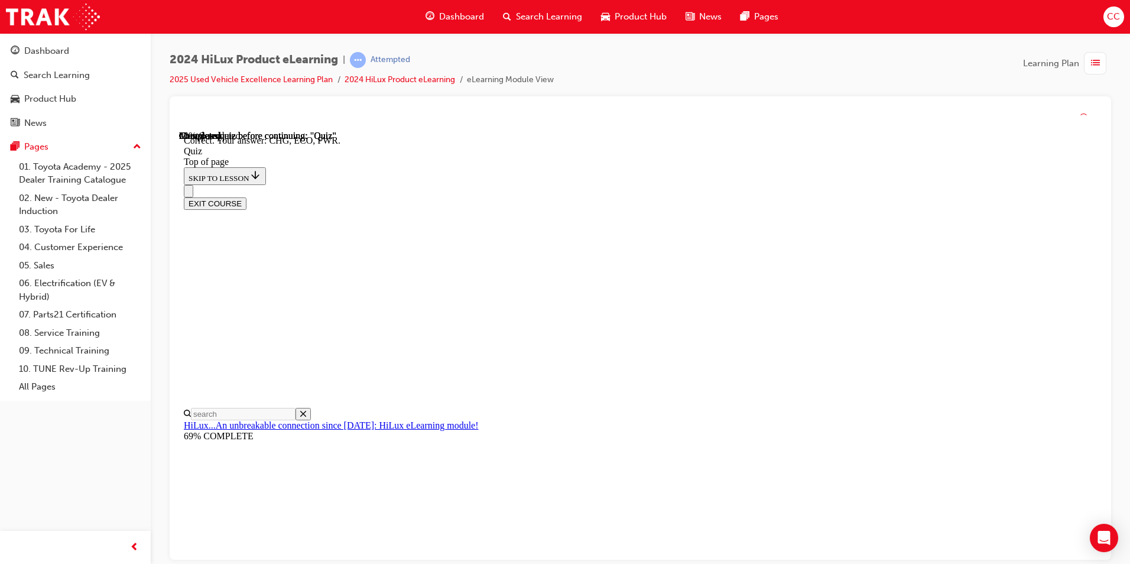
scroll to position [363, 0]
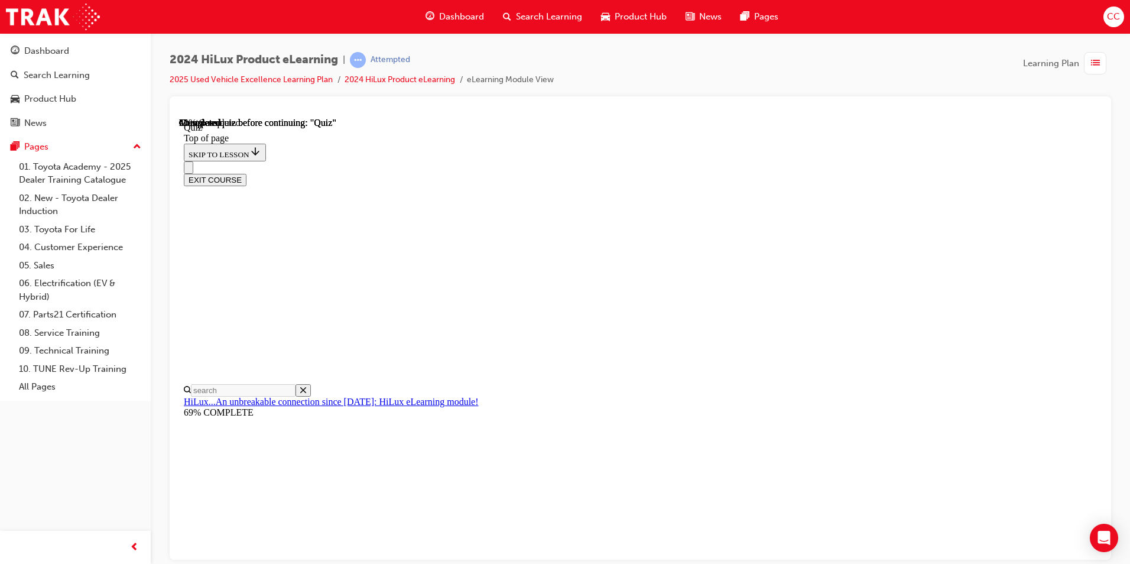
scroll to position [106, 0]
drag, startPoint x: 725, startPoint y: 517, endPoint x: 736, endPoint y: 517, distance: 10.7
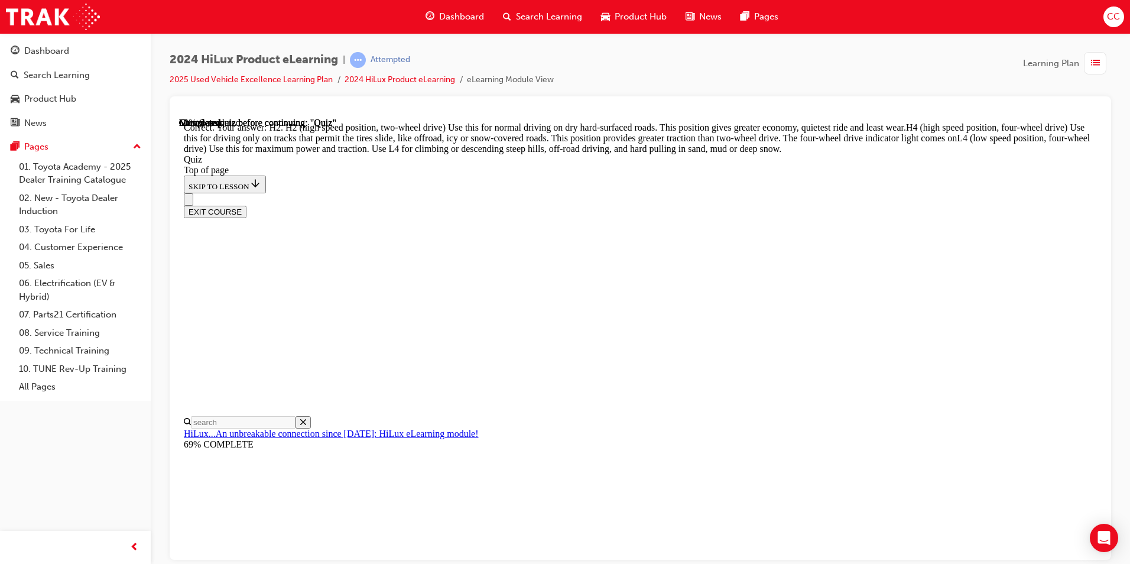
scroll to position [398, 0]
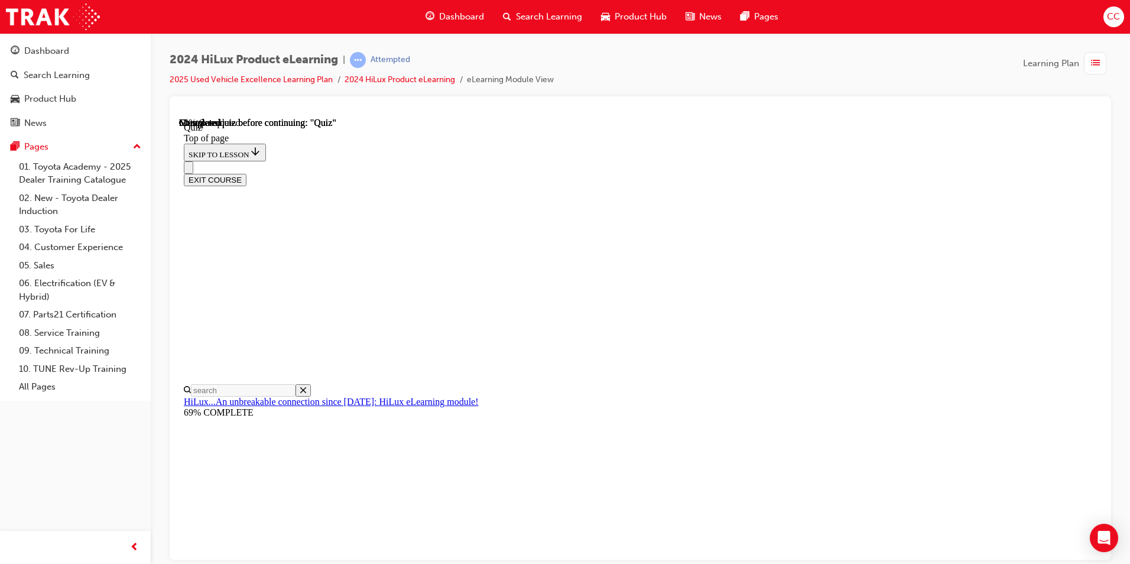
scroll to position [118, 0]
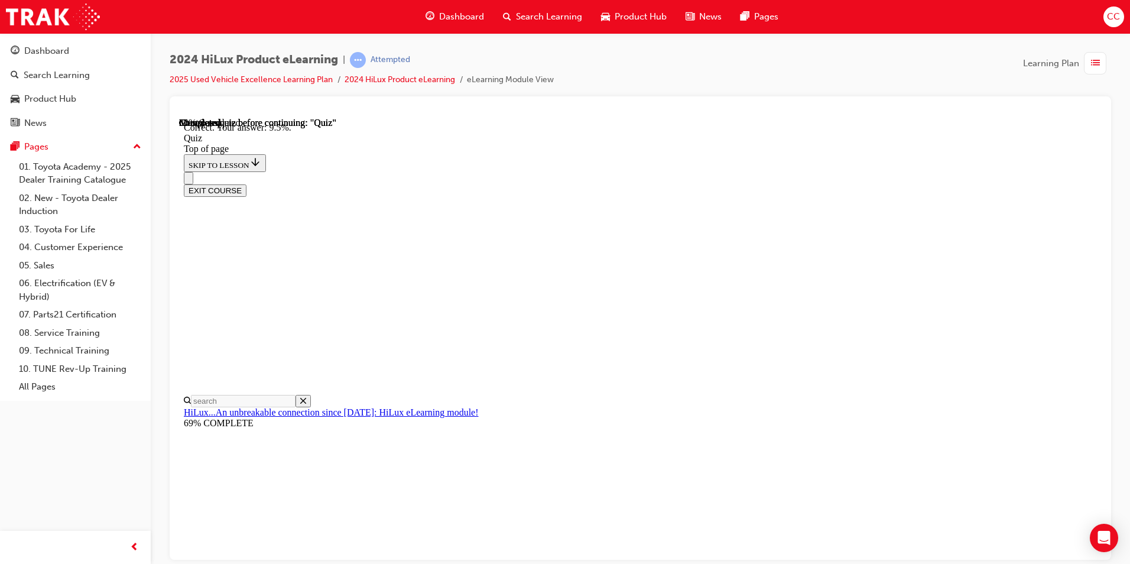
scroll to position [253, 0]
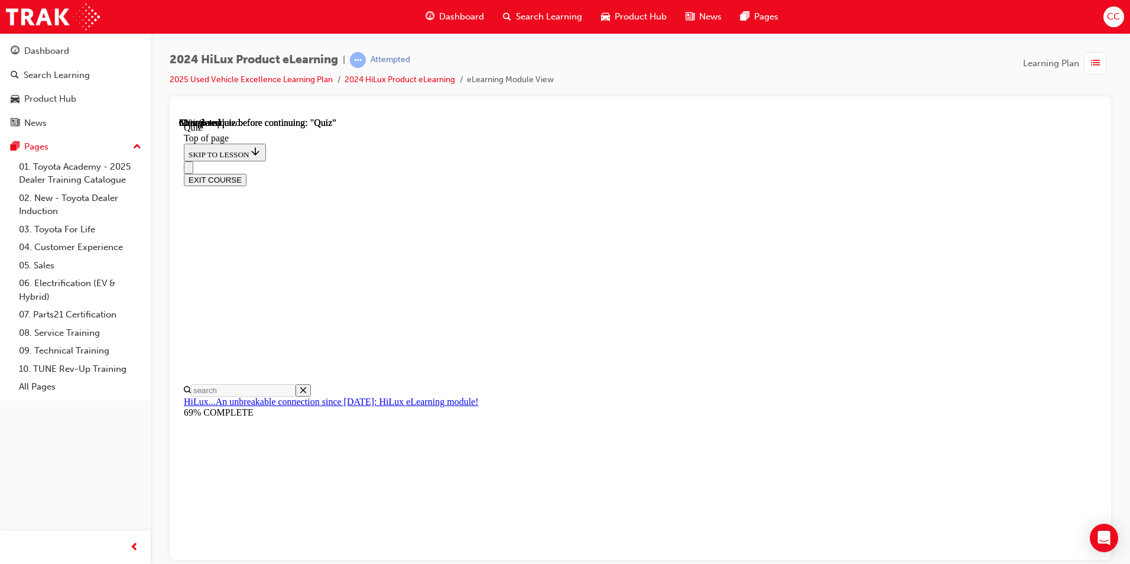
scroll to position [118, 0]
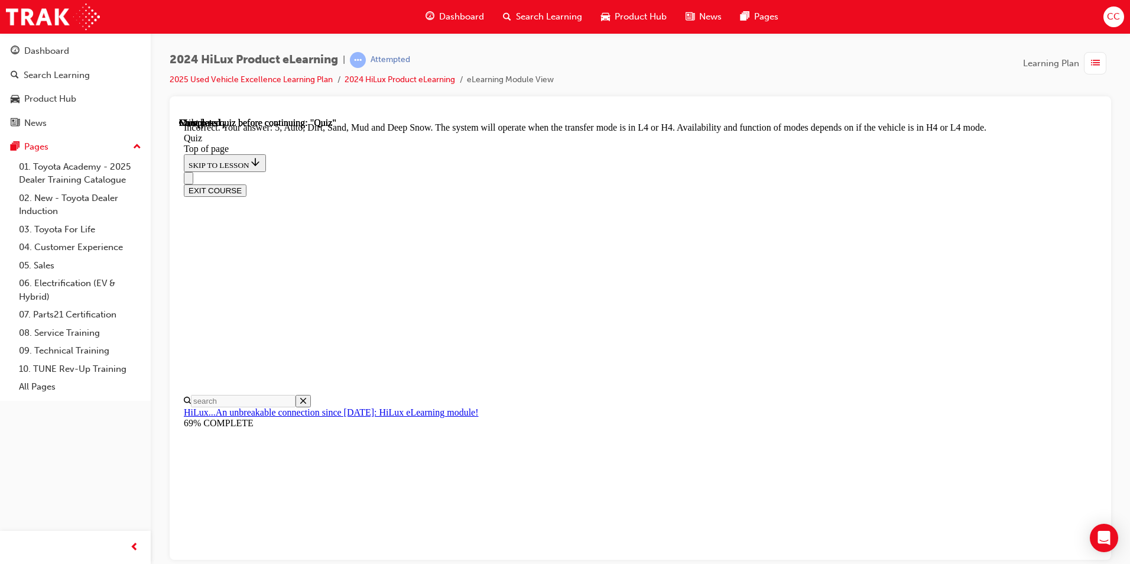
scroll to position [299, 0]
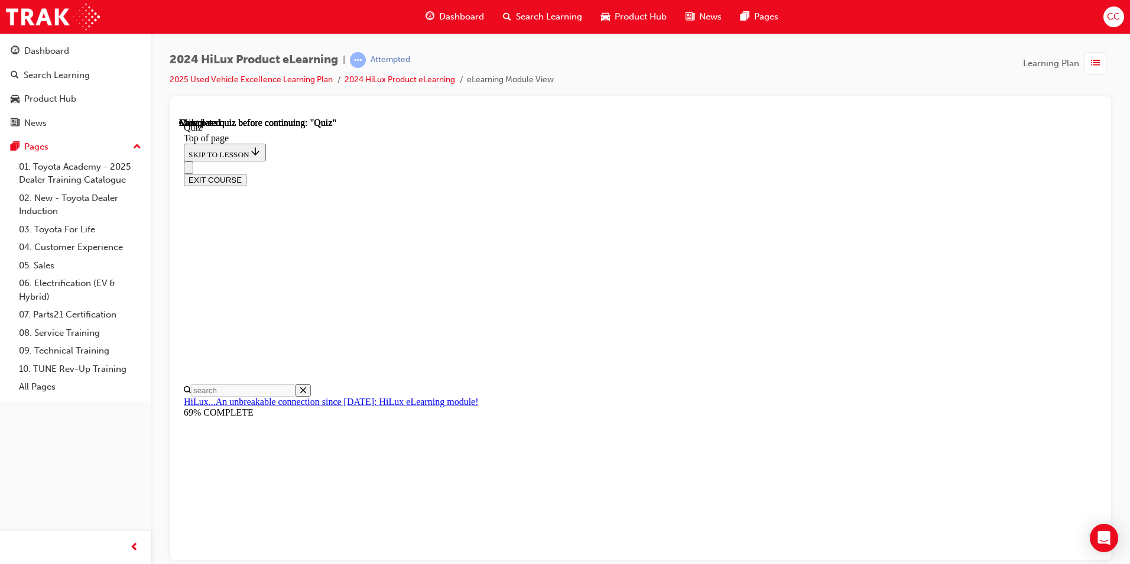
scroll to position [197, 0]
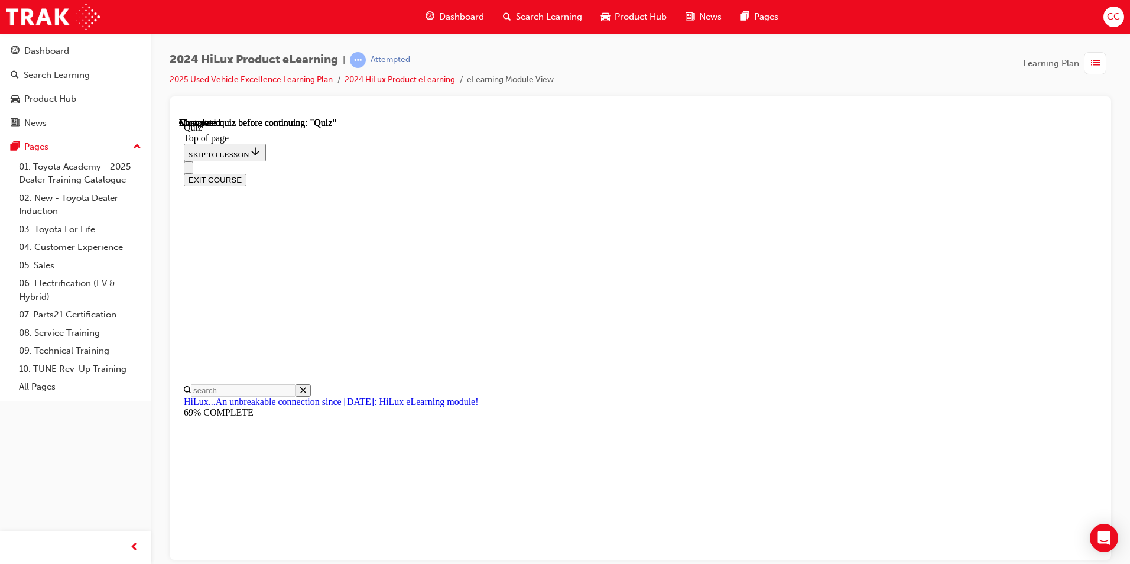
scroll to position [96, 0]
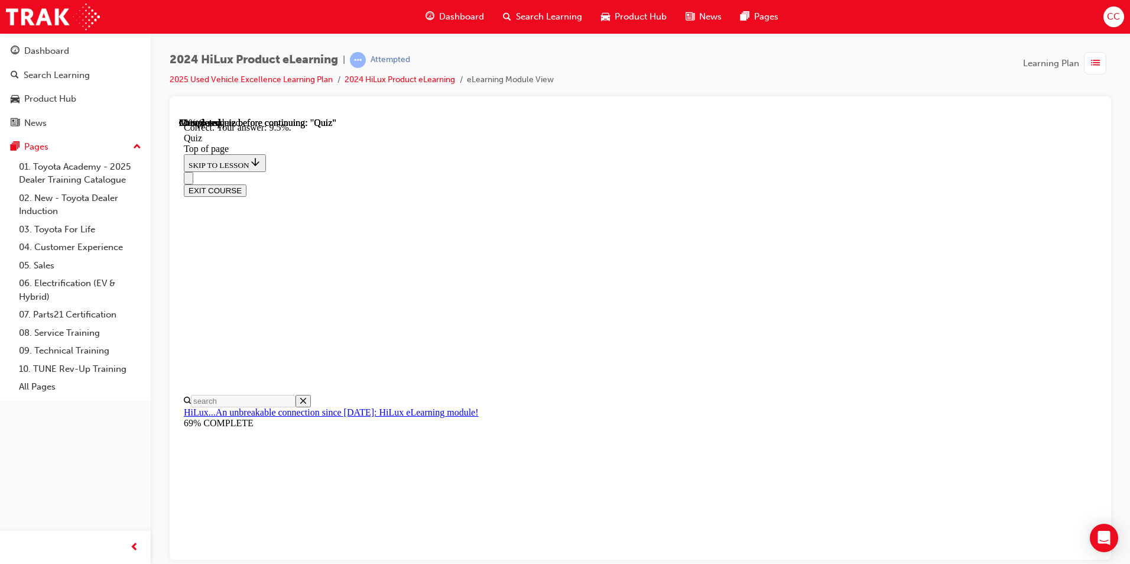
scroll to position [253, 0]
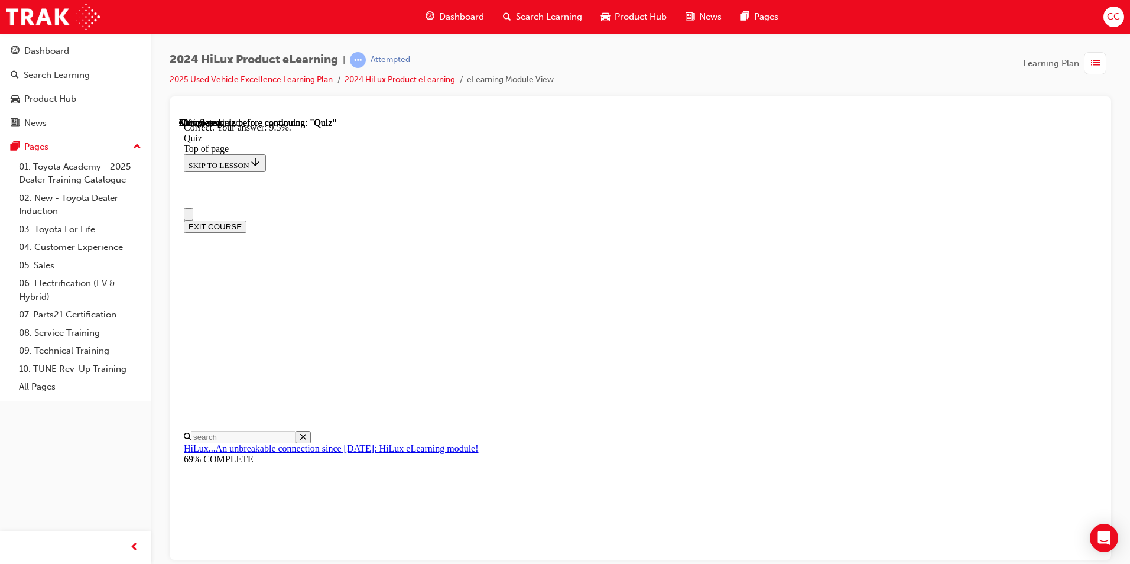
scroll to position [59, 0]
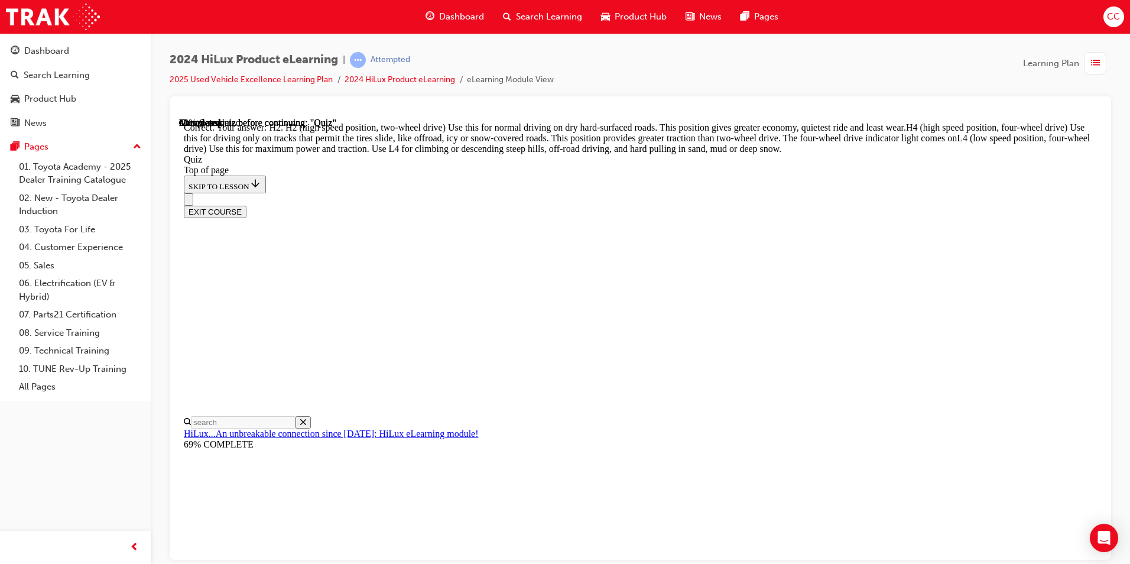
scroll to position [398, 0]
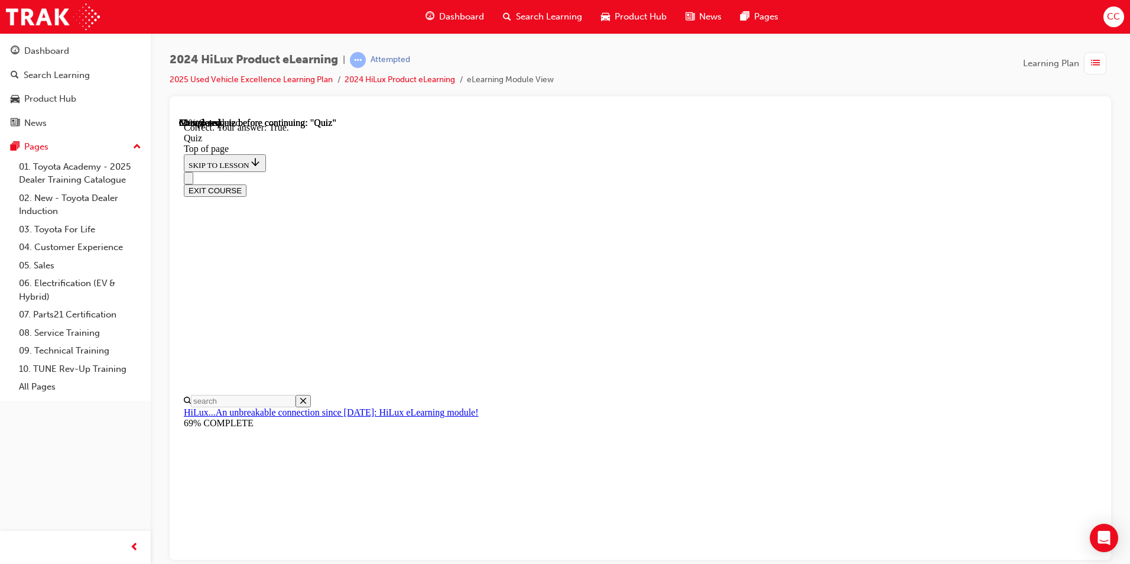
scroll to position [118, 0]
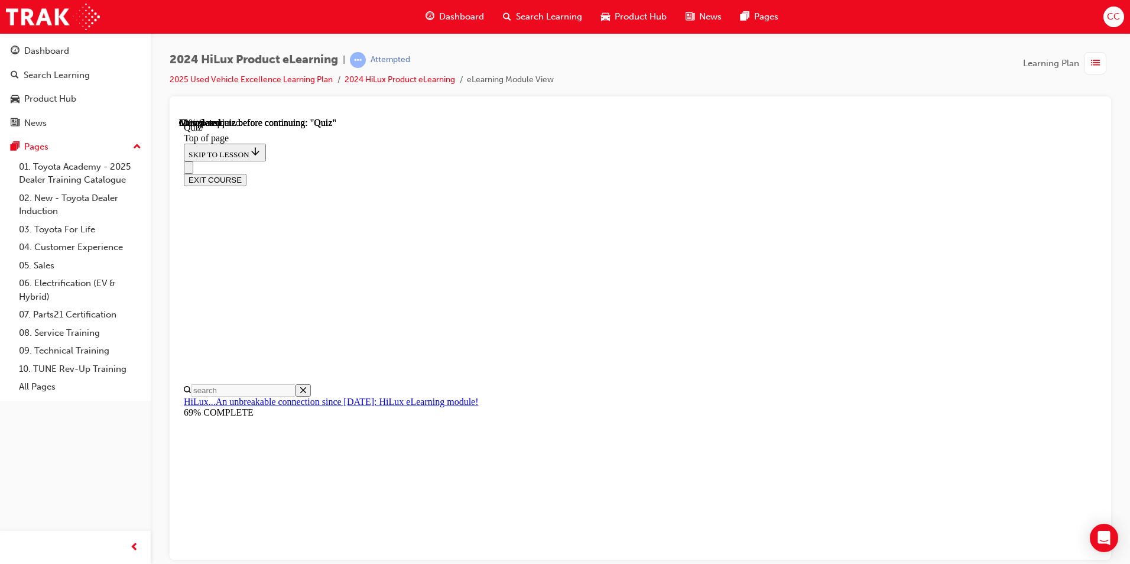
scroll to position [165, 0]
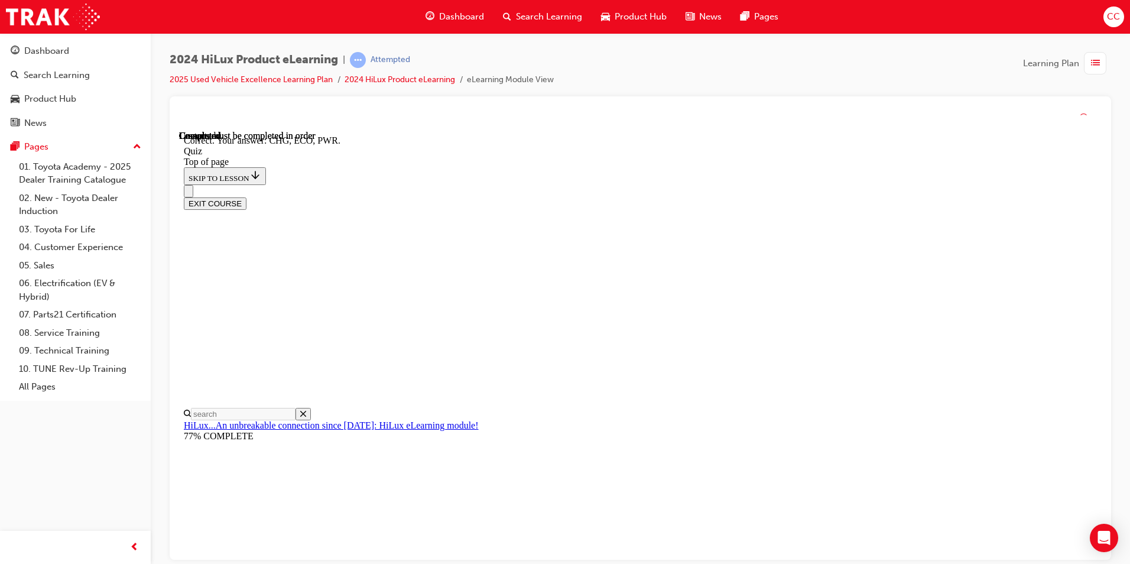
scroll to position [363, 0]
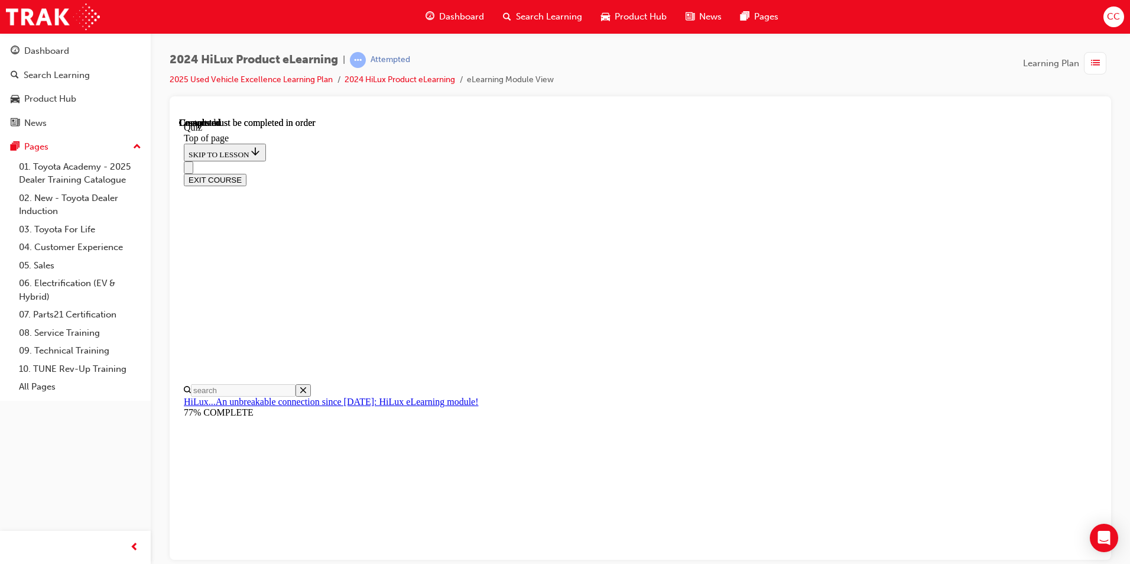
scroll to position [197, 0]
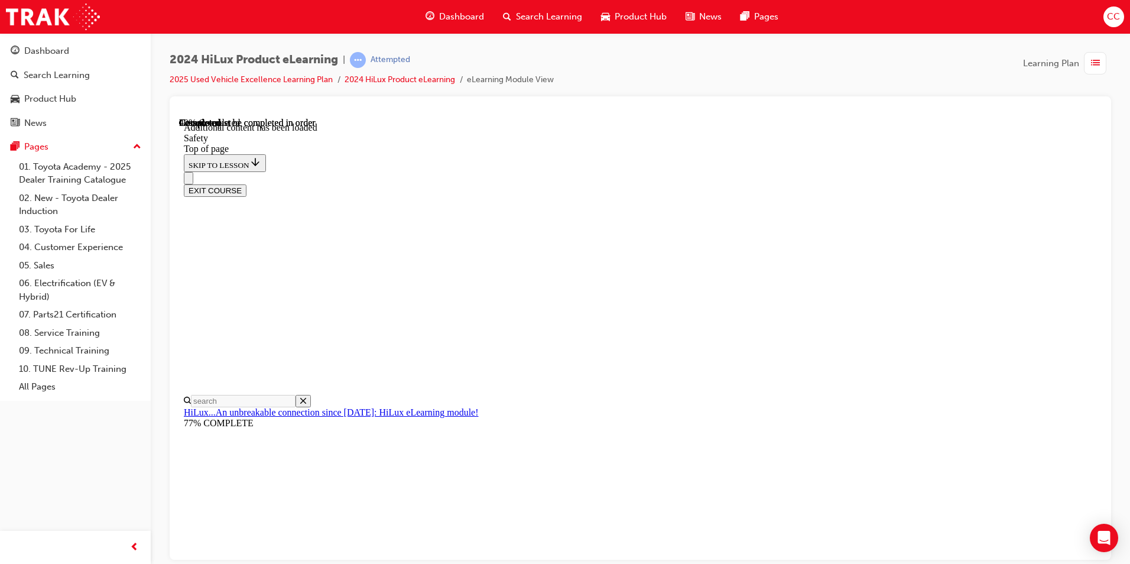
scroll to position [603, 0]
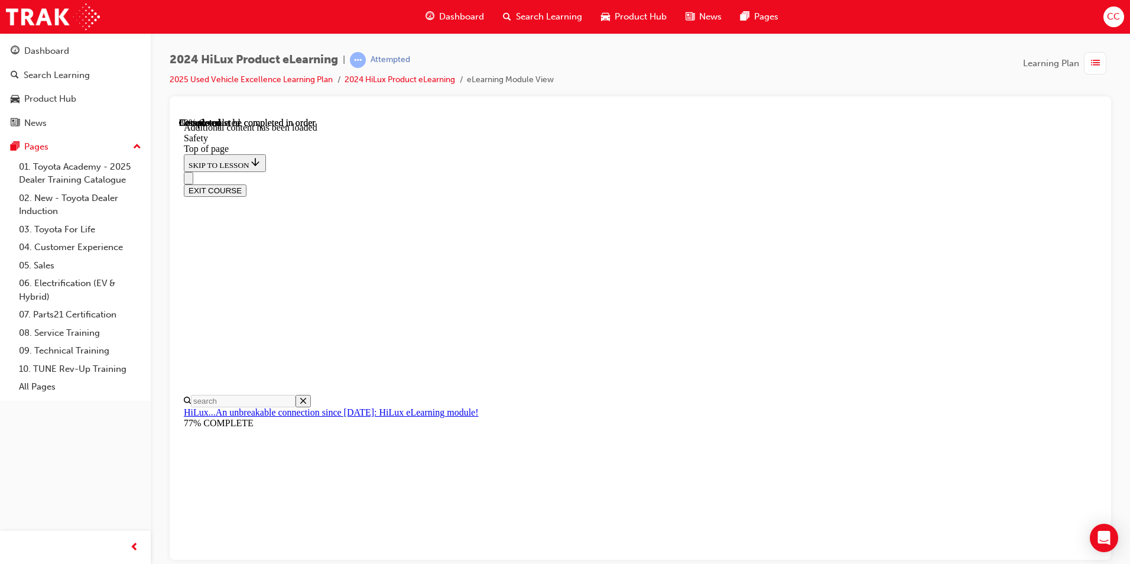
scroll to position [2284, 0]
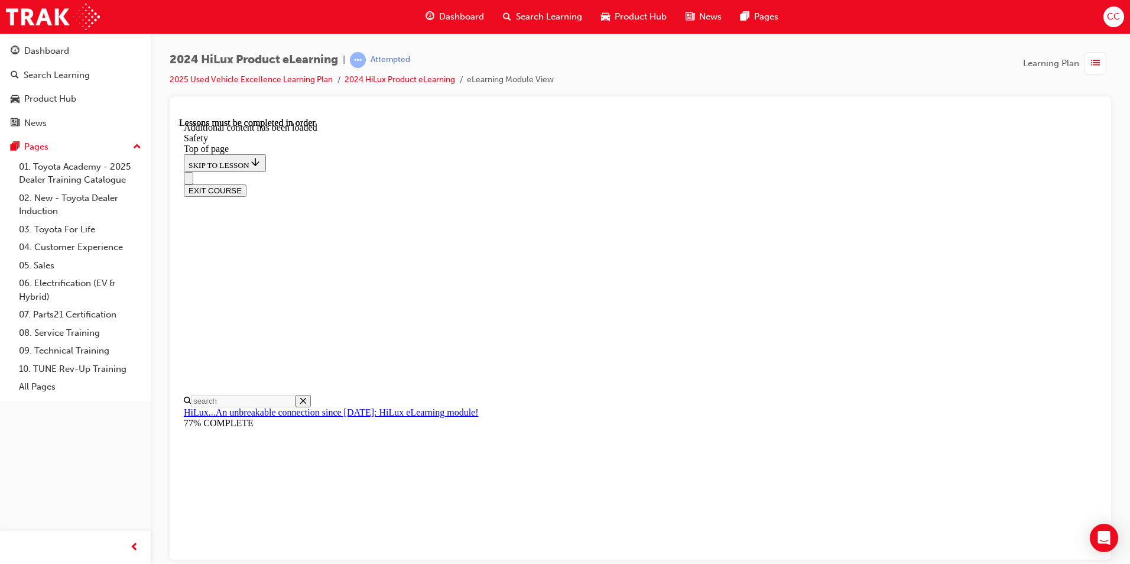
scroll to position [2343, 0]
drag, startPoint x: 695, startPoint y: 338, endPoint x: 799, endPoint y: 423, distance: 134.0
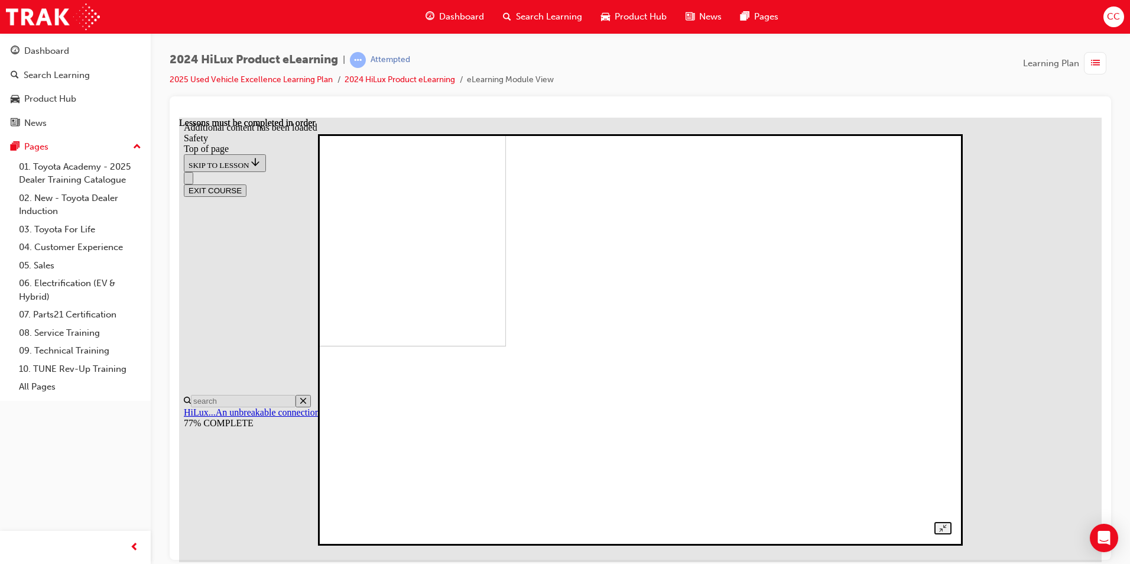
click at [506, 346] on img at bounding box center [203, 153] width 605 height 386
click at [725, 397] on img at bounding box center [631, 337] width 187 height 119
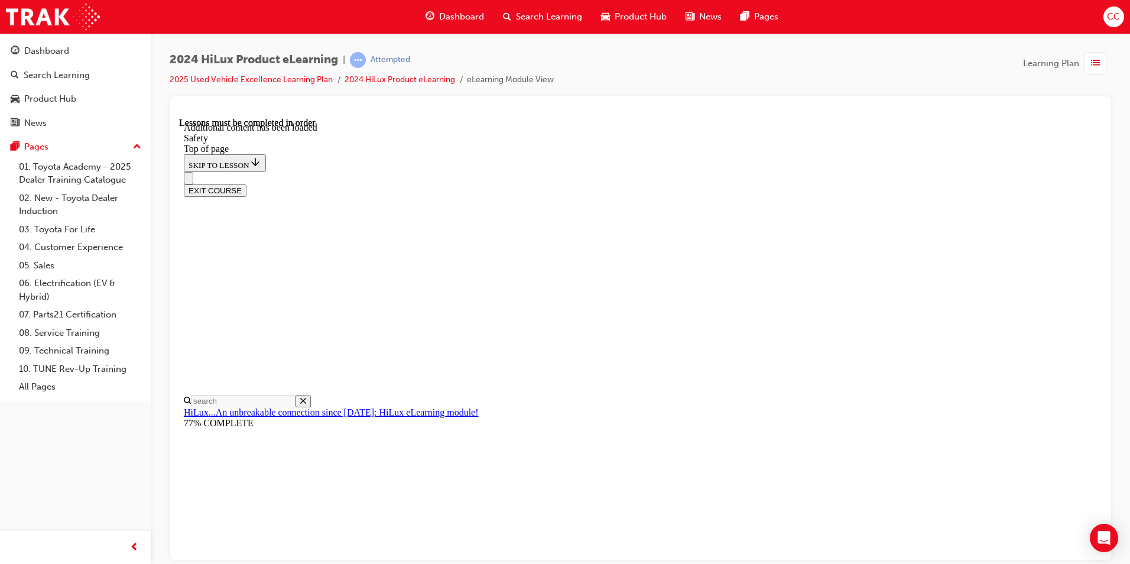
scroll to position [59, 0]
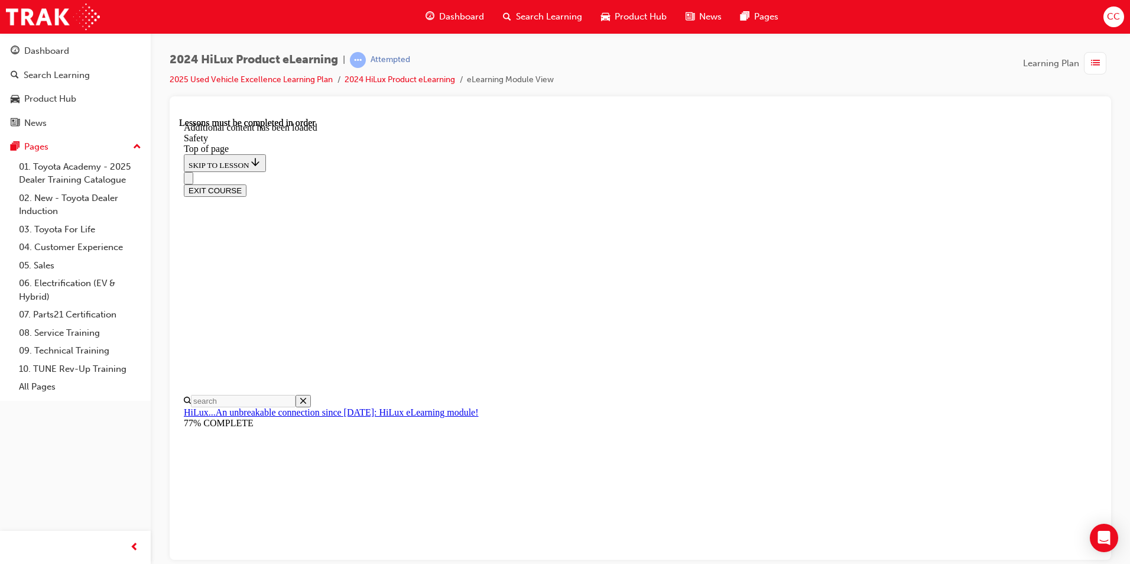
scroll to position [49, 0]
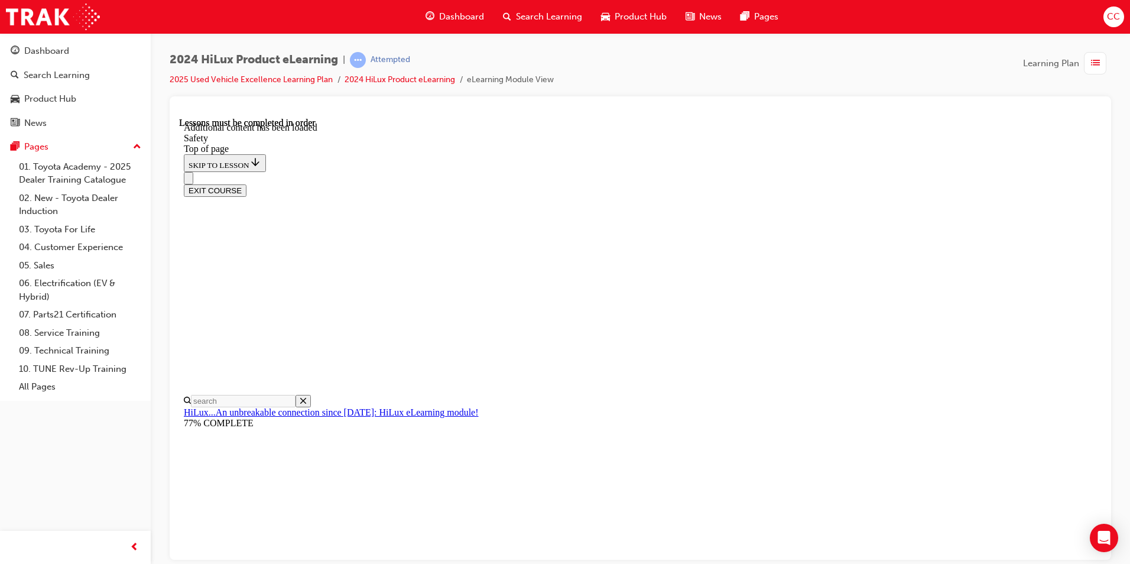
drag, startPoint x: 553, startPoint y: 406, endPoint x: 524, endPoint y: 408, distance: 28.4
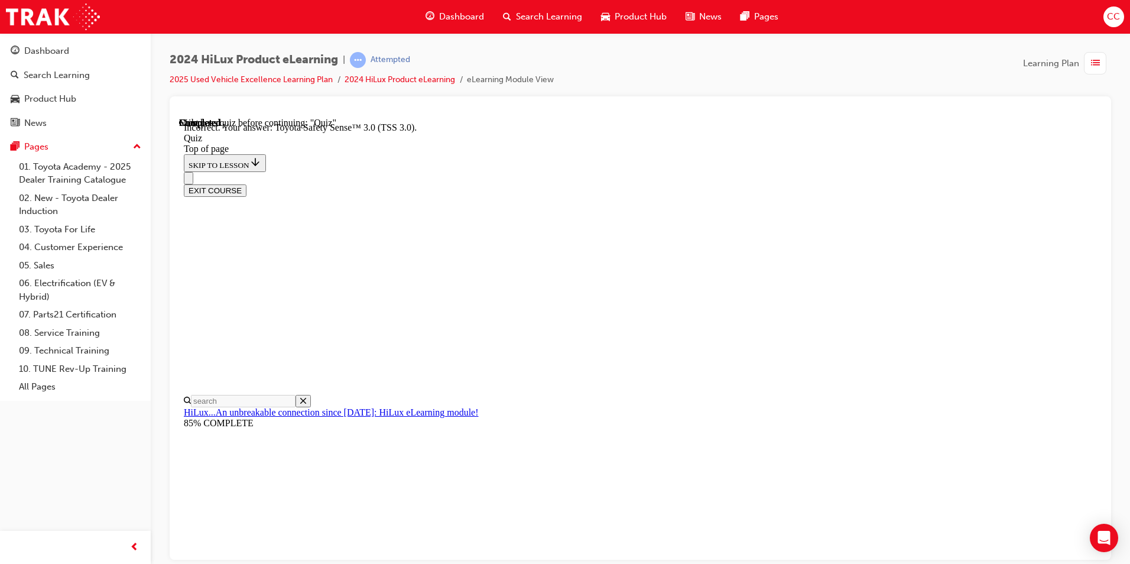
scroll to position [167, 0]
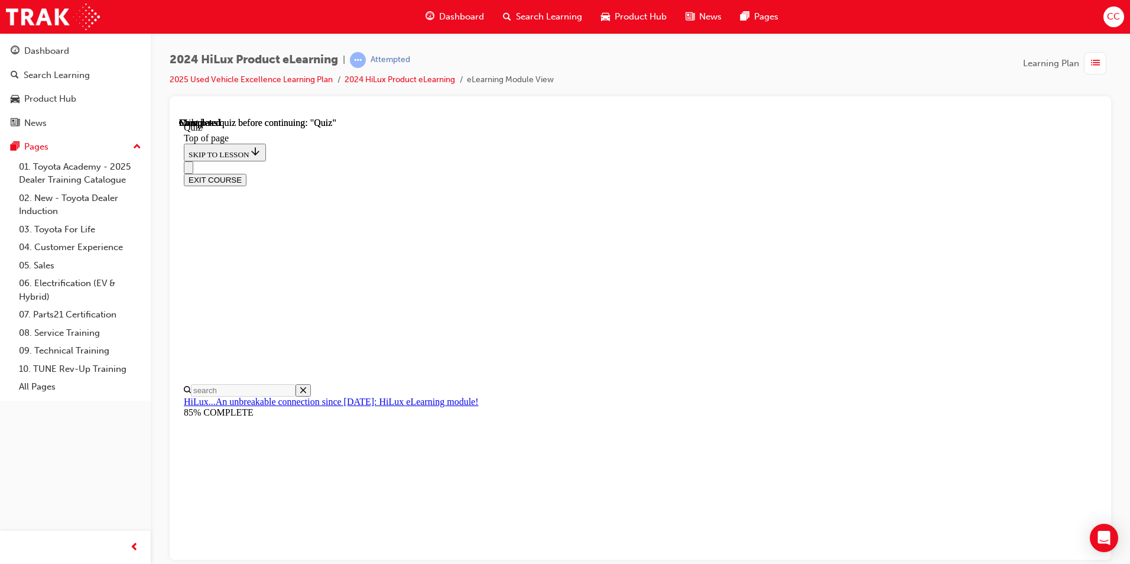
scroll to position [197, 0]
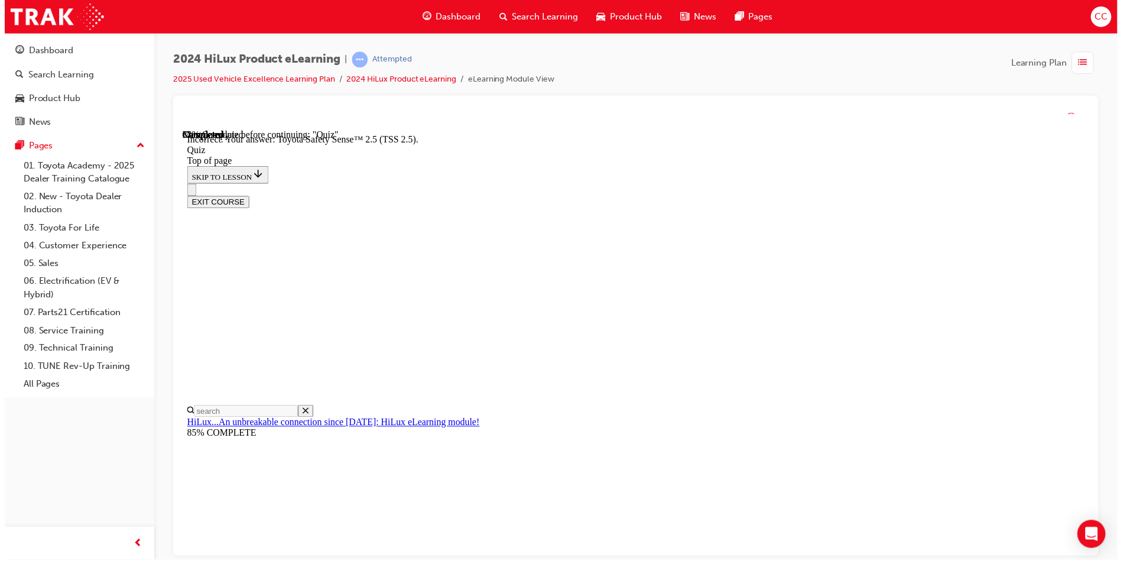
scroll to position [167, 0]
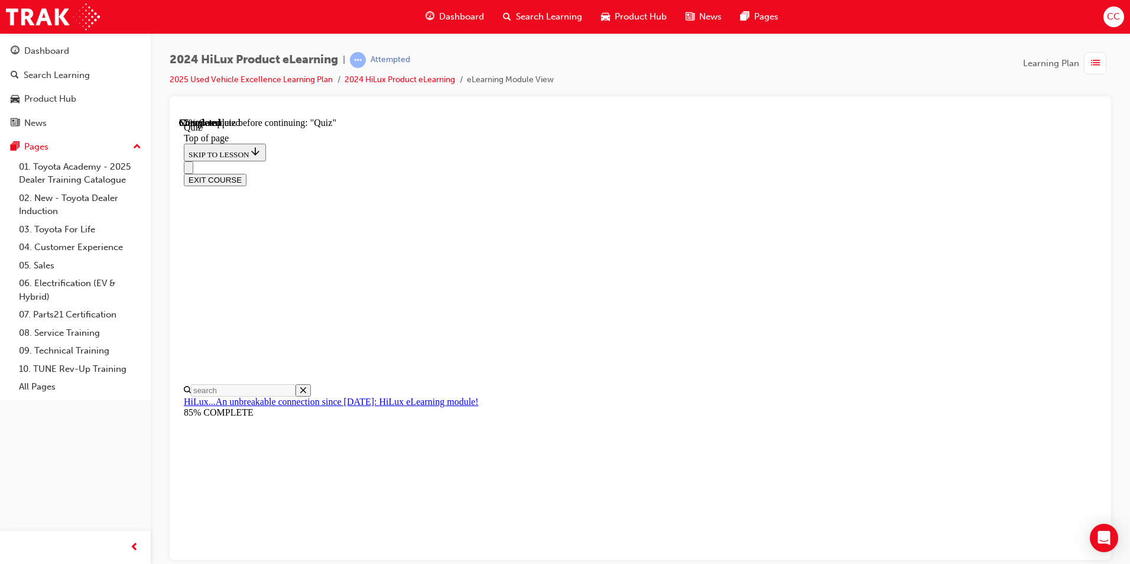
scroll to position [106, 0]
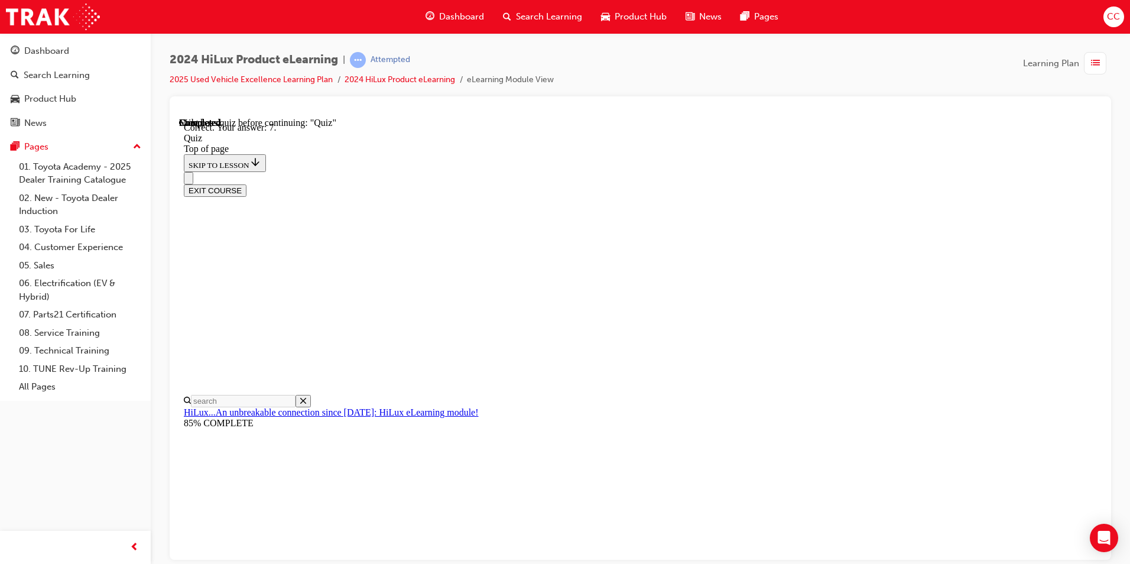
scroll to position [166, 0]
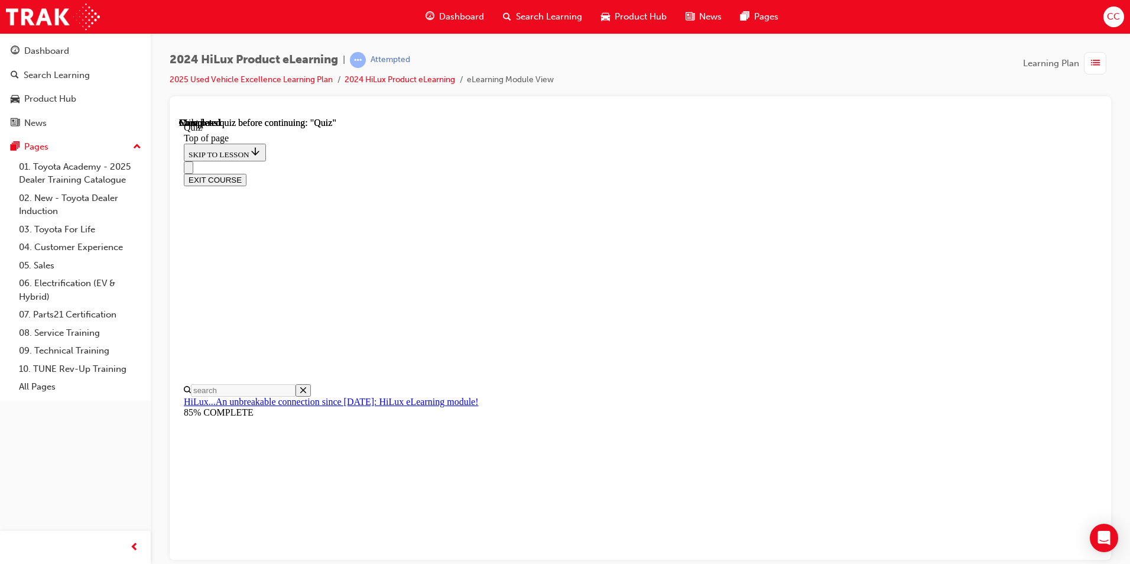
scroll to position [197, 0]
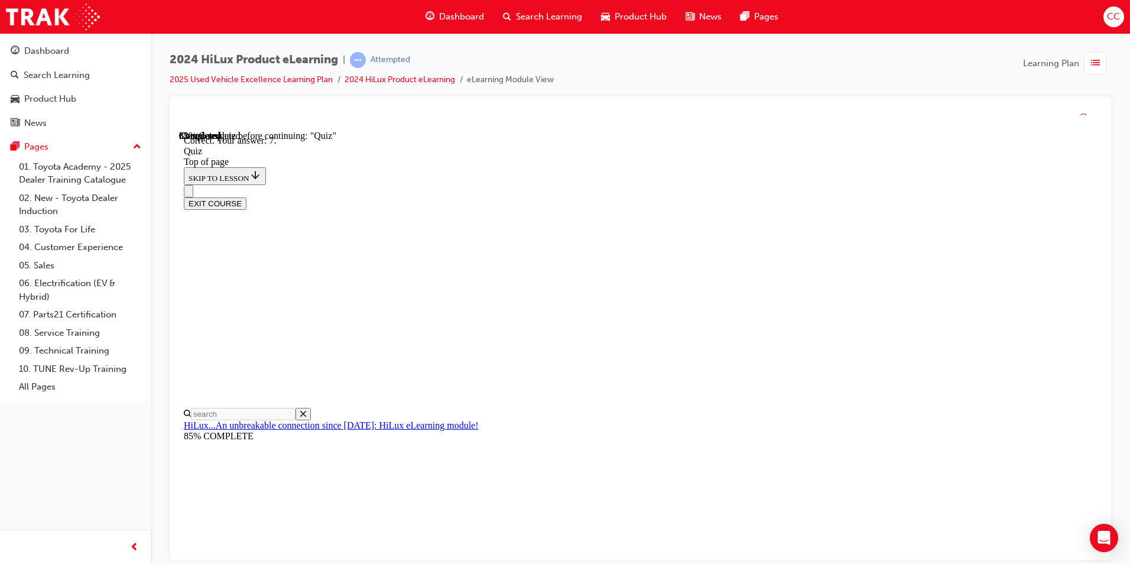
scroll to position [166, 0]
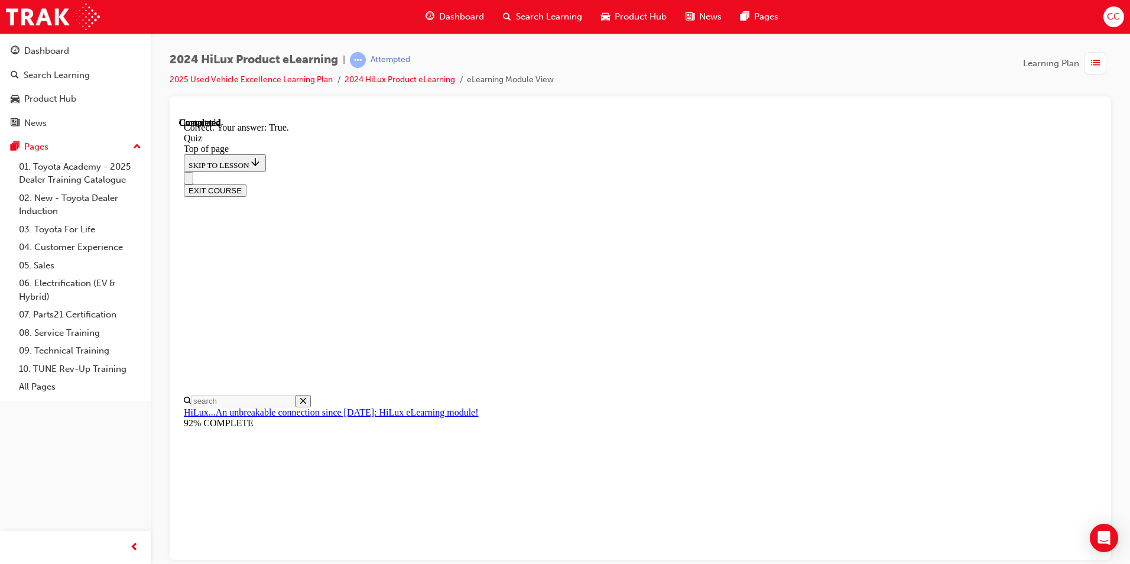
scroll to position [118, 0]
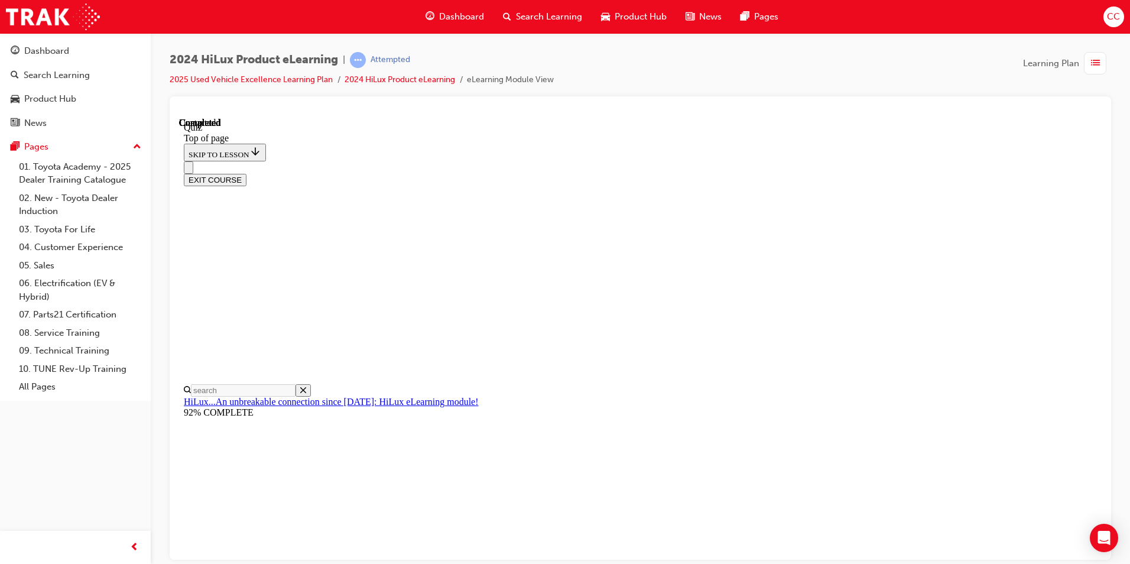
scroll to position [197, 0]
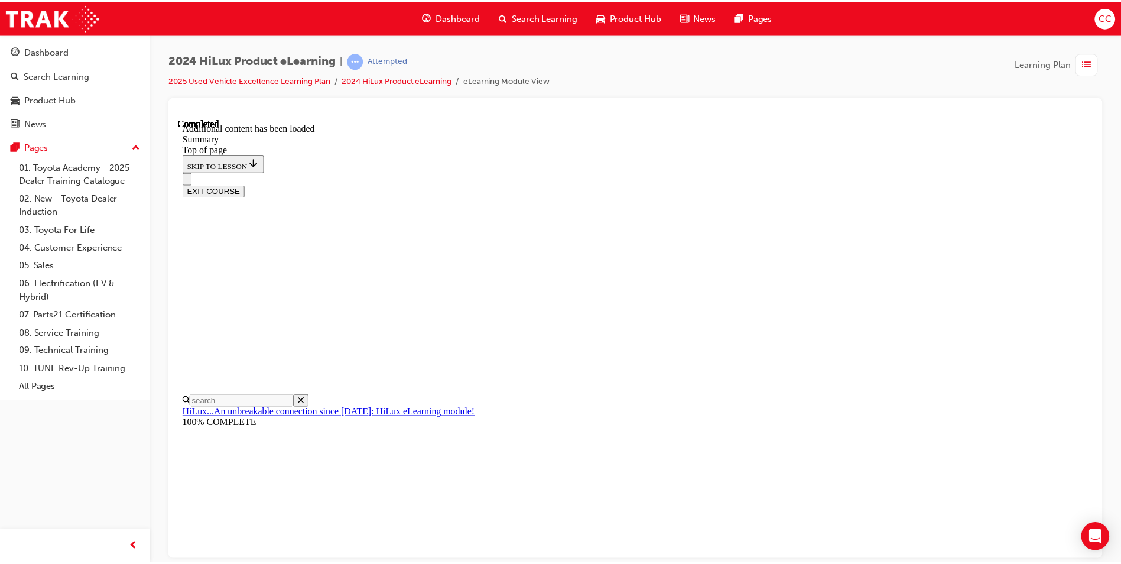
scroll to position [1154, 0]
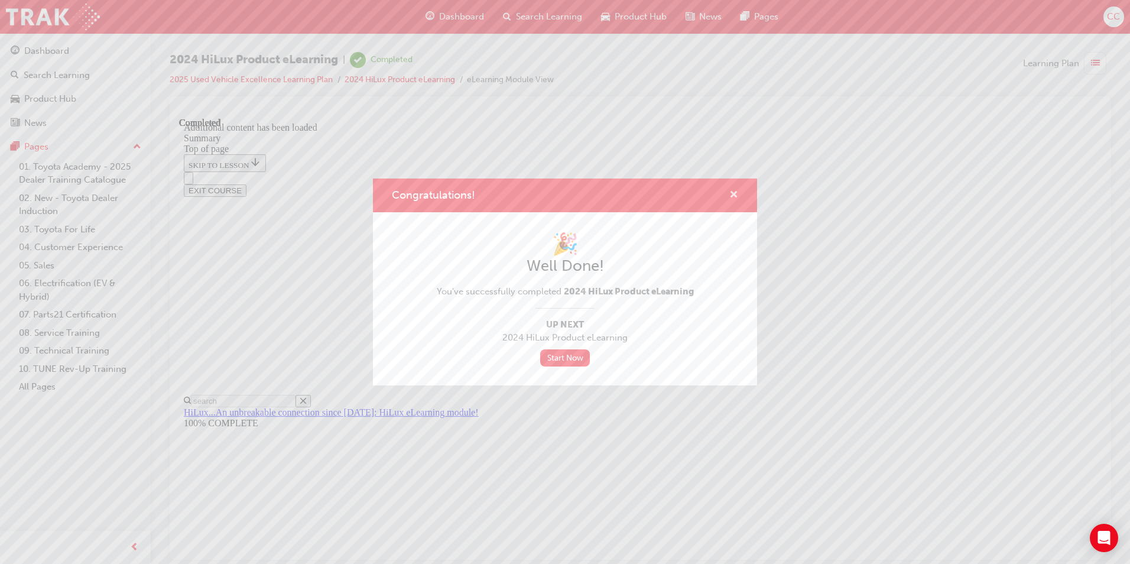
click at [734, 190] on span "cross-icon" at bounding box center [733, 195] width 9 height 11
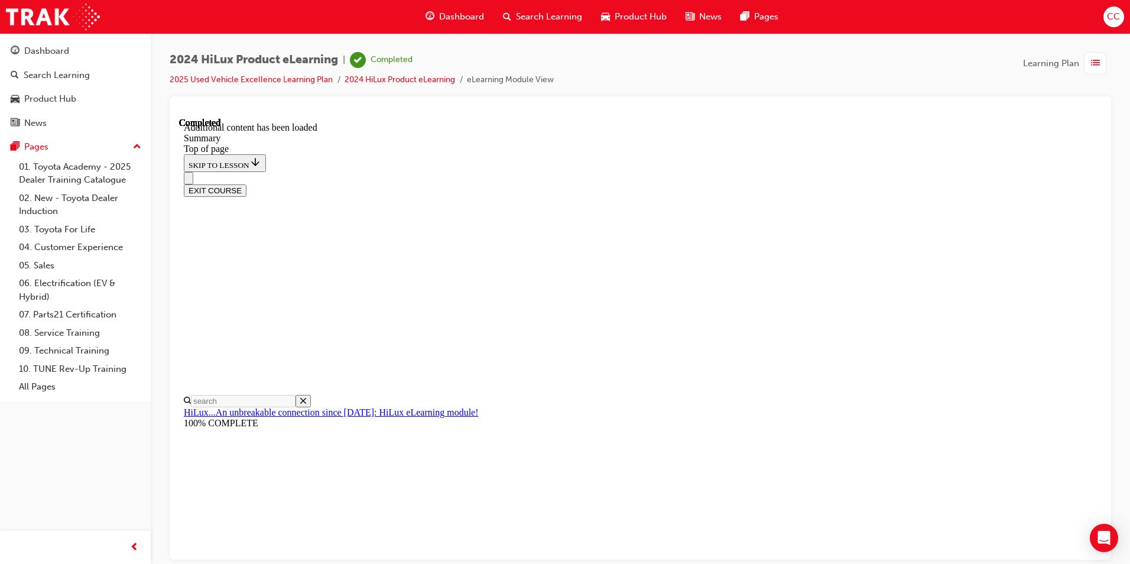
click at [466, 17] on span "Dashboard" at bounding box center [461, 17] width 45 height 14
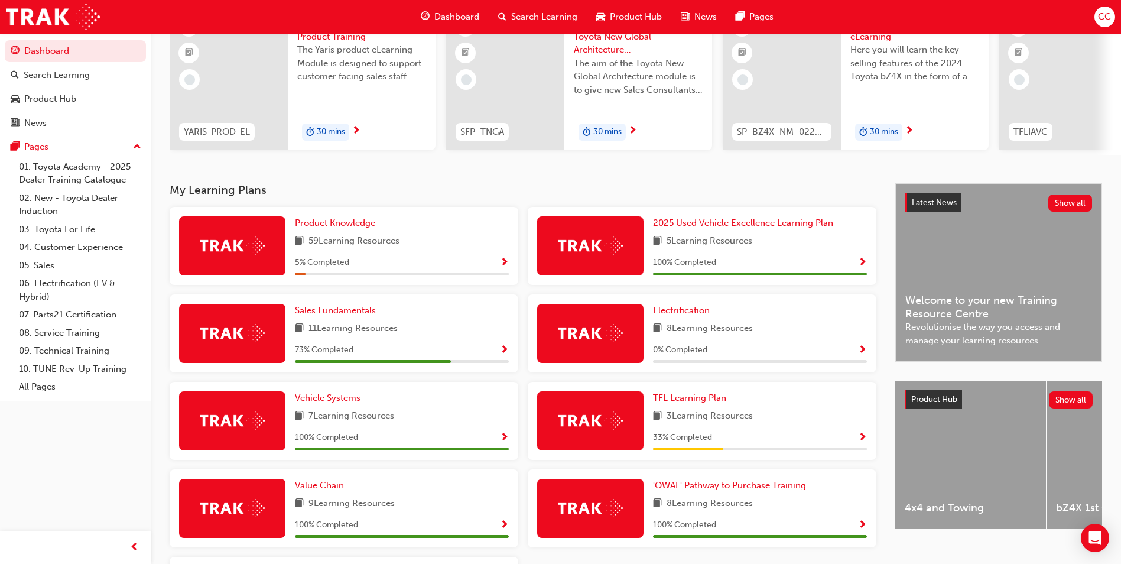
scroll to position [118, 0]
